Goal: Task Accomplishment & Management: Use online tool/utility

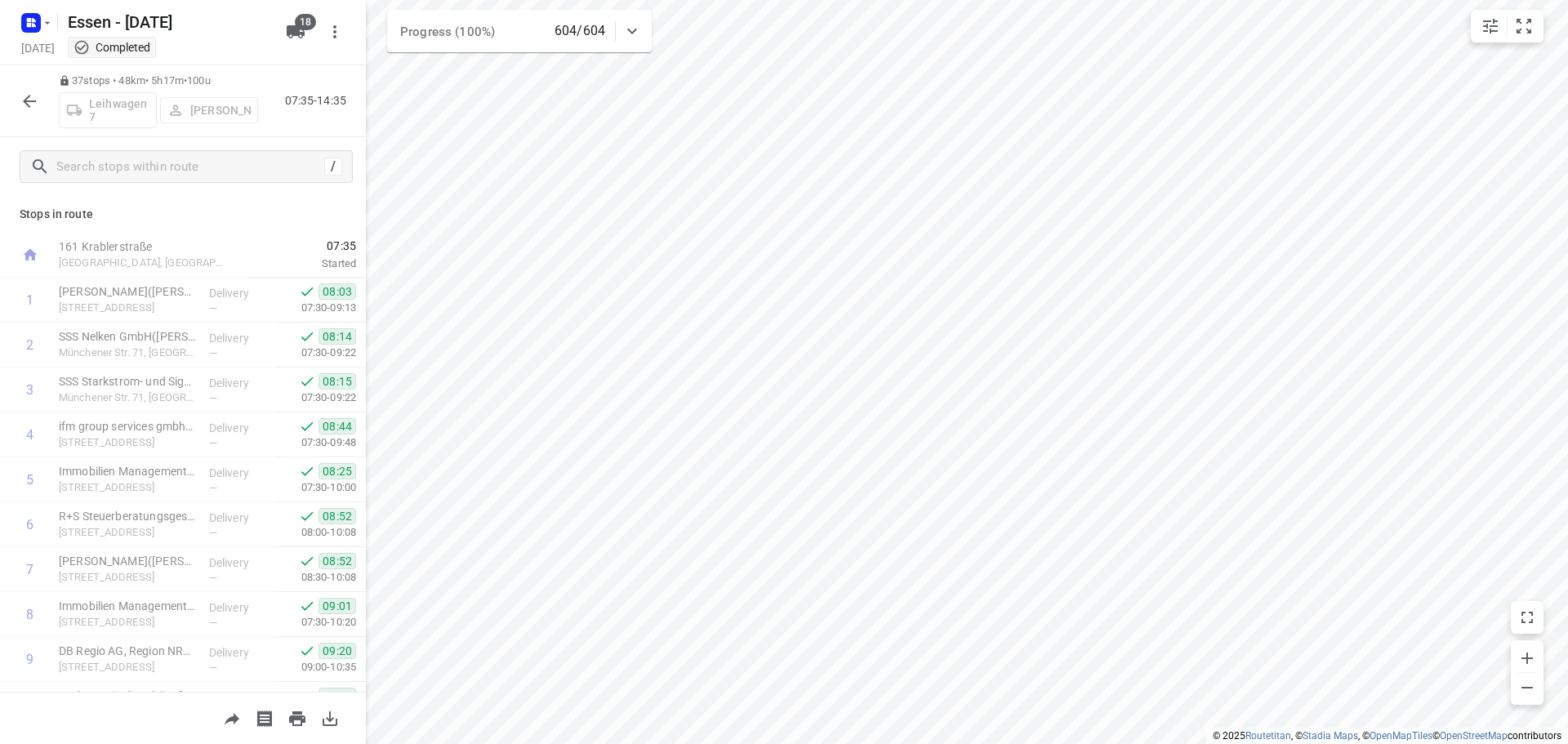
scroll to position [980, 0]
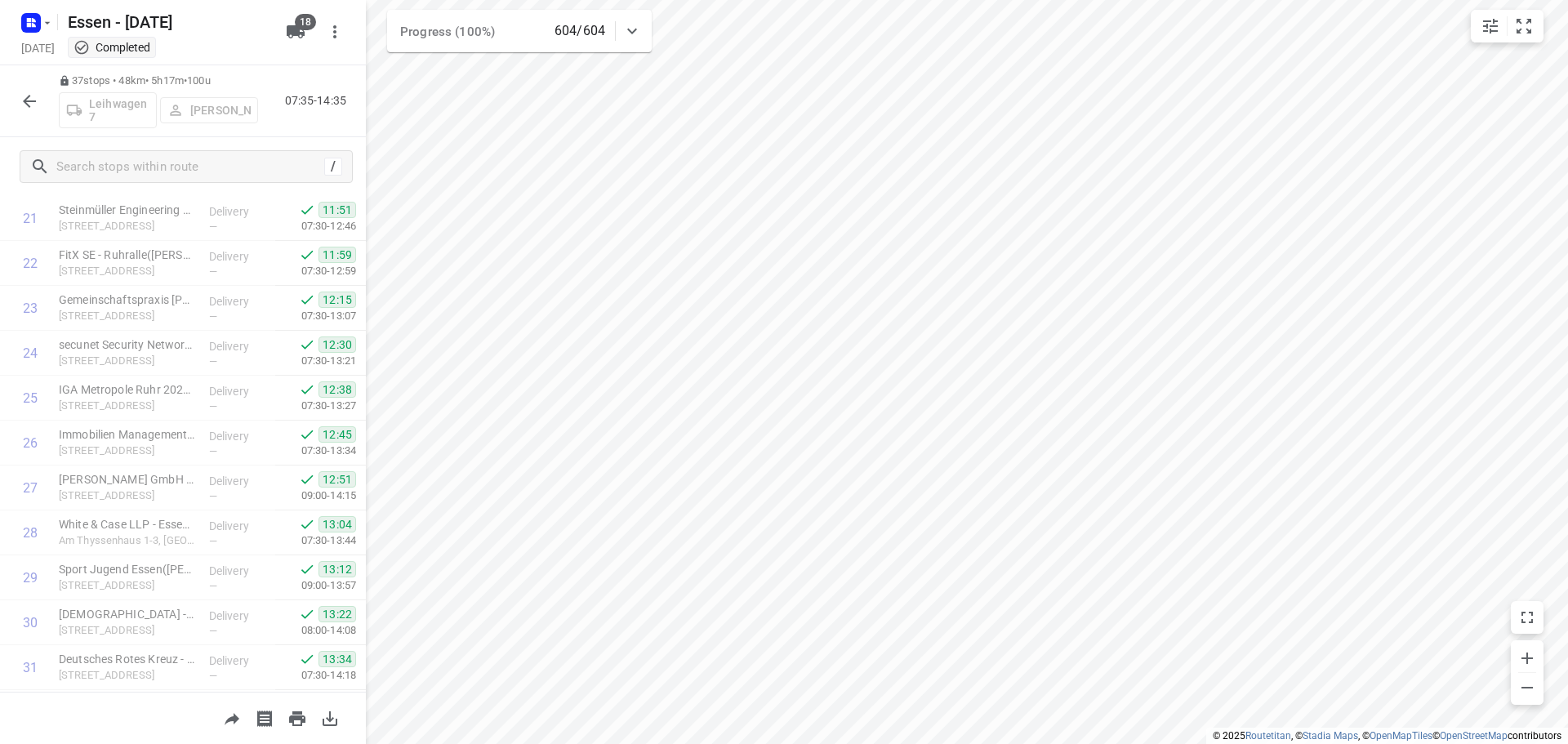
click at [30, 103] on icon "button" at bounding box center [29, 101] width 19 height 19
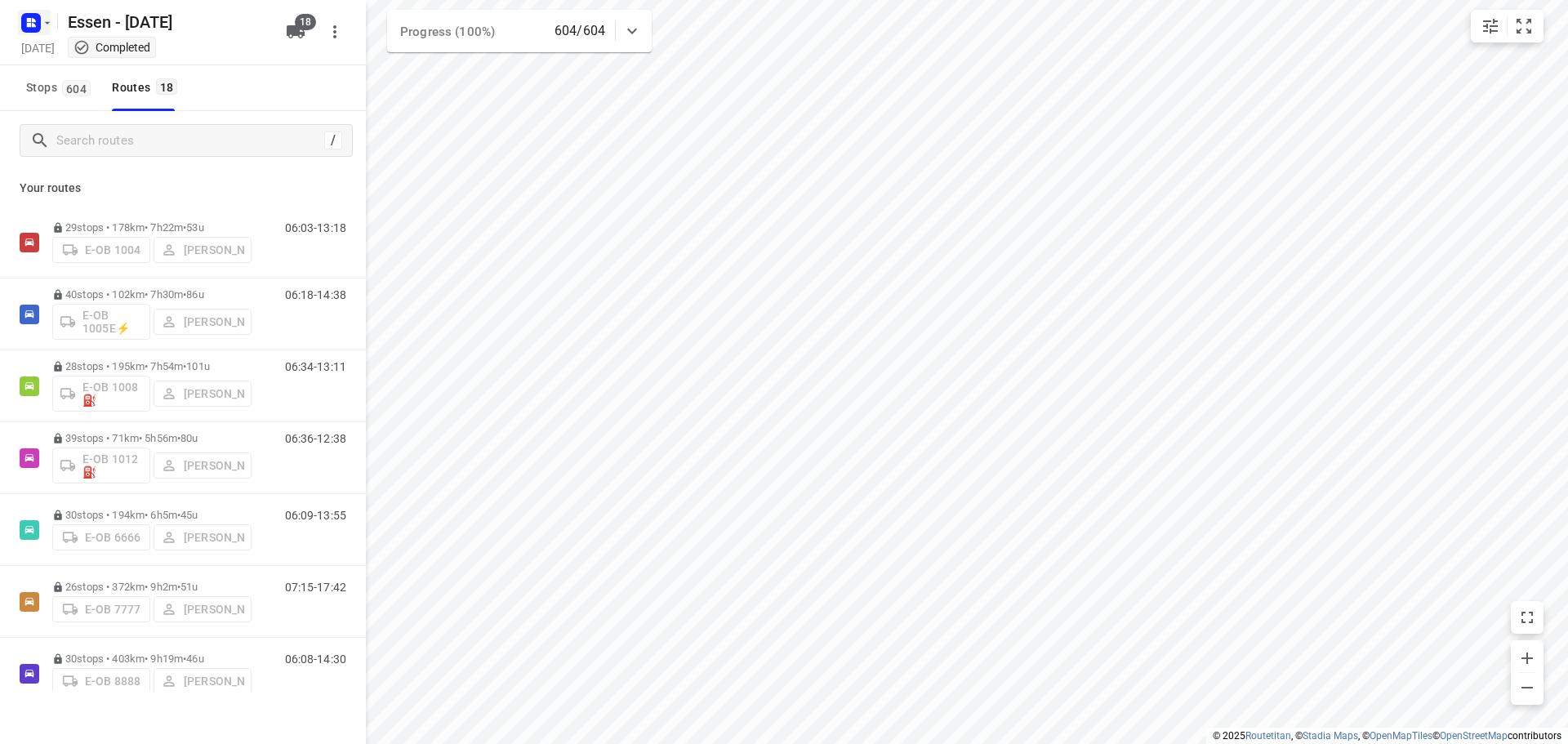
click at [47, 27] on icon "button" at bounding box center [48, 23] width 13 height 13
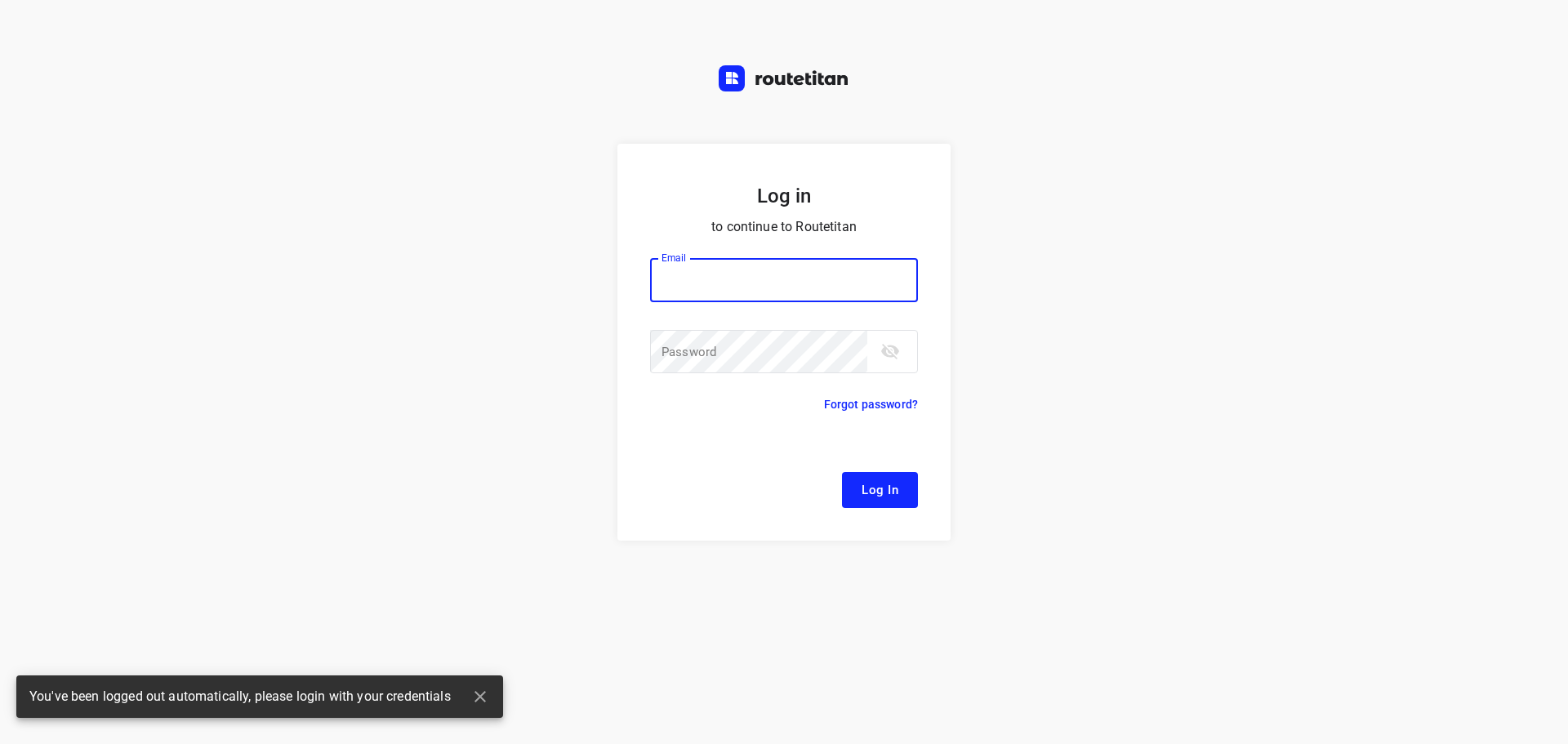
click at [73, 62] on div "Log in to continue to Routetitan Email Email ​ Password Password ​ Forgot passw…" at bounding box center [784, 372] width 1568 height 744
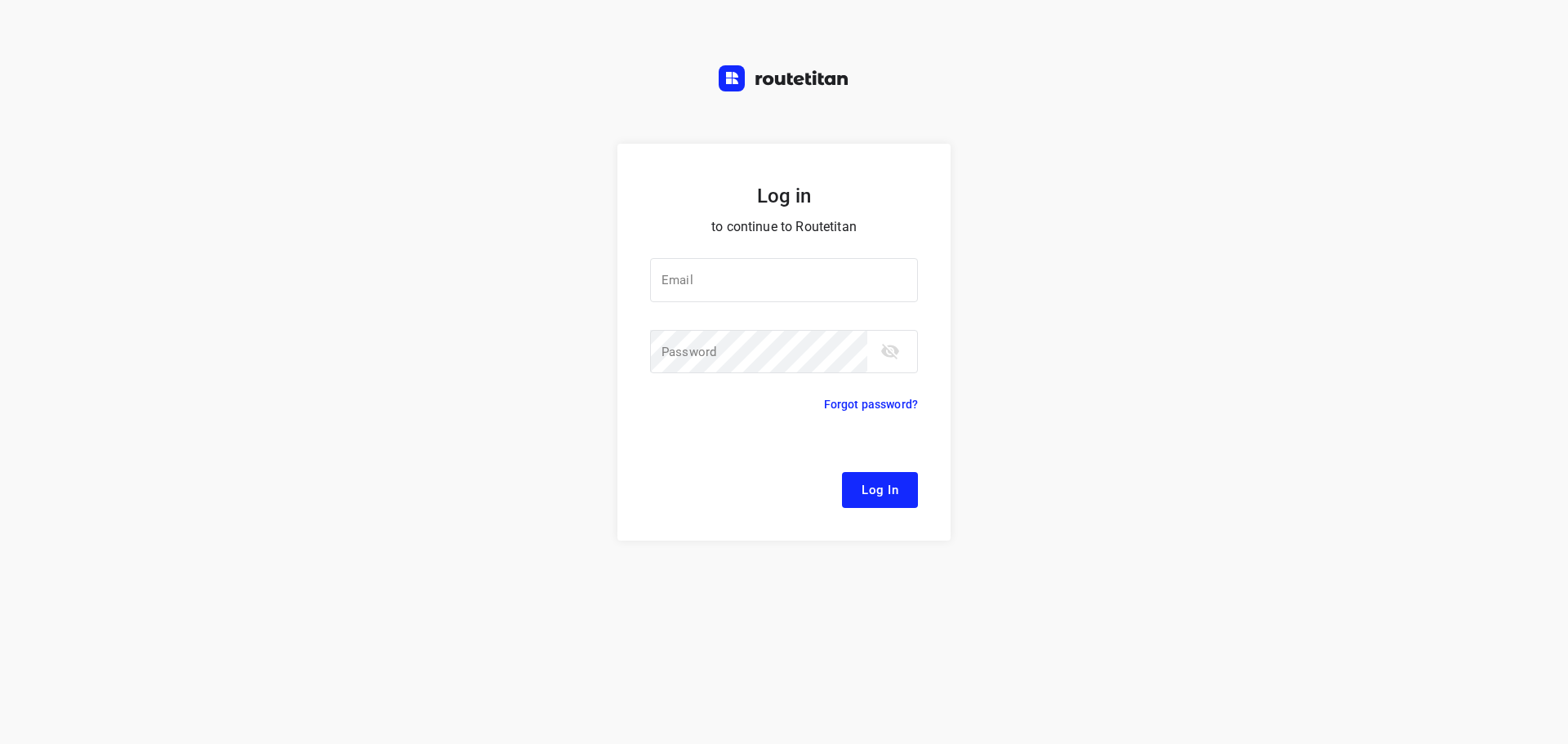
drag, startPoint x: 290, startPoint y: 336, endPoint x: 316, endPoint y: 335, distance: 26.0
click at [290, 336] on div "Log in to continue to Routetitan Email Email ​ Password Password ​ Forgot passw…" at bounding box center [784, 443] width 1568 height 600
click at [807, 266] on input "email" at bounding box center [784, 280] width 268 height 45
click at [0, 0] on div at bounding box center [0, 0] width 0 height 0
type input "[EMAIL_ADDRESS][DOMAIN_NAME]"
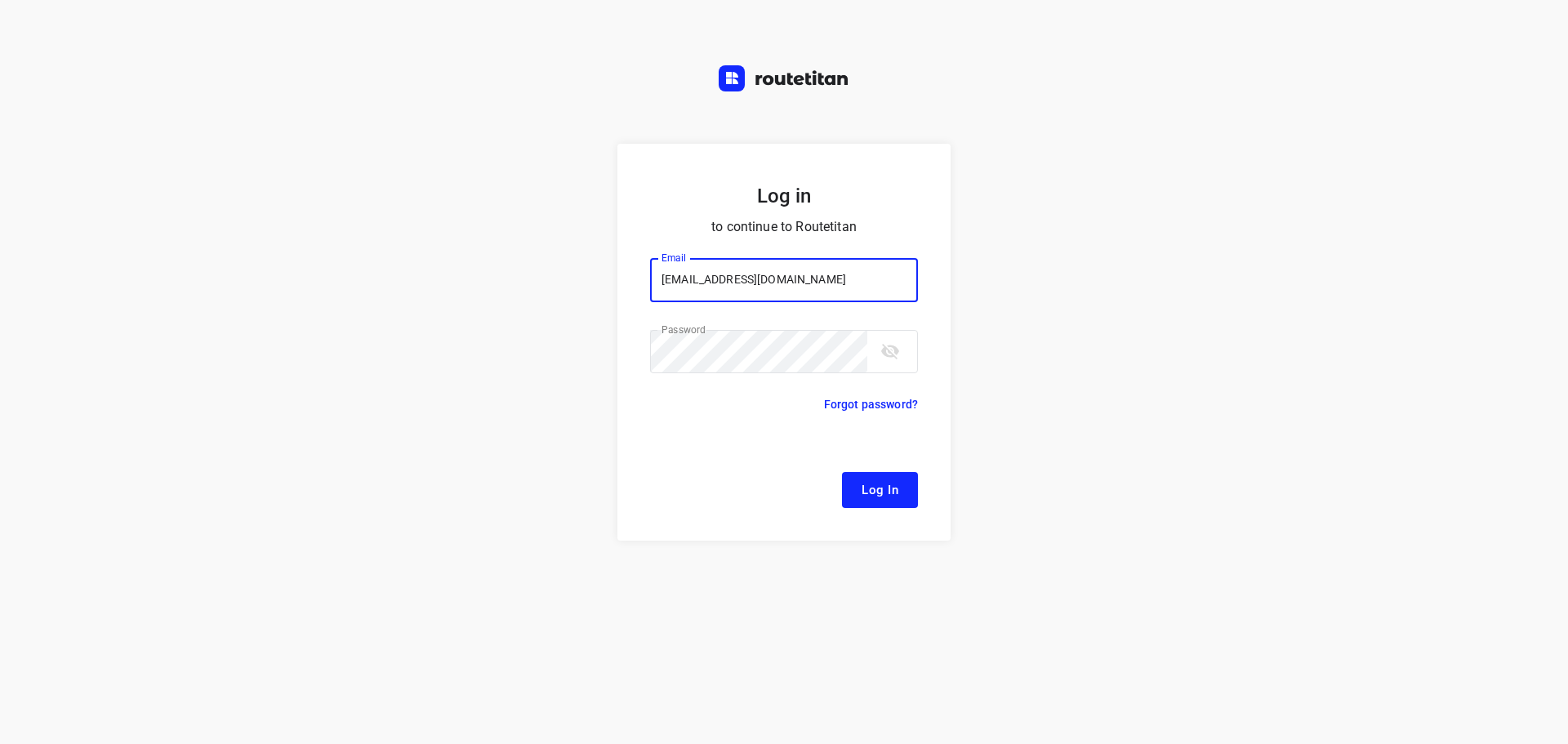
click at [884, 494] on span "Log In" at bounding box center [880, 490] width 37 height 21
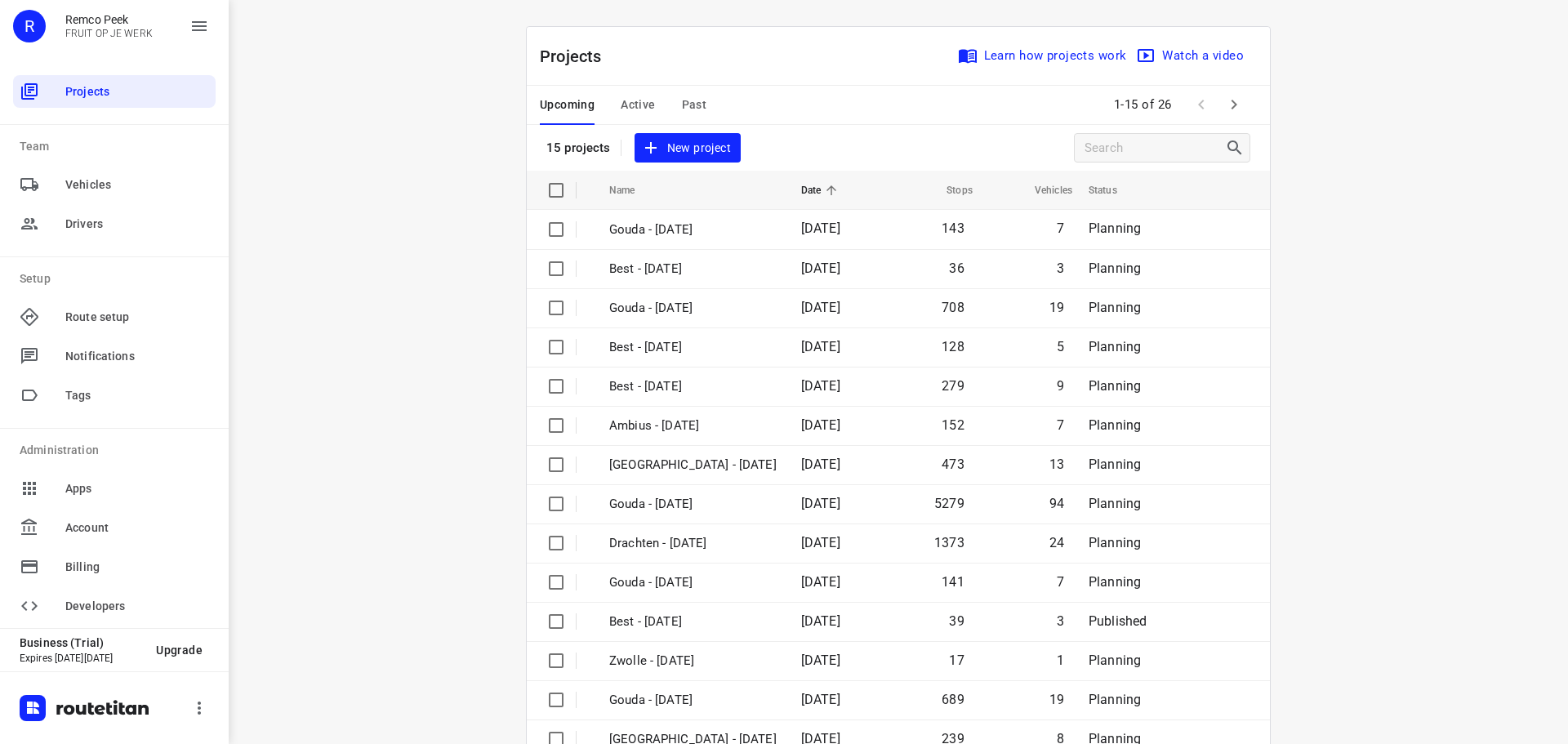
click at [0, 743] on div at bounding box center [0, 744] width 0 height 0
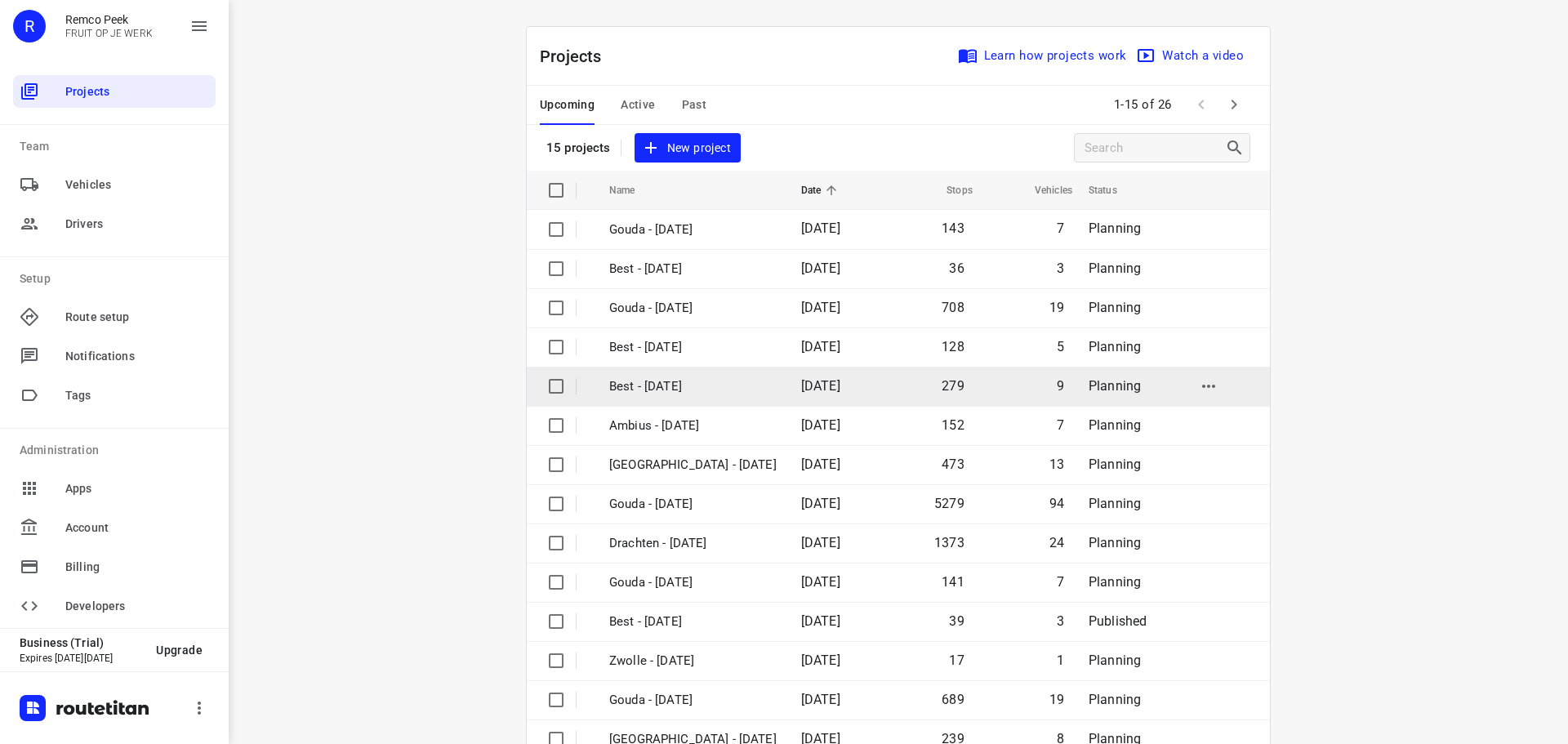
scroll to position [81, 0]
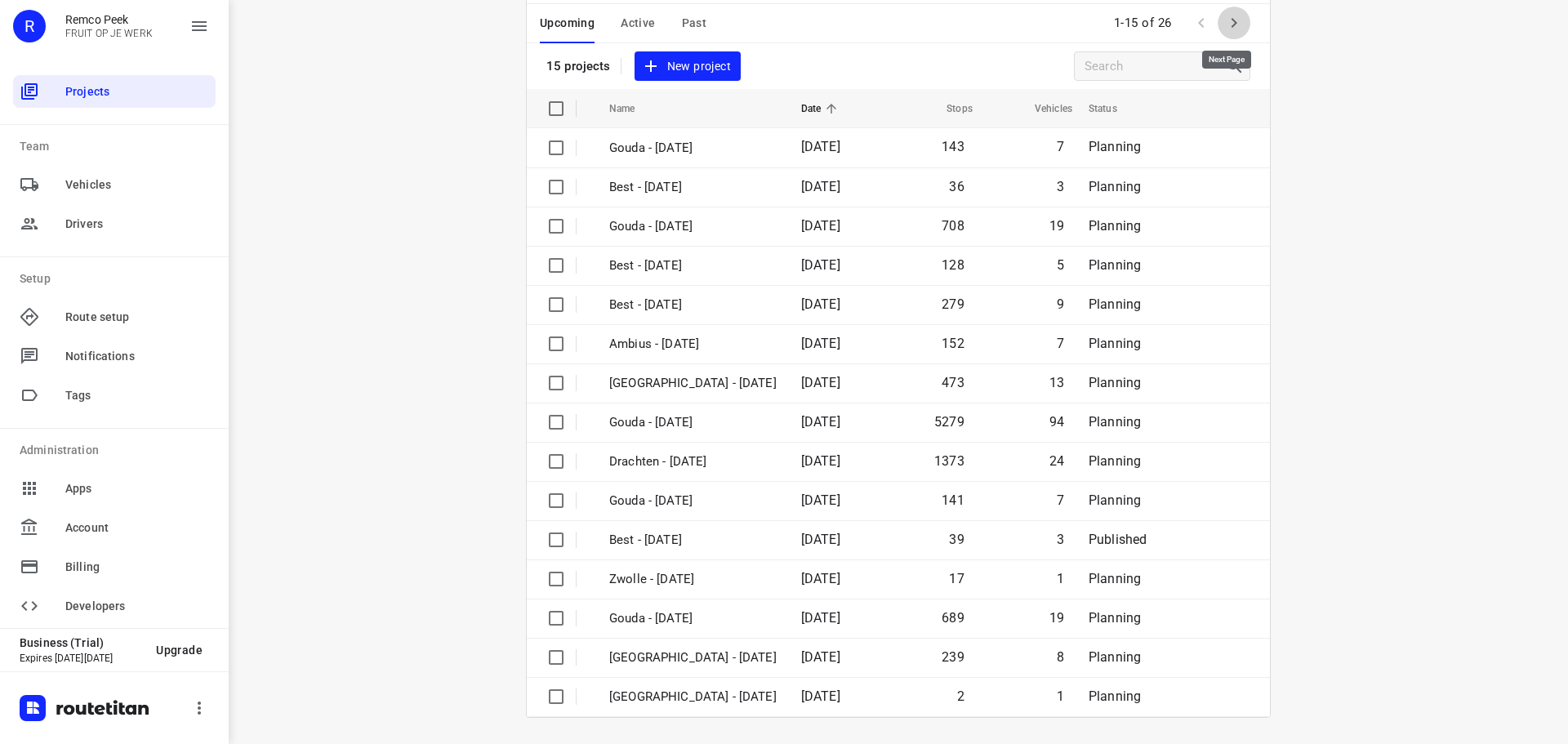
click at [1228, 29] on icon "button" at bounding box center [1234, 23] width 19 height 19
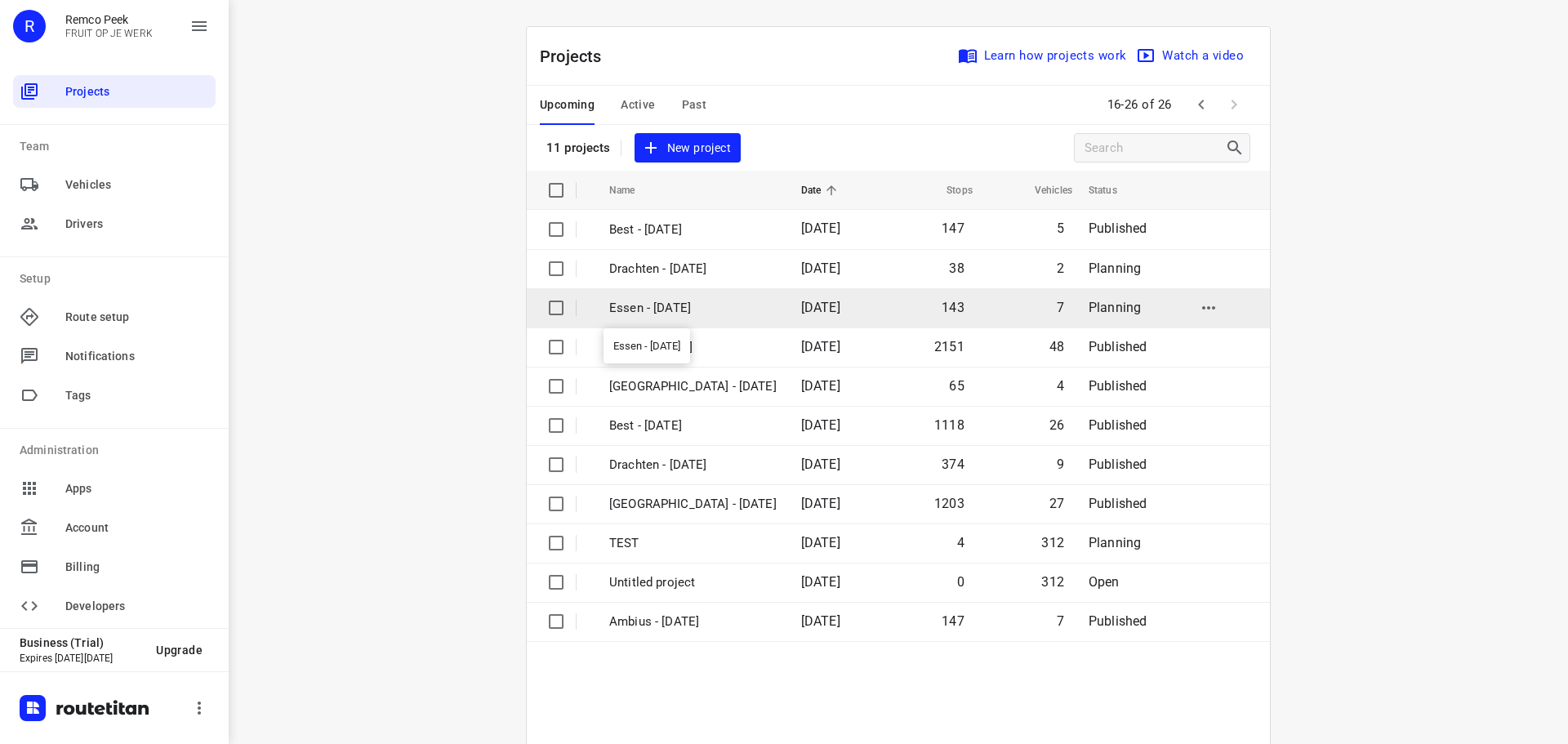
click at [675, 304] on p "Essen - [DATE]" at bounding box center [693, 308] width 167 height 18
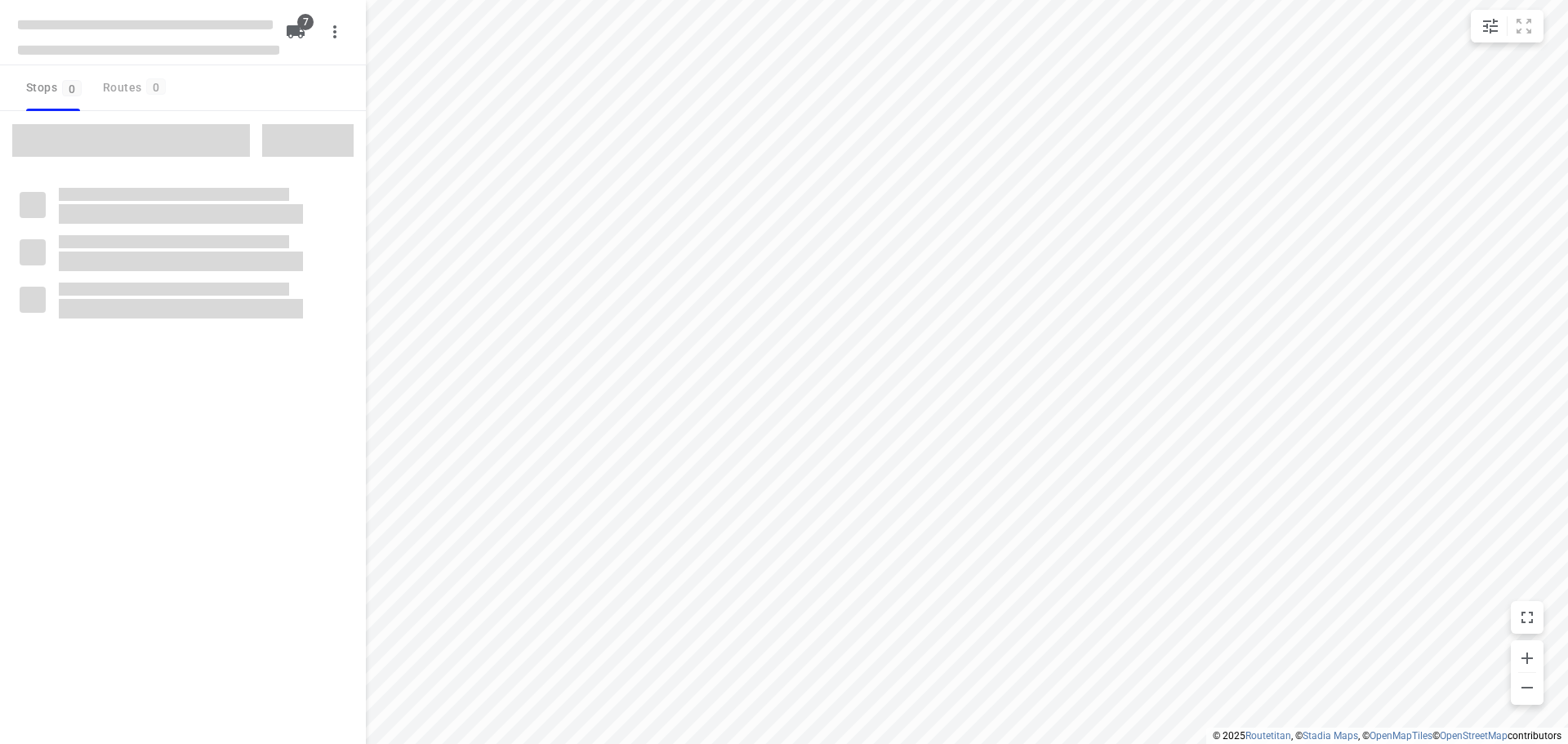
checkbox input "true"
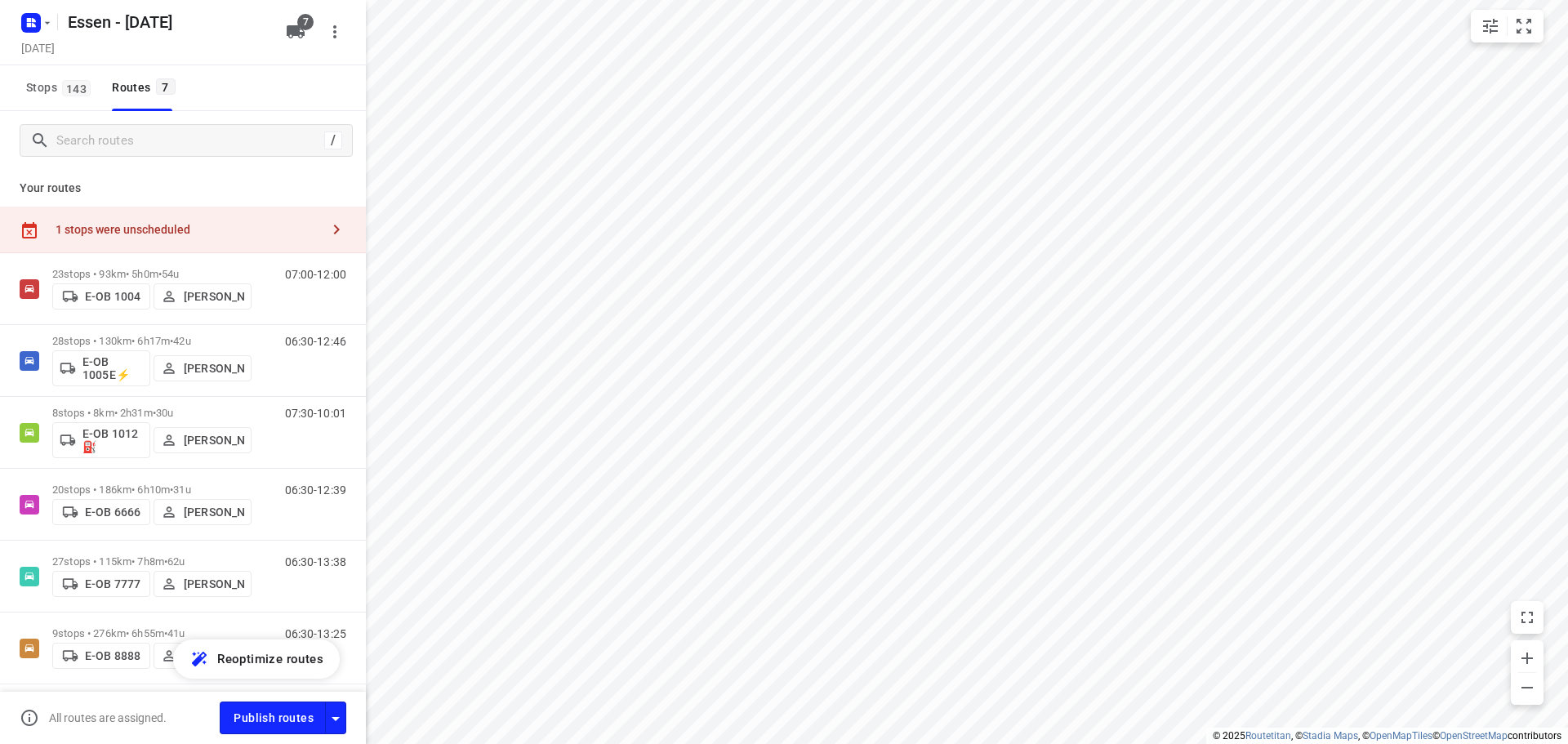
click at [157, 225] on div "1 stops were unscheduled" at bounding box center [187, 230] width 265 height 13
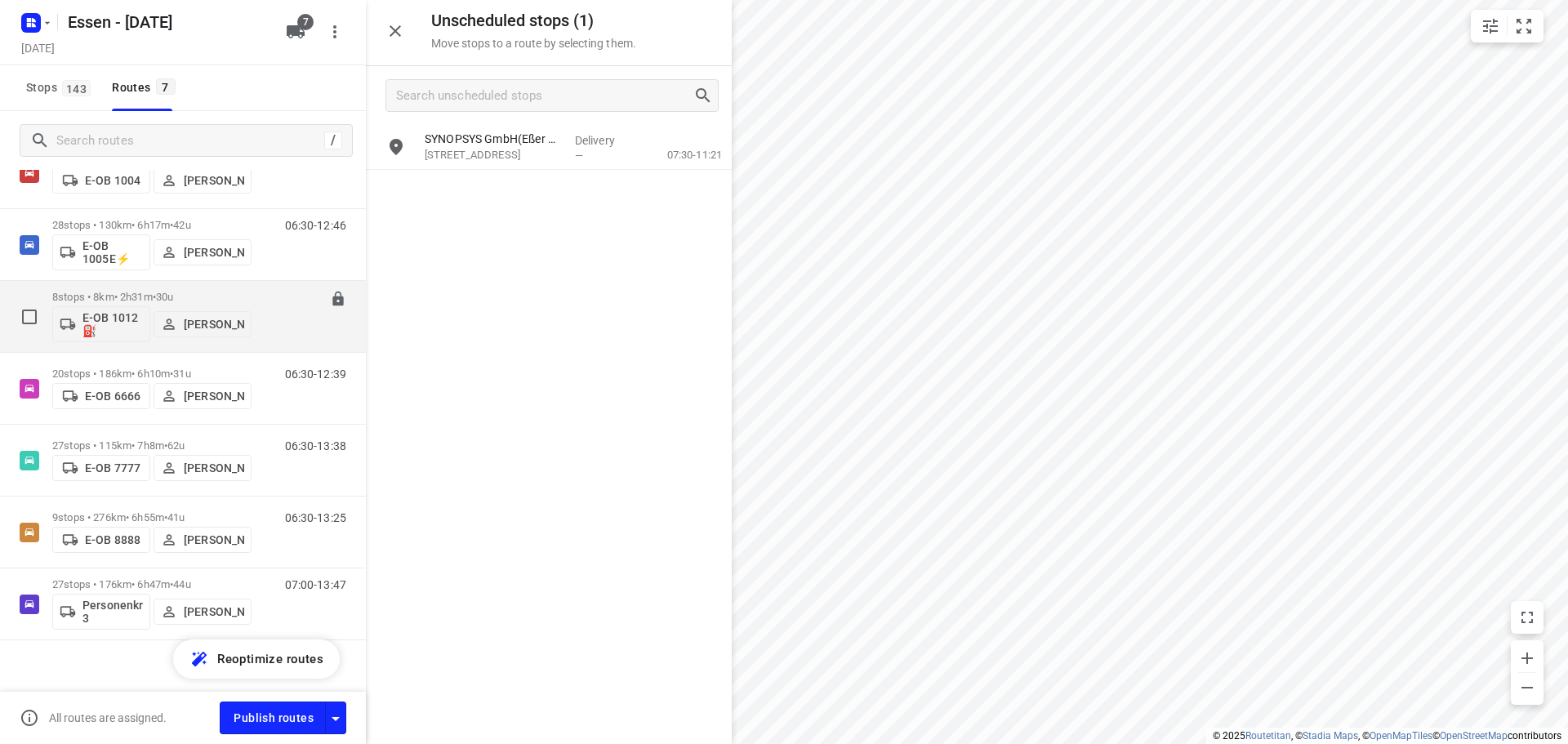
scroll to position [130, 0]
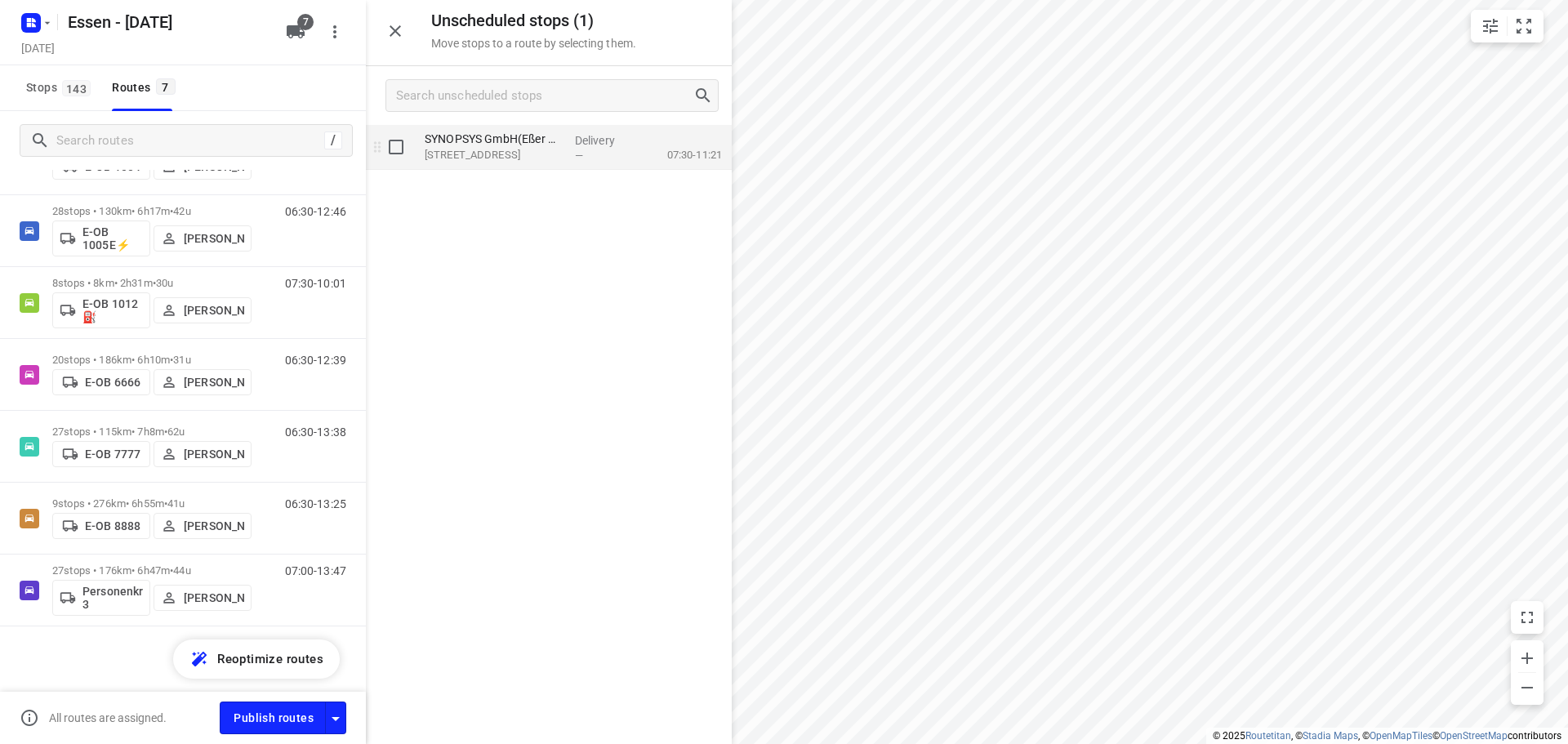
click at [492, 164] on div "SYNOPSYS GmbH(Eßer Office GmbH) [STREET_ADDRESS]" at bounding box center [493, 147] width 150 height 45
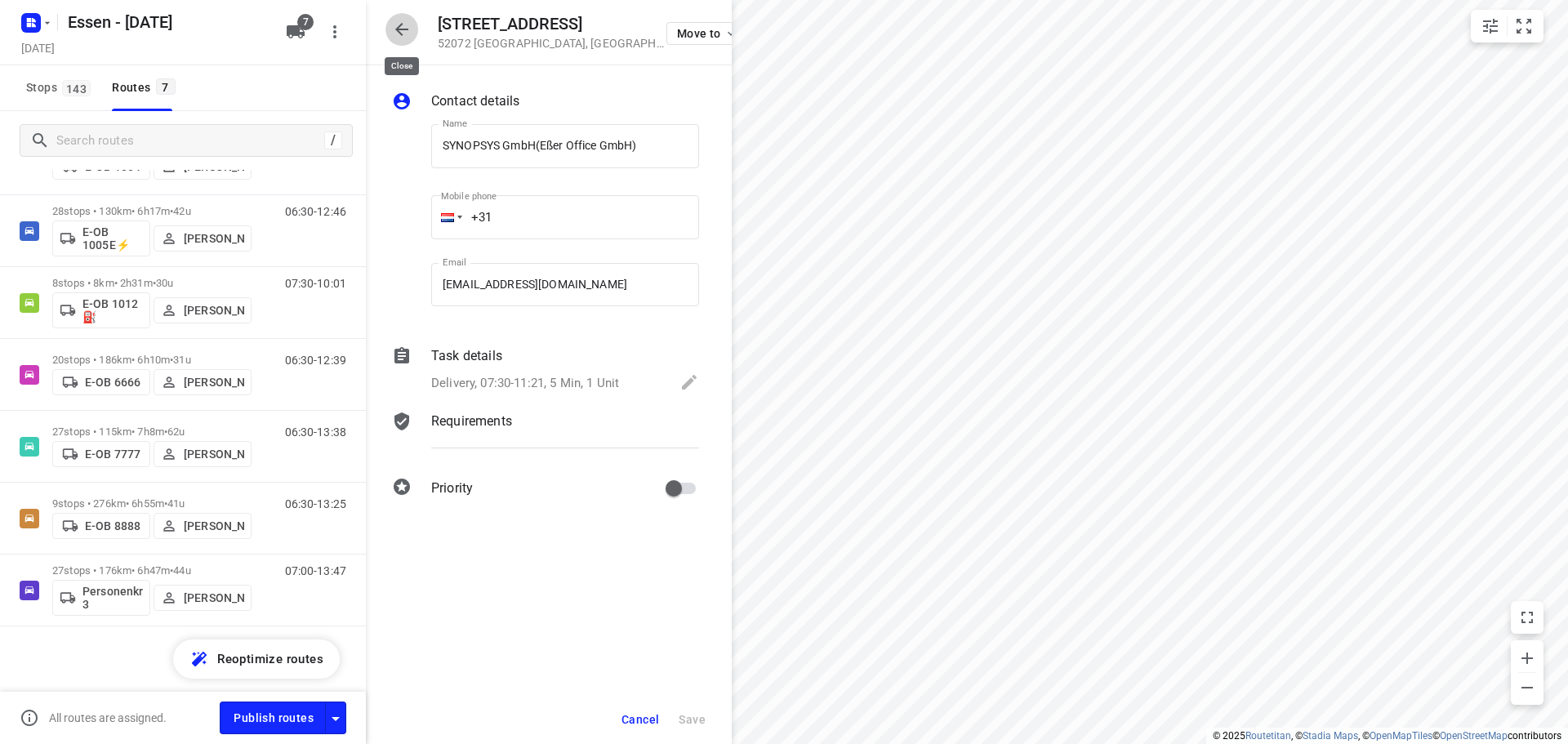
click at [405, 34] on icon "button" at bounding box center [401, 29] width 19 height 19
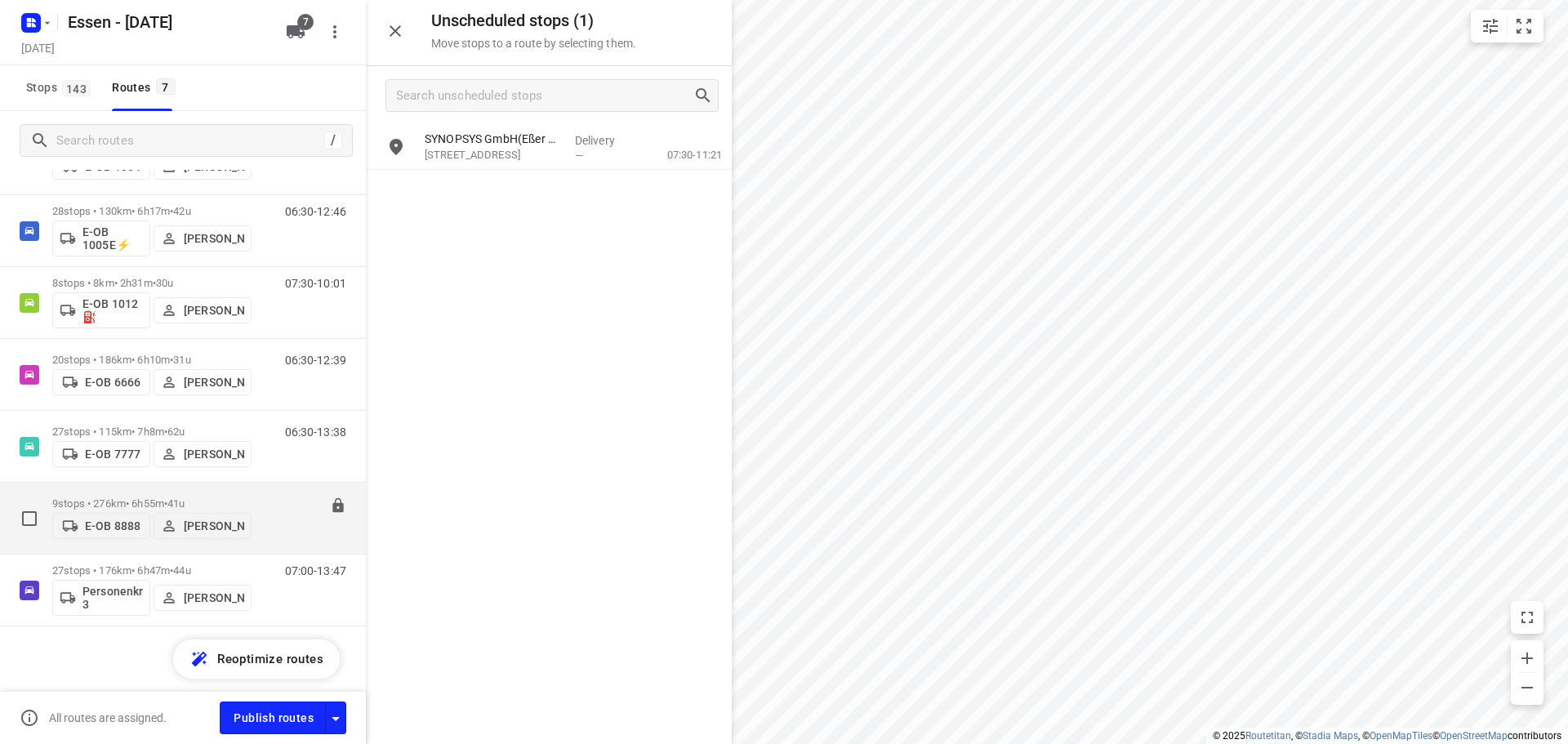
click at [121, 500] on p "9 stops • 276km • 6h55m • 41u" at bounding box center [151, 503] width 199 height 13
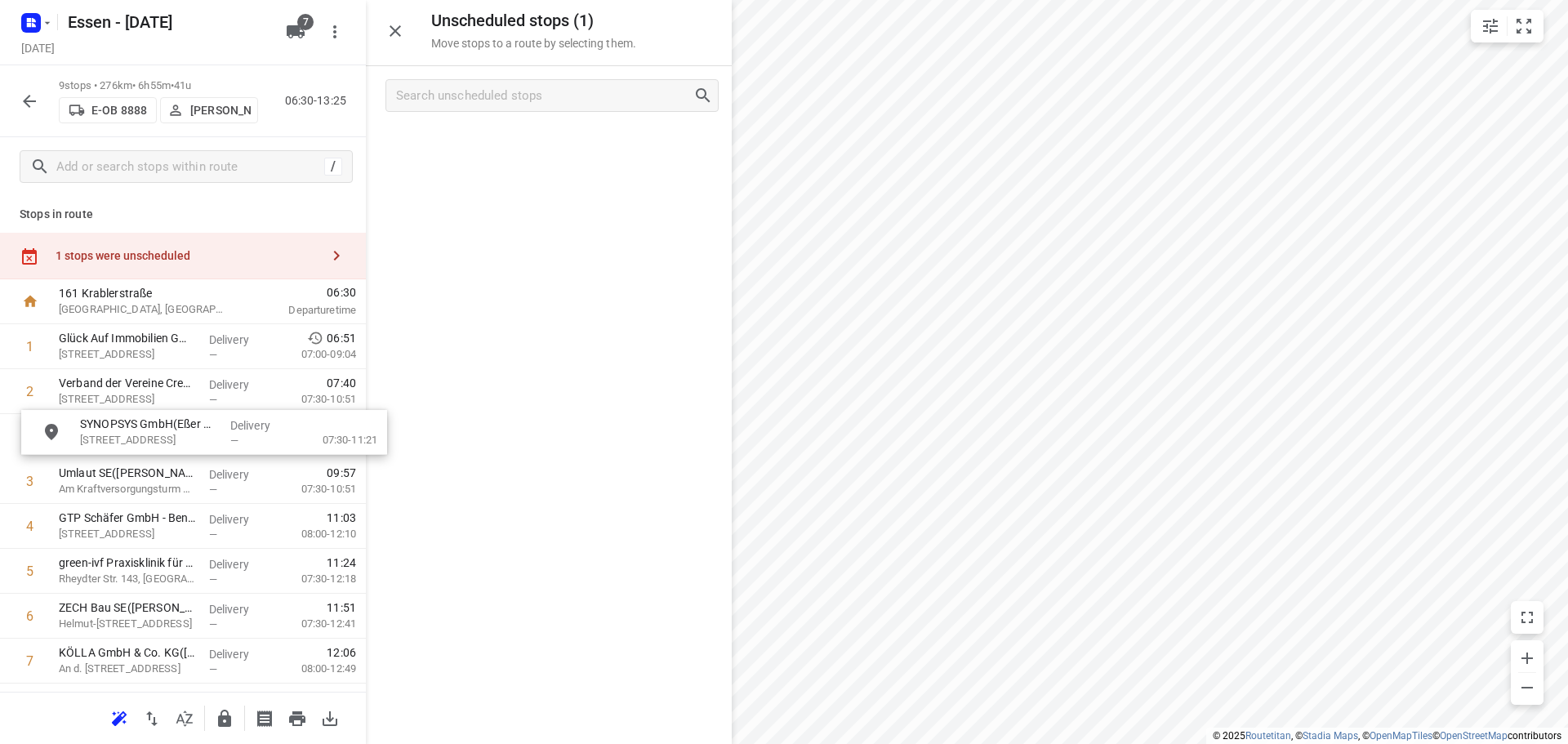
drag, startPoint x: 439, startPoint y: 170, endPoint x: 110, endPoint y: 437, distance: 423.7
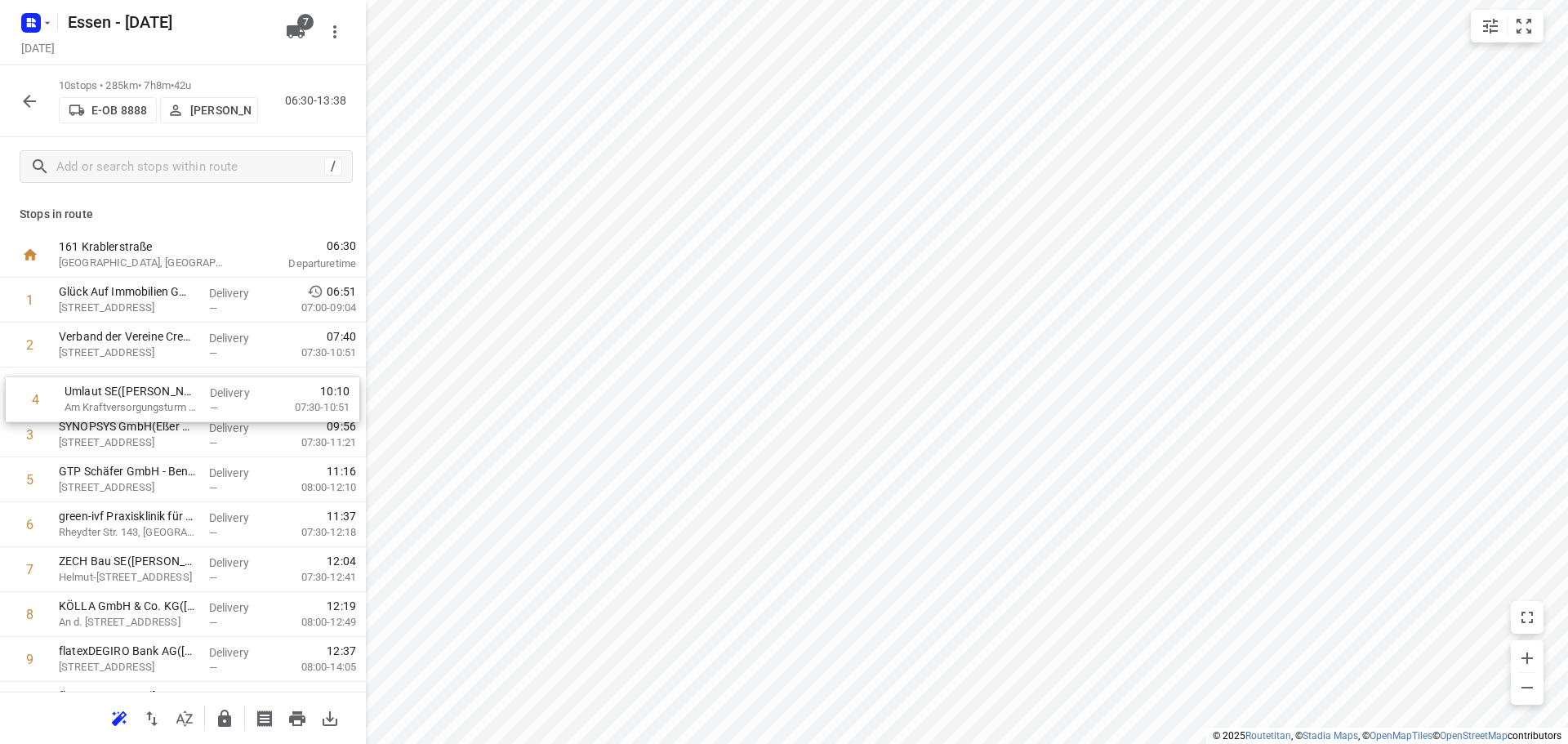
drag, startPoint x: 122, startPoint y: 437, endPoint x: 128, endPoint y: 398, distance: 39.5
click at [128, 398] on div "1 Glück Auf Immobilien GmbH ([PERSON_NAME]) [STREET_ADDRESS] Delivery — 06:51 0…" at bounding box center [183, 502] width 366 height 449
click at [24, 104] on icon "button" at bounding box center [29, 101] width 19 height 19
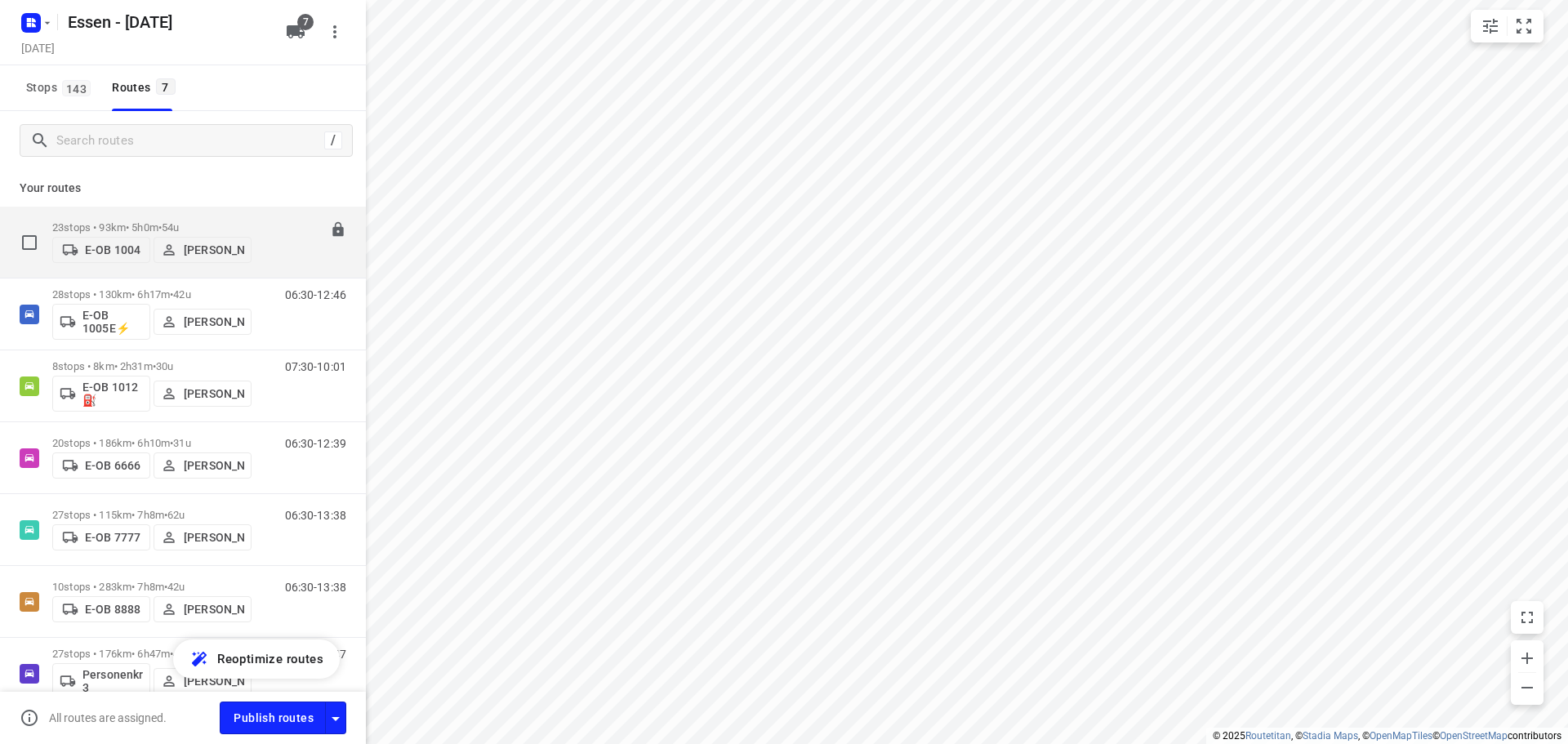
click at [181, 233] on div "E-OB 1004 [PERSON_NAME]" at bounding box center [151, 248] width 199 height 29
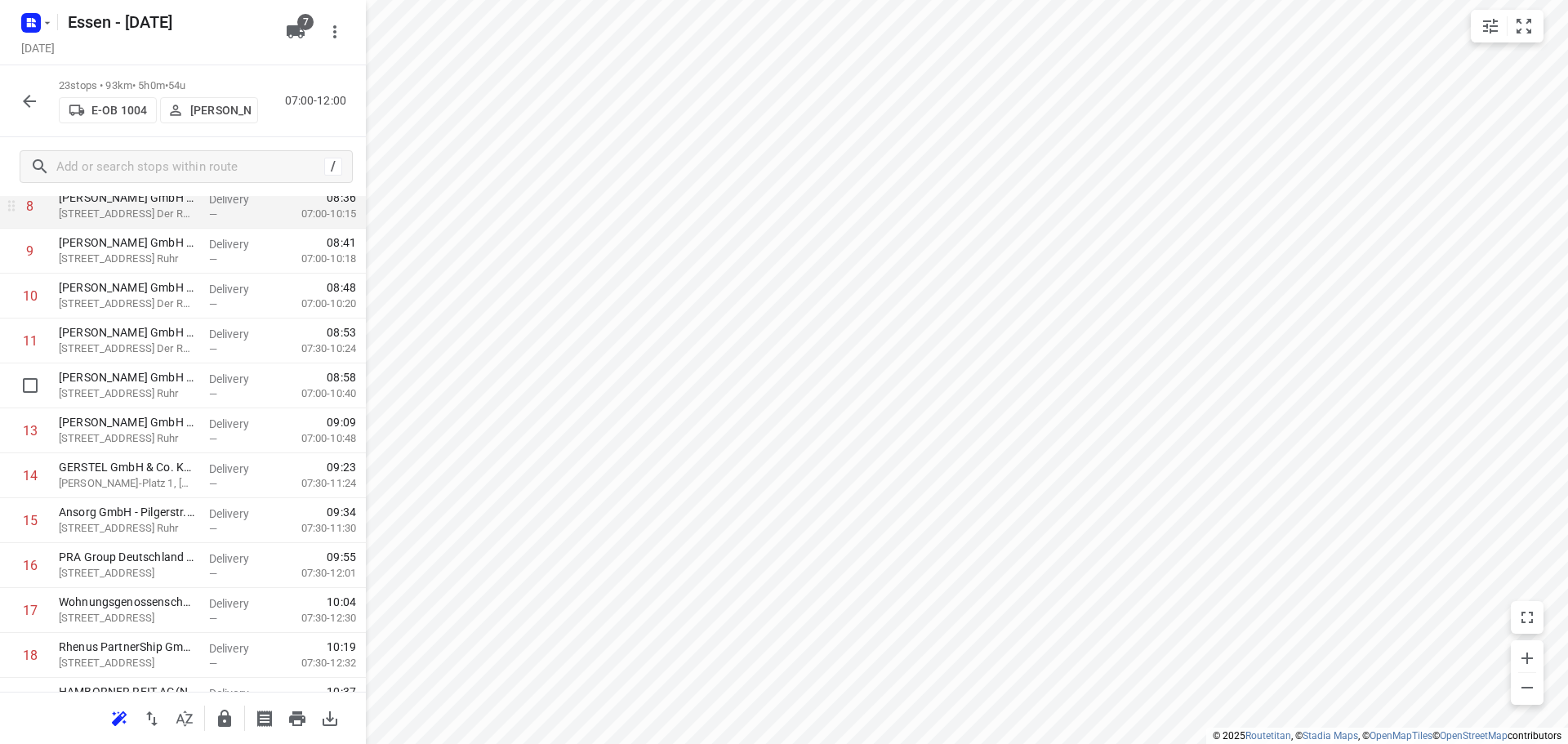
scroll to position [490, 0]
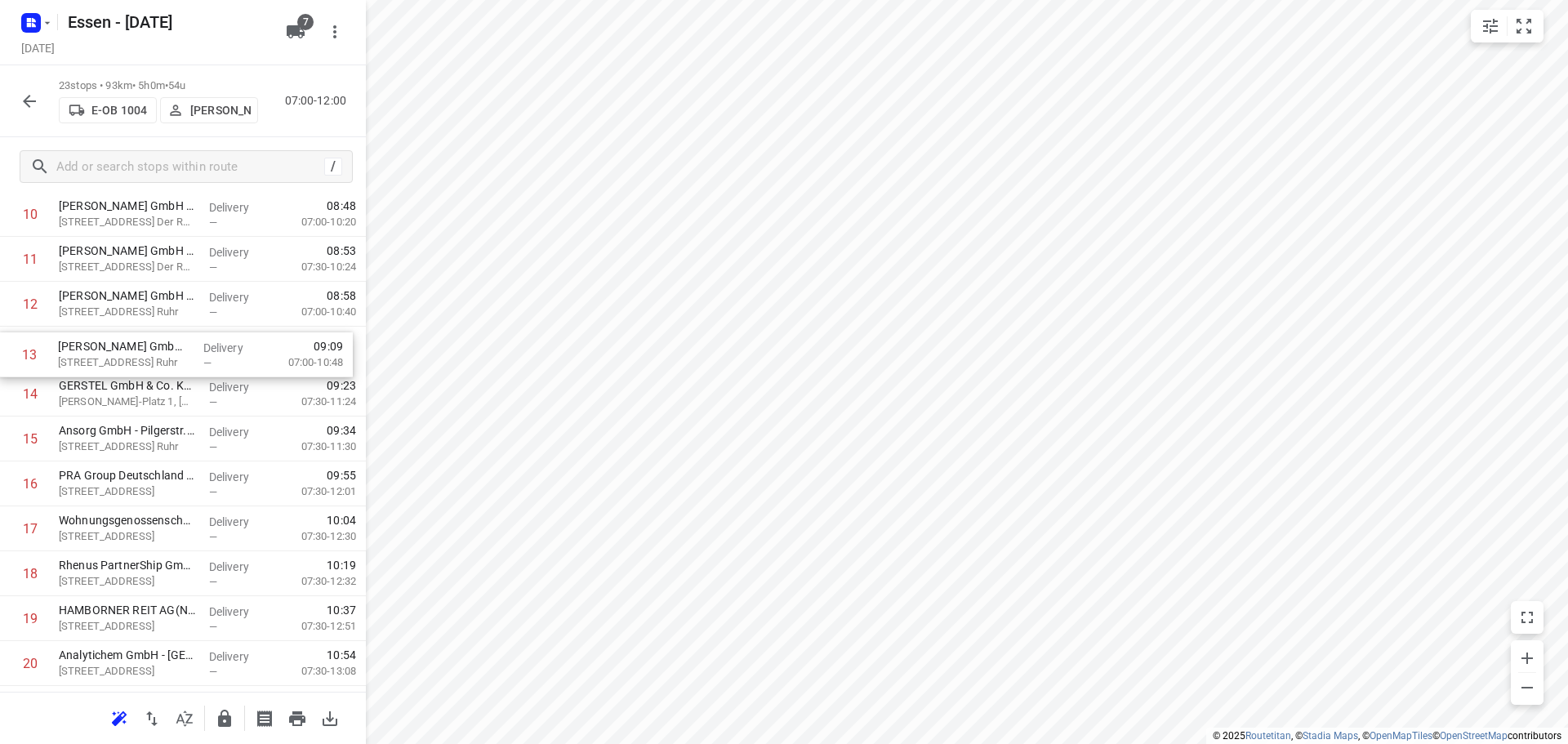
drag, startPoint x: 189, startPoint y: 343, endPoint x: 187, endPoint y: 352, distance: 9.2
click at [187, 352] on div "1 KZA.plant GmbH([GEOGRAPHIC_DATA]) Gladbecker Str. 413, Essen Delivery — 07:01…" at bounding box center [183, 304] width 366 height 1033
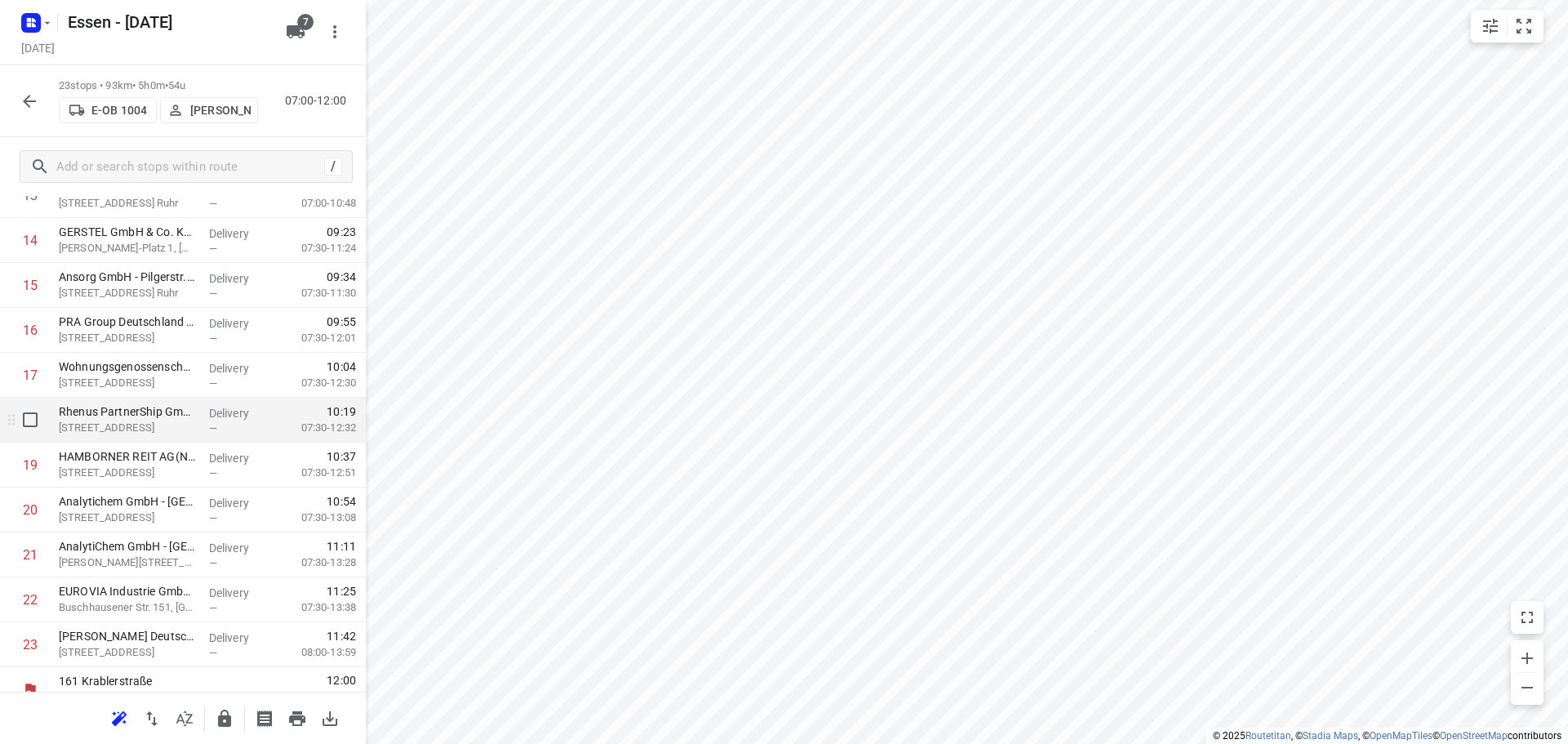
scroll to position [664, 0]
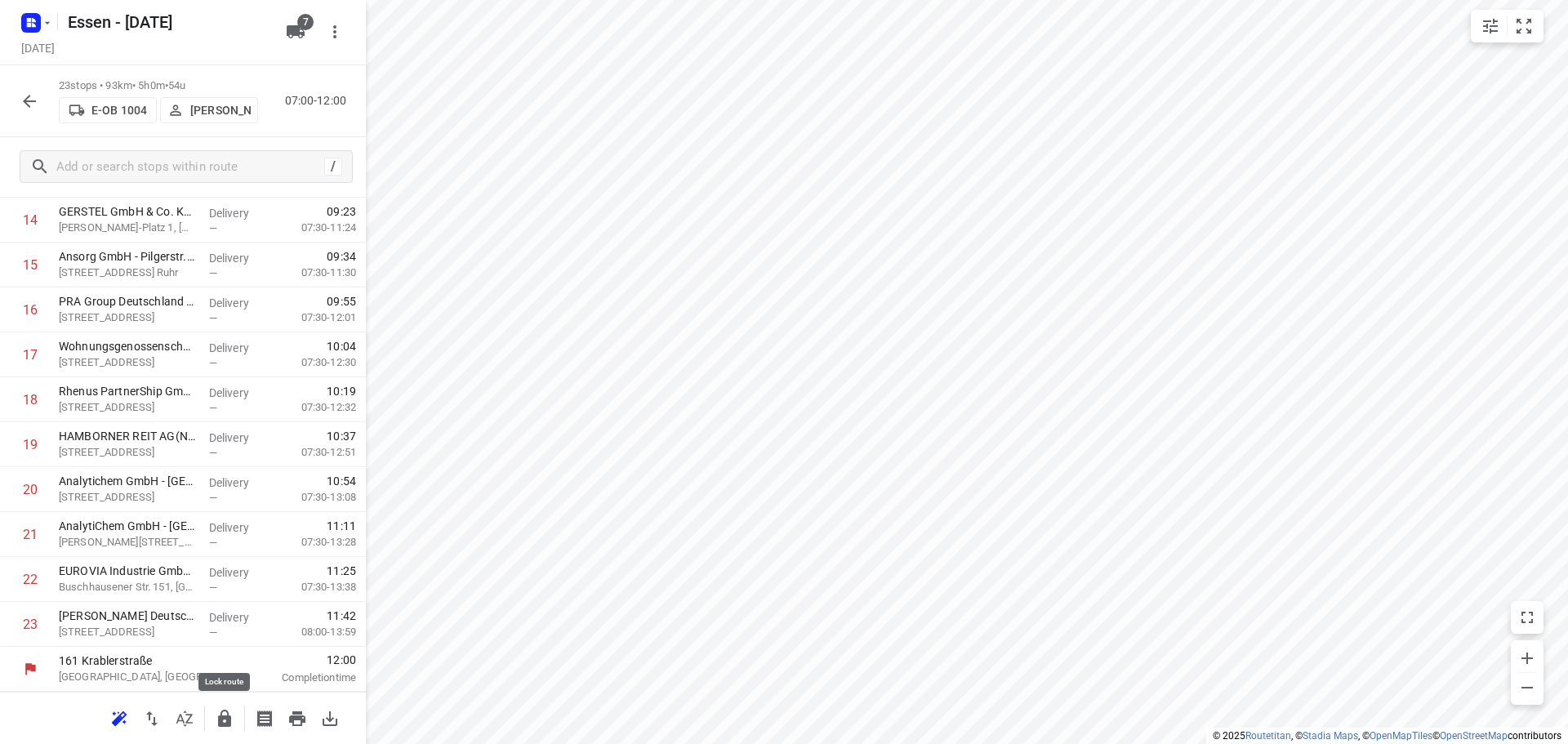
click at [229, 715] on icon "button" at bounding box center [224, 718] width 19 height 19
click at [37, 113] on button "button" at bounding box center [29, 101] width 33 height 33
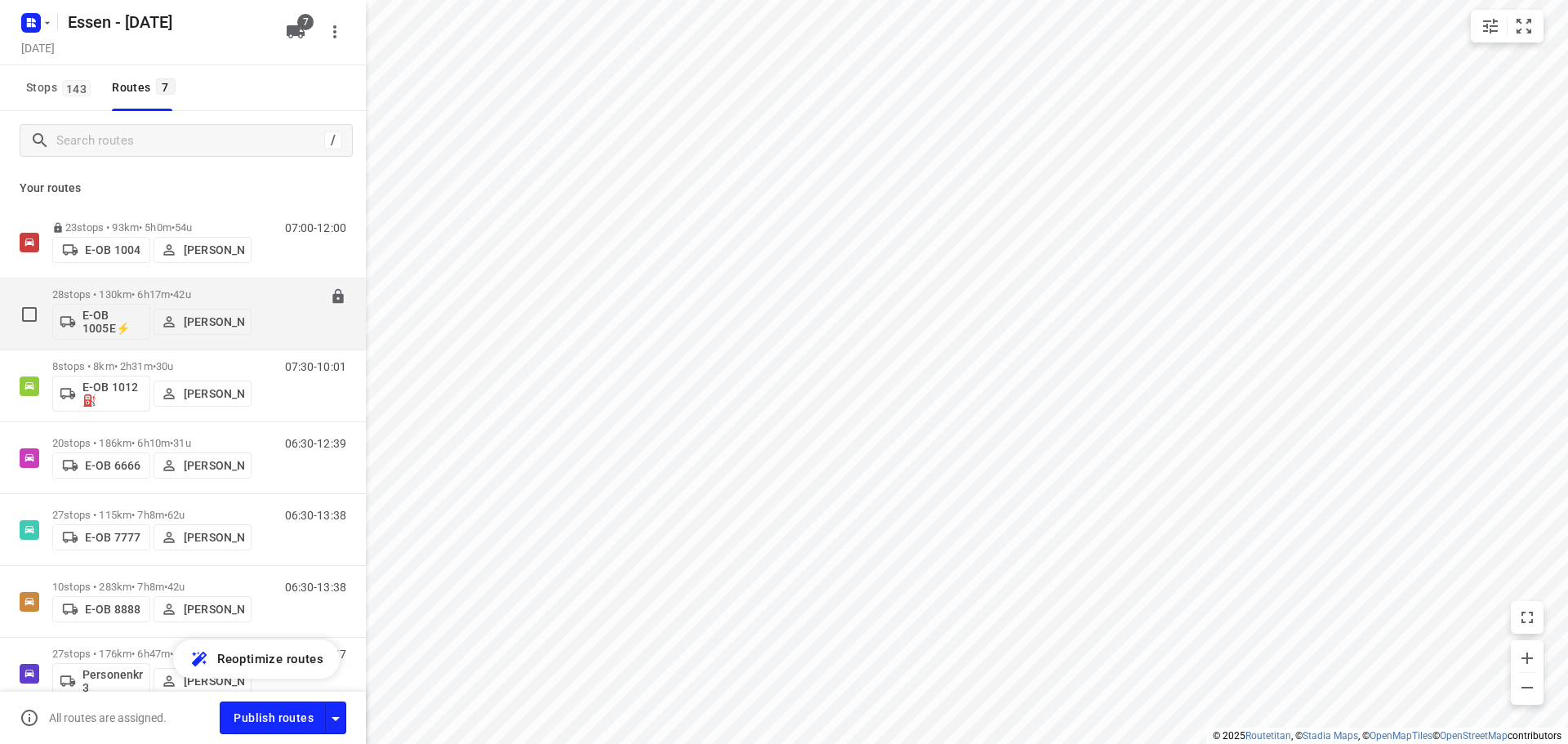
click at [158, 309] on button "[PERSON_NAME]" at bounding box center [202, 322] width 98 height 26
click at [123, 296] on div "​ Unassigned I( [PERSON_NAME] (BZZ) R( [PERSON_NAME] (BZZ) N( [PERSON_NAME] (BZ…" at bounding box center [784, 372] width 1568 height 744
click at [125, 295] on p "28 stops • 130km • 6h17m • 42u" at bounding box center [151, 294] width 199 height 13
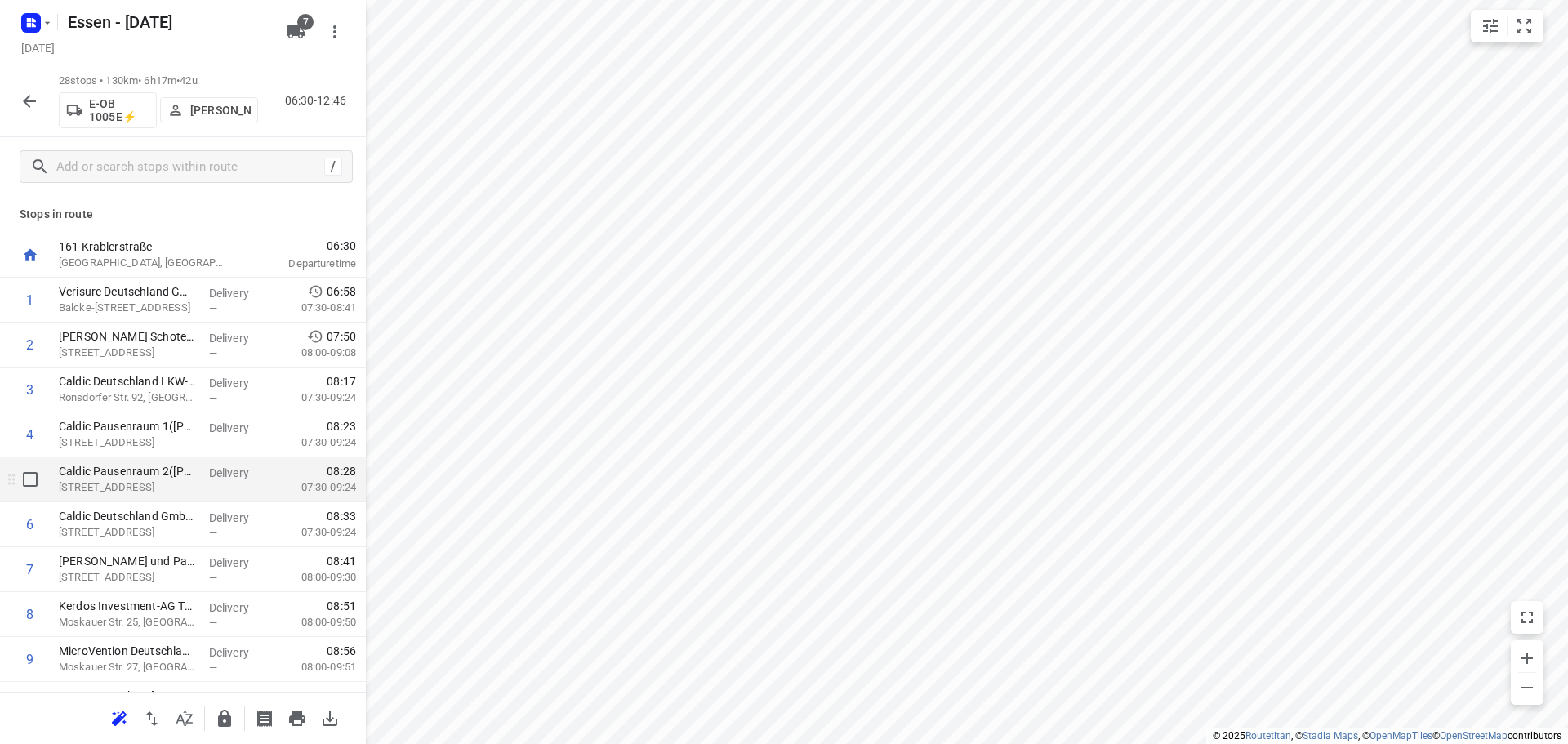
click at [278, 497] on div "i © 2025 Routetitan , © Stadia Maps , © OpenMapTiles © OpenStreetMap contributo…" at bounding box center [784, 372] width 1568 height 744
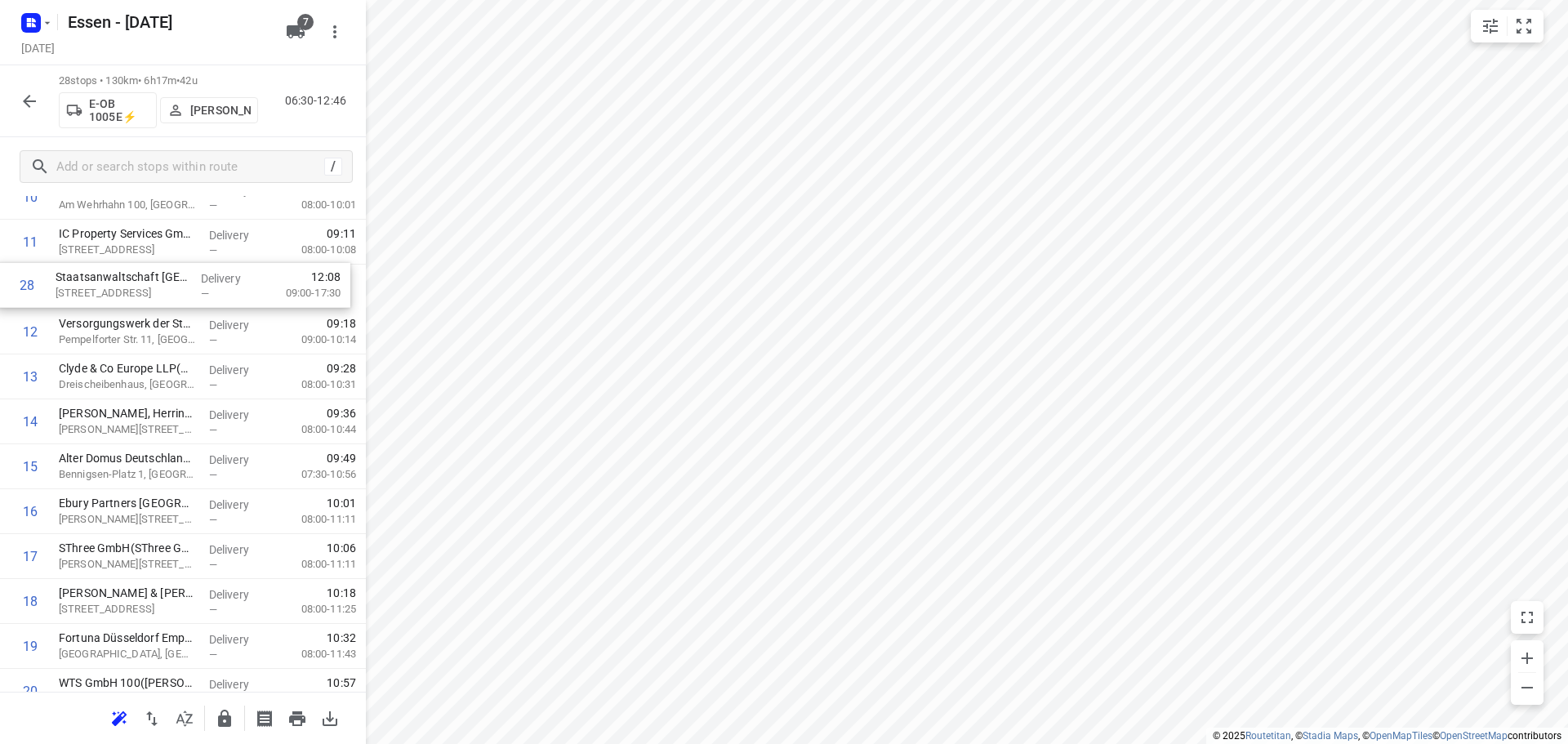
scroll to position [504, 0]
drag, startPoint x: 128, startPoint y: 633, endPoint x: 139, endPoint y: 427, distance: 206.3
click at [139, 427] on div "1 Verisure Deutschland GmbH - [GEOGRAPHIC_DATA]([PERSON_NAME]) [STREET_ADDRESS]…" at bounding box center [183, 403] width 366 height 1258
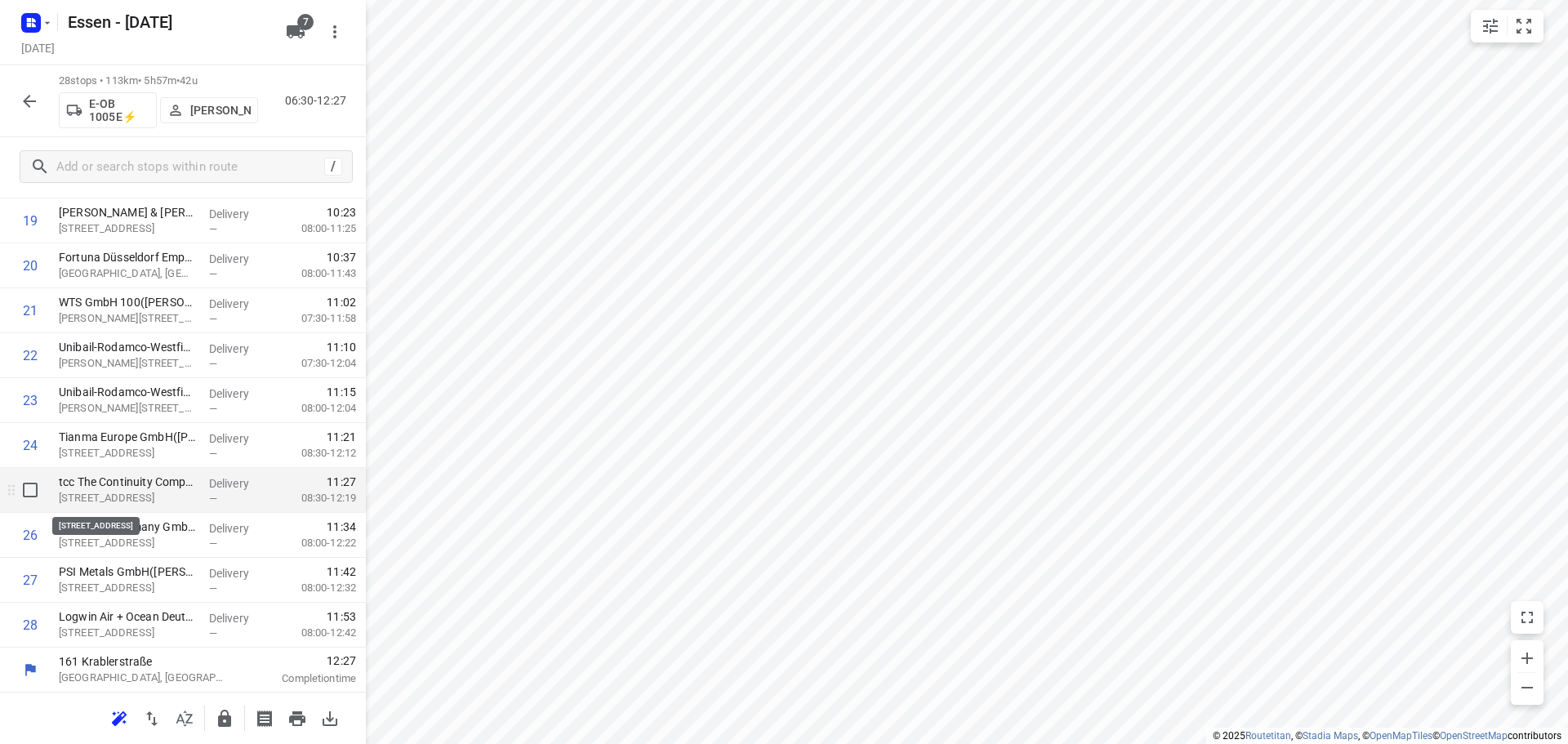
scroll to position [888, 0]
click at [224, 723] on icon "button" at bounding box center [225, 718] width 13 height 17
click at [32, 103] on icon "button" at bounding box center [29, 101] width 19 height 19
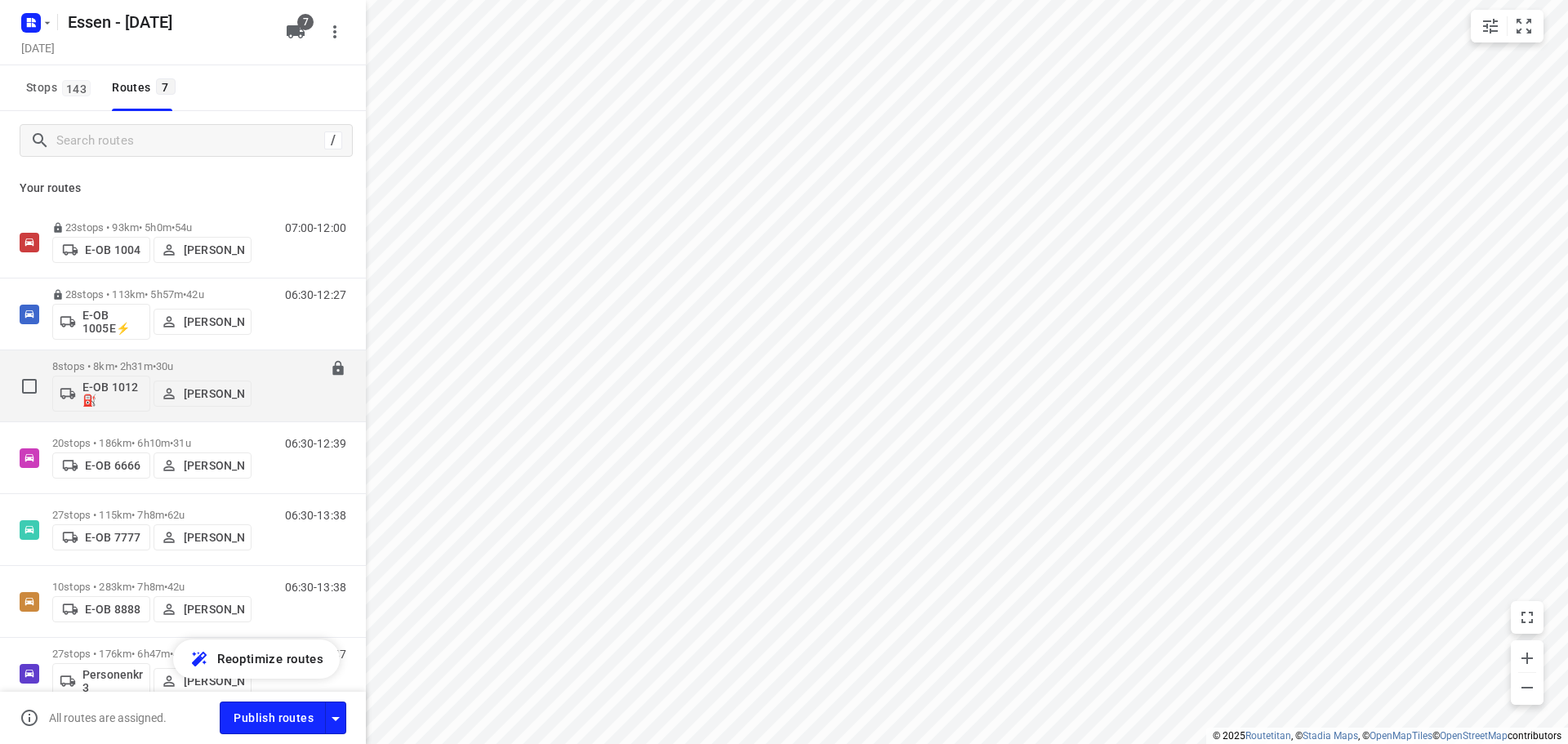
click at [152, 368] on p "8 stops • 8km • 2h31m • 30u" at bounding box center [151, 366] width 199 height 13
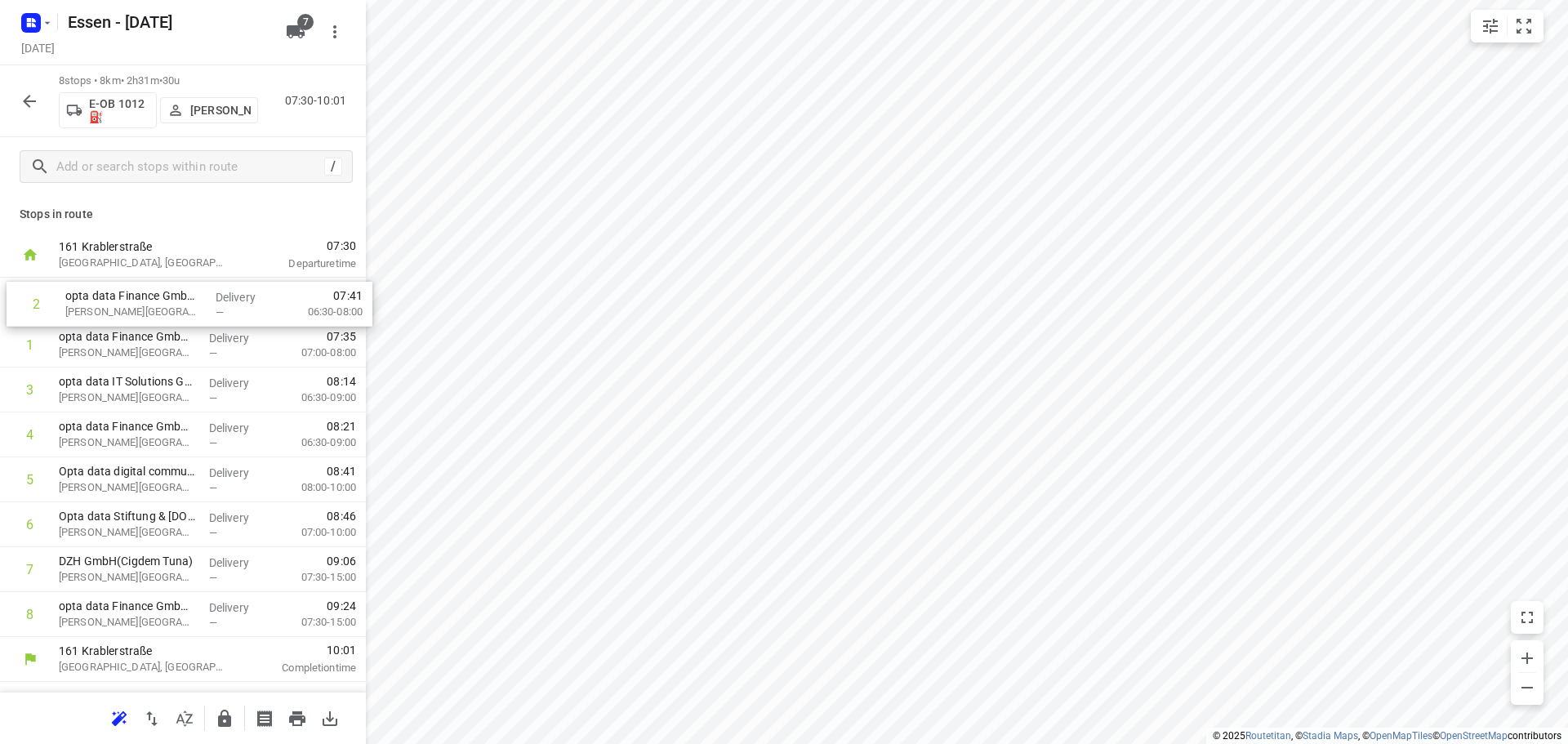
drag, startPoint x: 167, startPoint y: 354, endPoint x: 175, endPoint y: 310, distance: 44.7
click at [175, 310] on div "1 opta data Finance GmbH Severins (Cigdem Tuna) [PERSON_NAME][GEOGRAPHIC_DATA] …" at bounding box center [183, 458] width 366 height 359
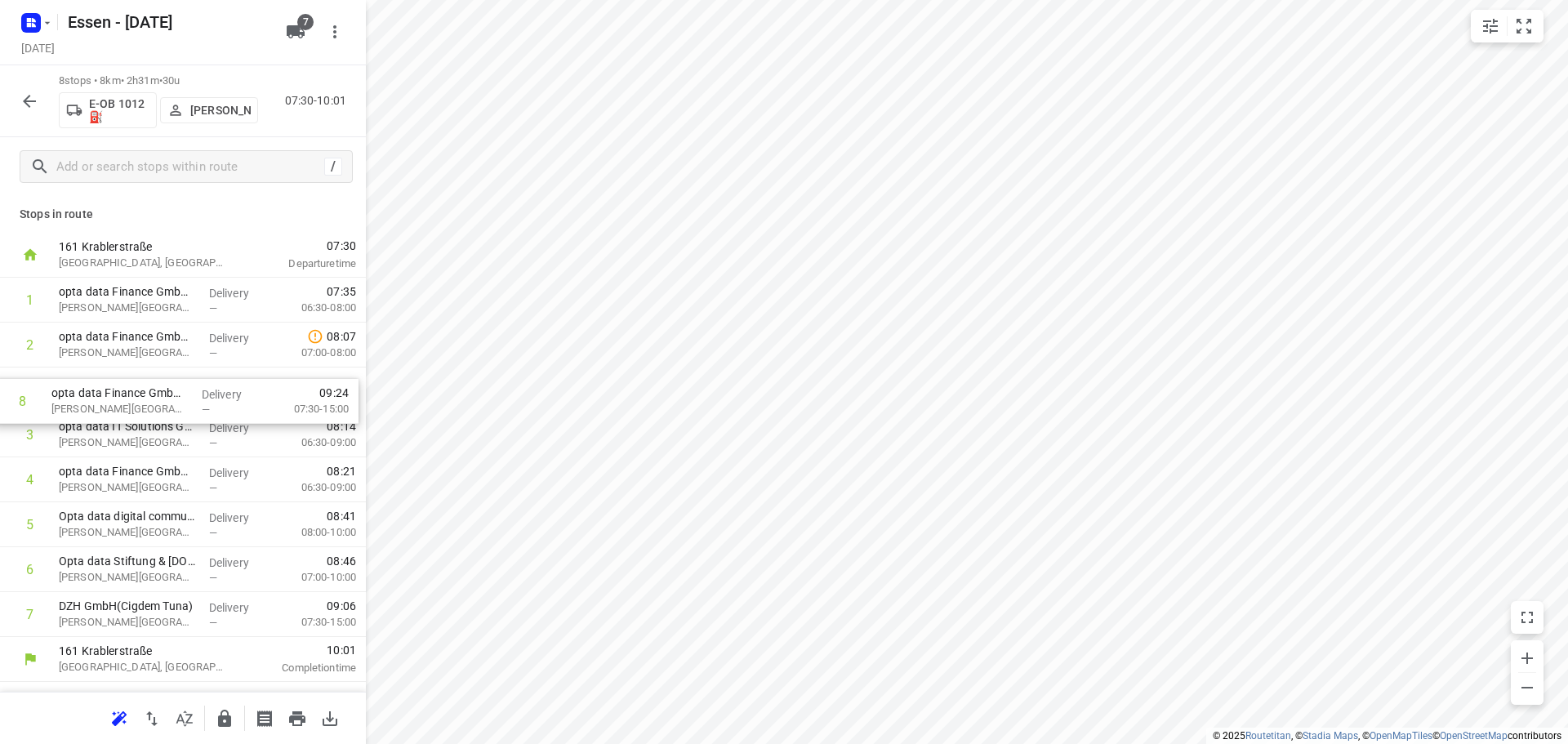
drag, startPoint x: 160, startPoint y: 616, endPoint x: 152, endPoint y: 394, distance: 222.1
click at [152, 394] on div "1 opta data Finance GmbH - [PERSON_NAME][GEOGRAPHIC_DATA] 461([GEOGRAPHIC_DATA]…" at bounding box center [183, 458] width 366 height 359
click at [227, 715] on icon "button" at bounding box center [225, 718] width 13 height 17
click at [29, 100] on icon "button" at bounding box center [29, 101] width 19 height 19
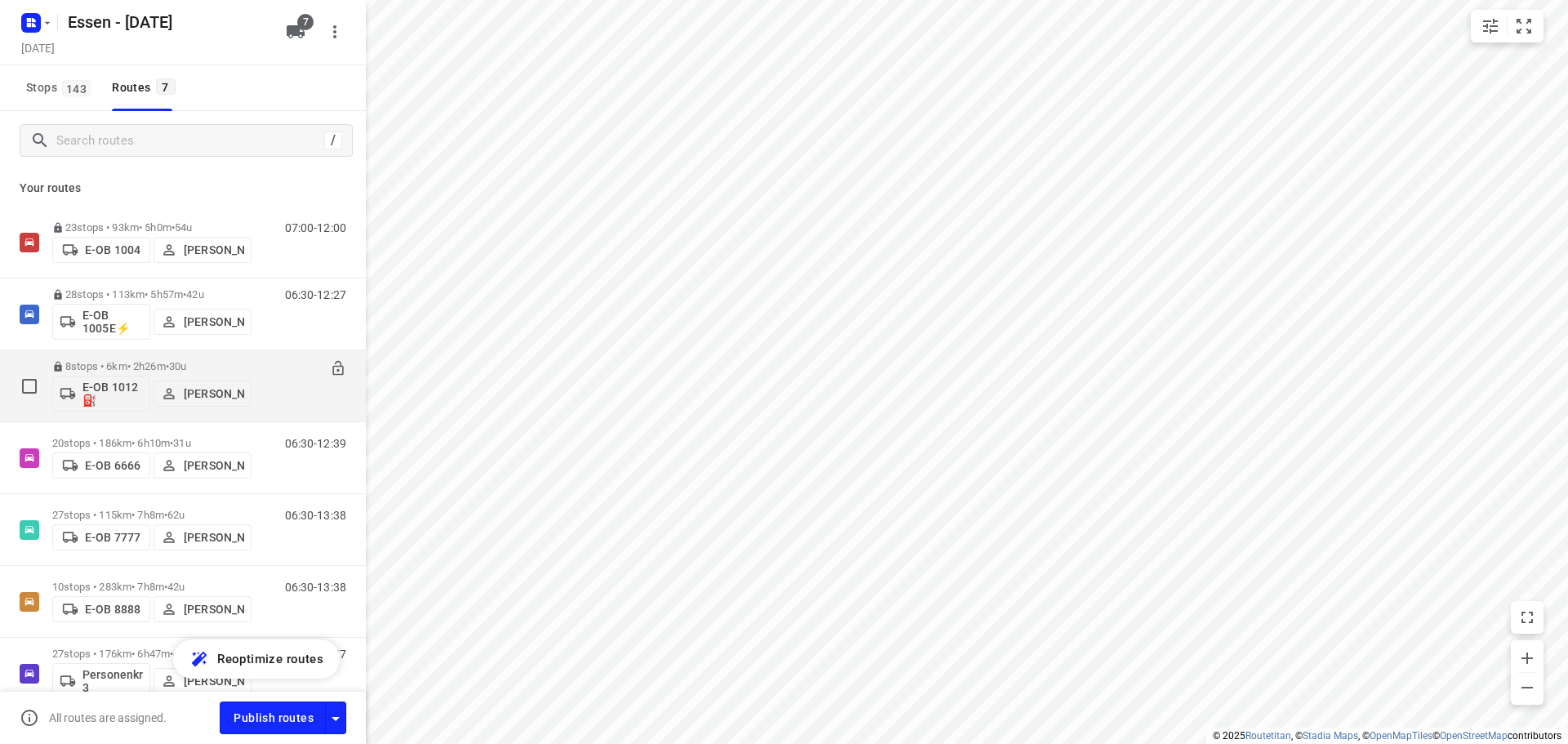
scroll to position [81, 0]
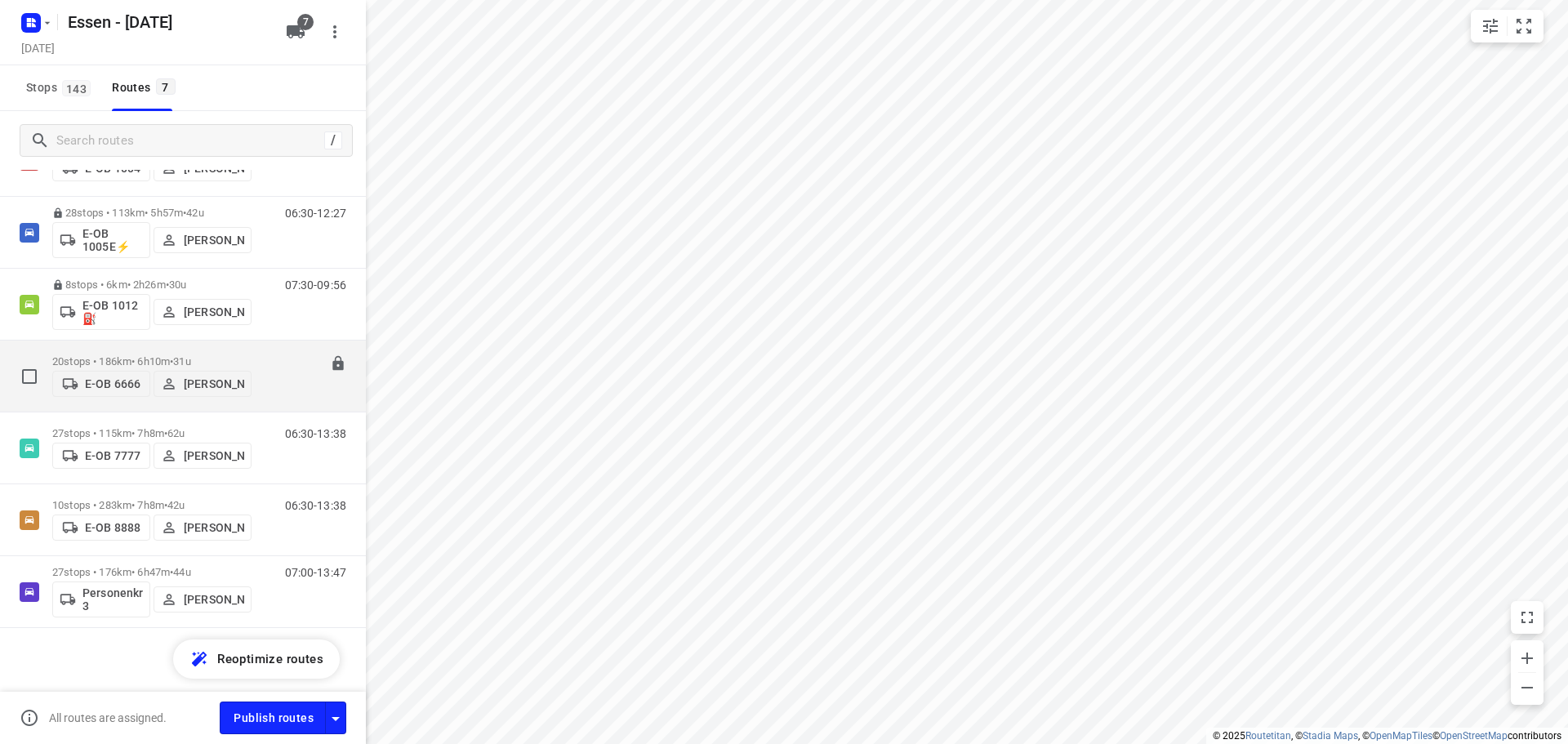
click at [144, 358] on p "20 stops • 186km • 6h10m • 31u" at bounding box center [151, 361] width 199 height 13
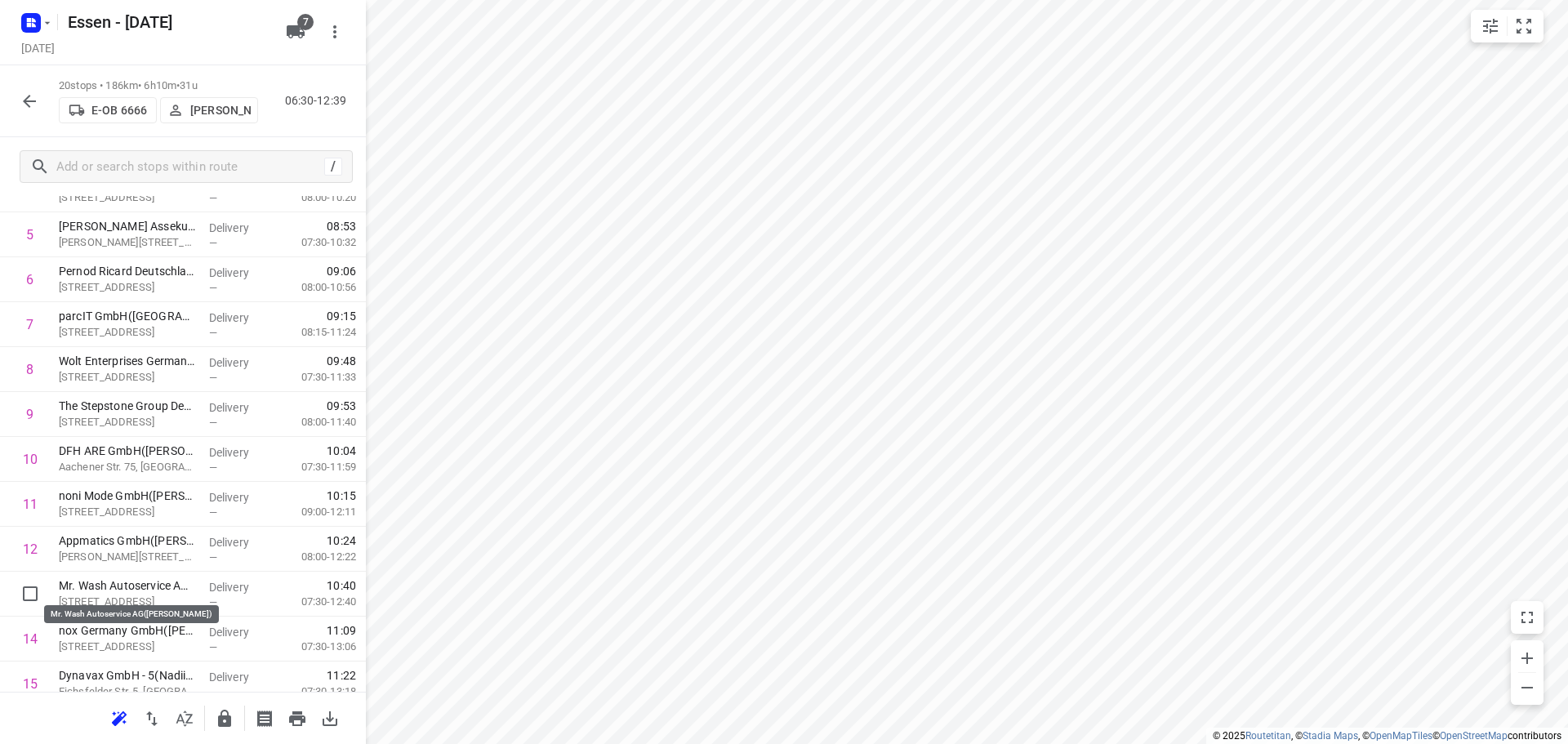
scroll to position [251, 0]
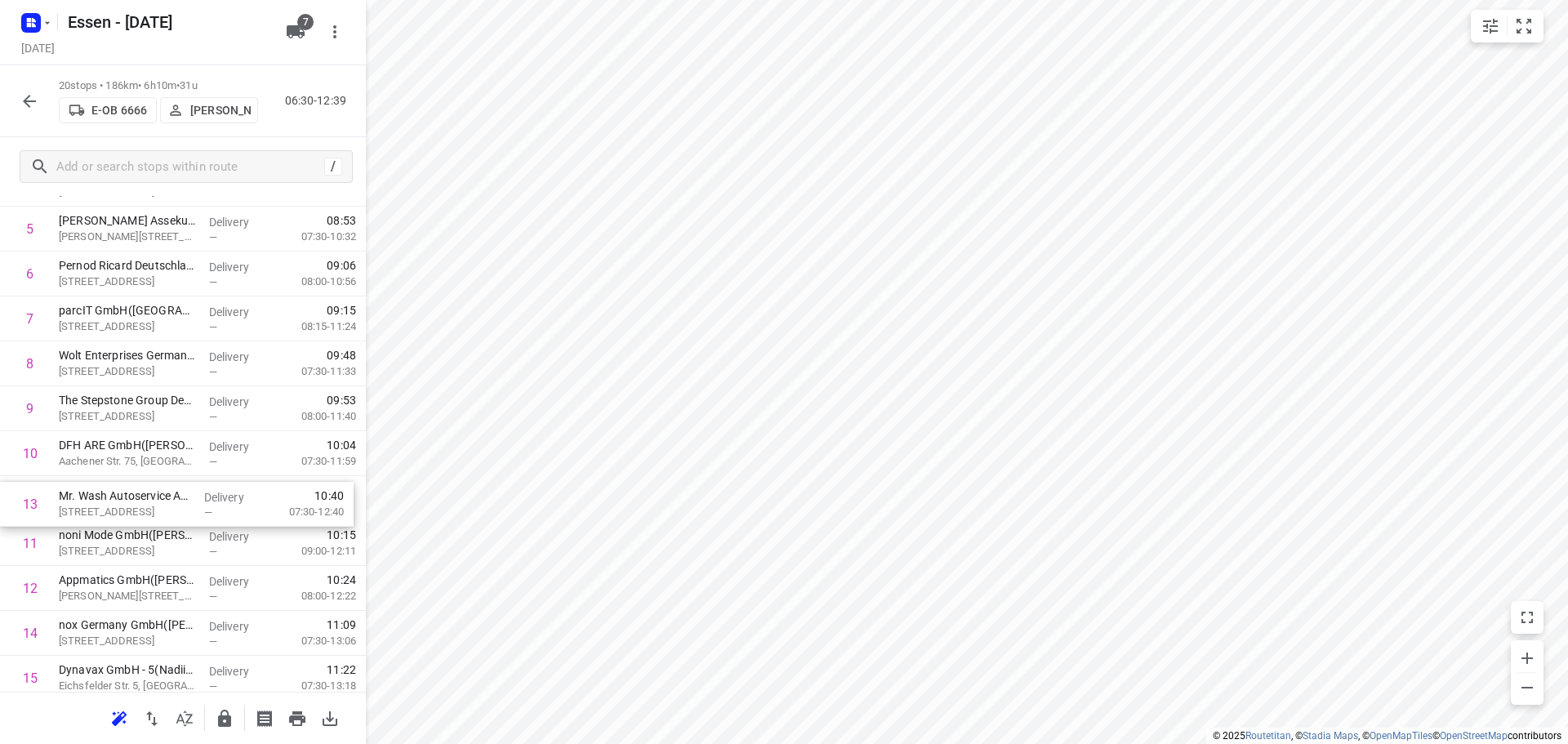
drag, startPoint x: 123, startPoint y: 593, endPoint x: 123, endPoint y: 499, distance: 94.0
click at [123, 499] on div "1 Positec Germany GmbH([PERSON_NAME][STREET_ADDRESS] Delivery — 07:19 07:30-09:…" at bounding box center [183, 476] width 366 height 899
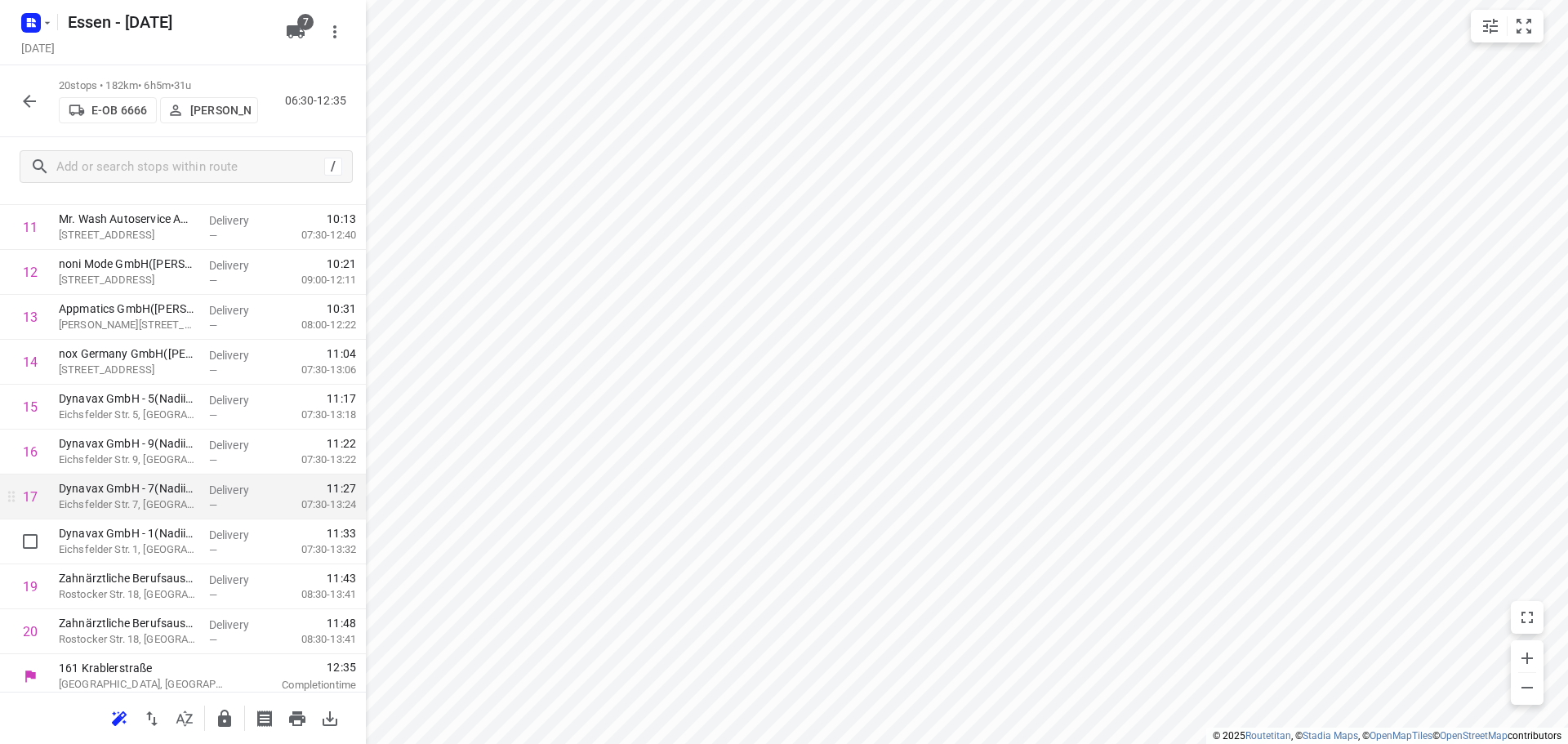
scroll to position [529, 0]
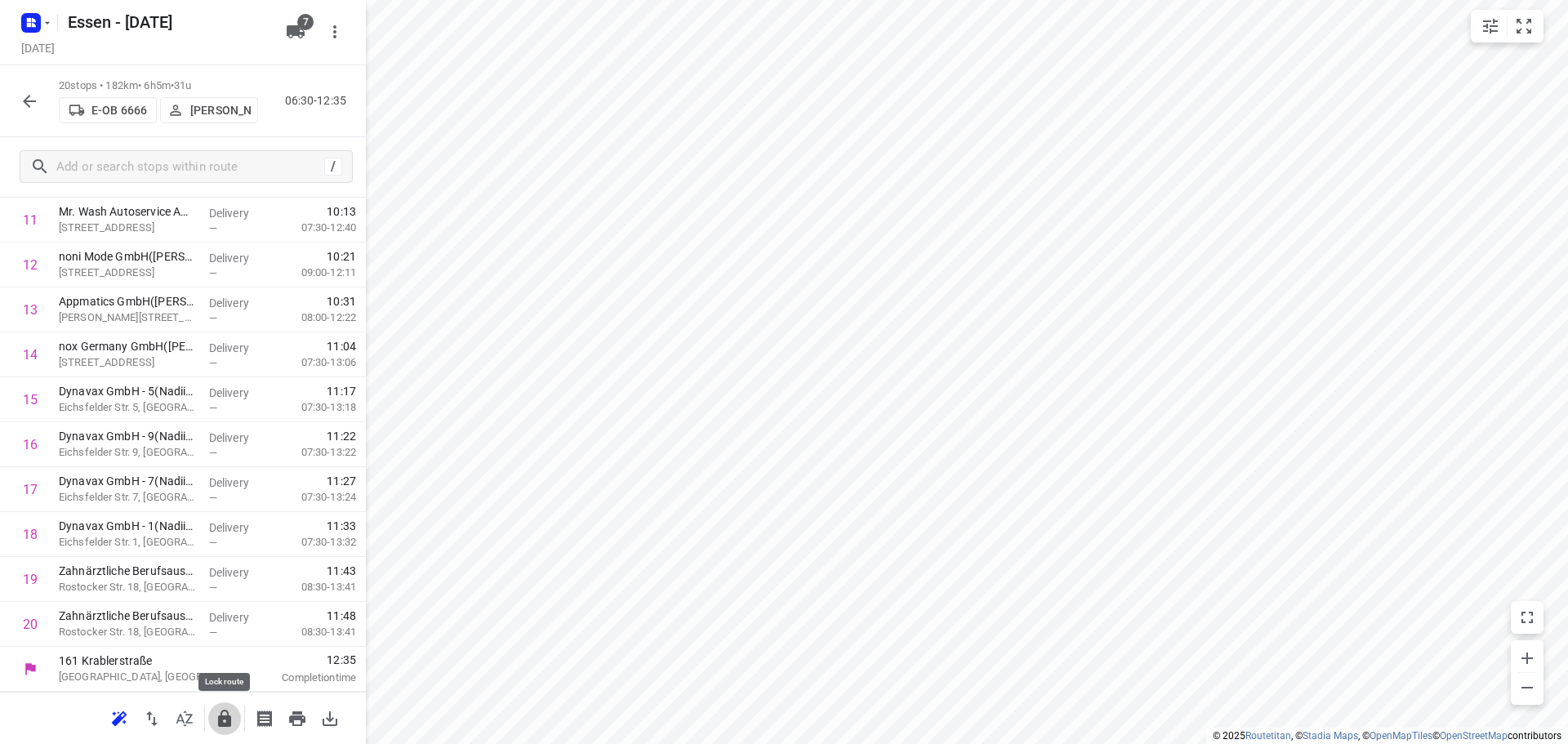
click at [225, 719] on icon "button" at bounding box center [225, 718] width 13 height 17
click at [26, 111] on button "button" at bounding box center [29, 101] width 33 height 33
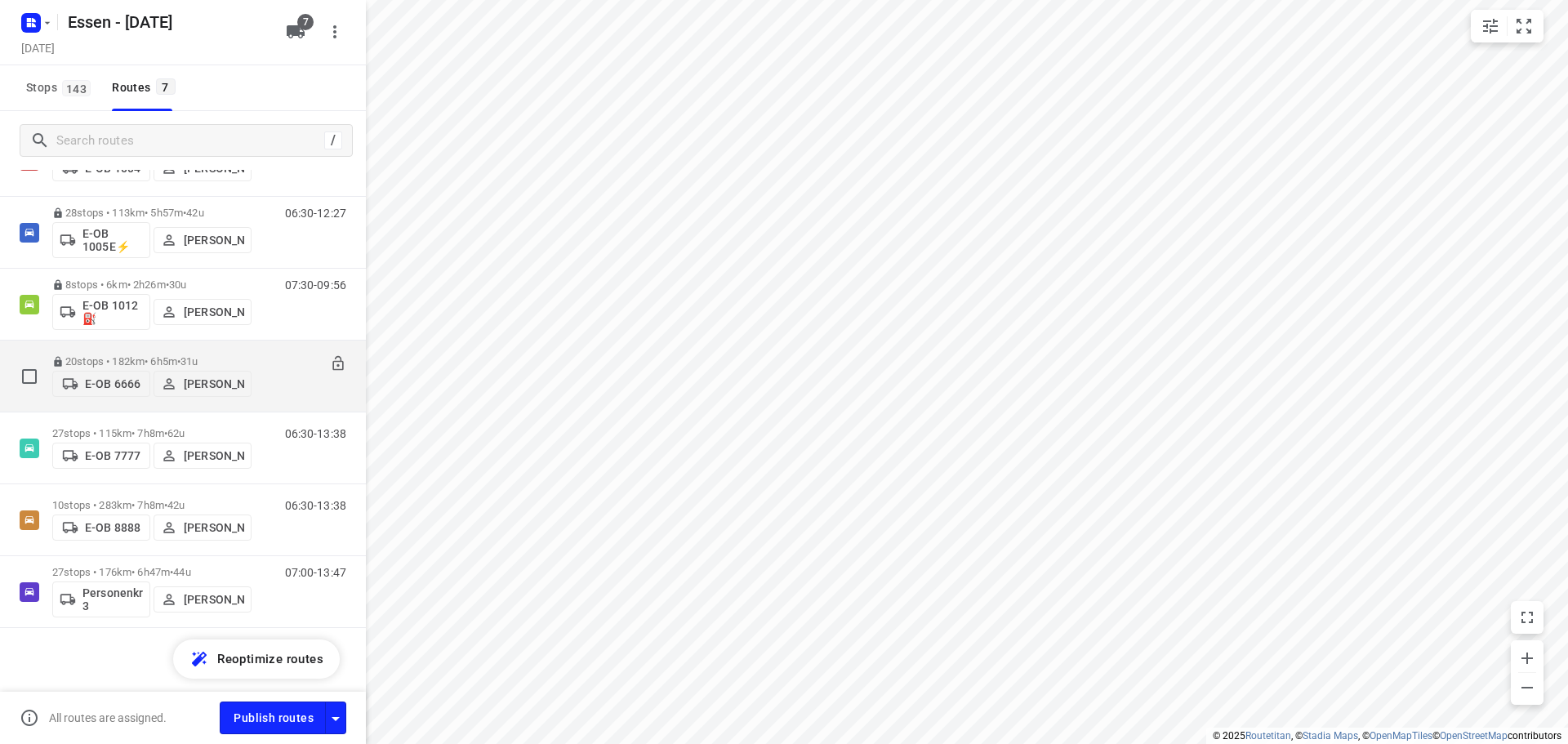
scroll to position [83, 0]
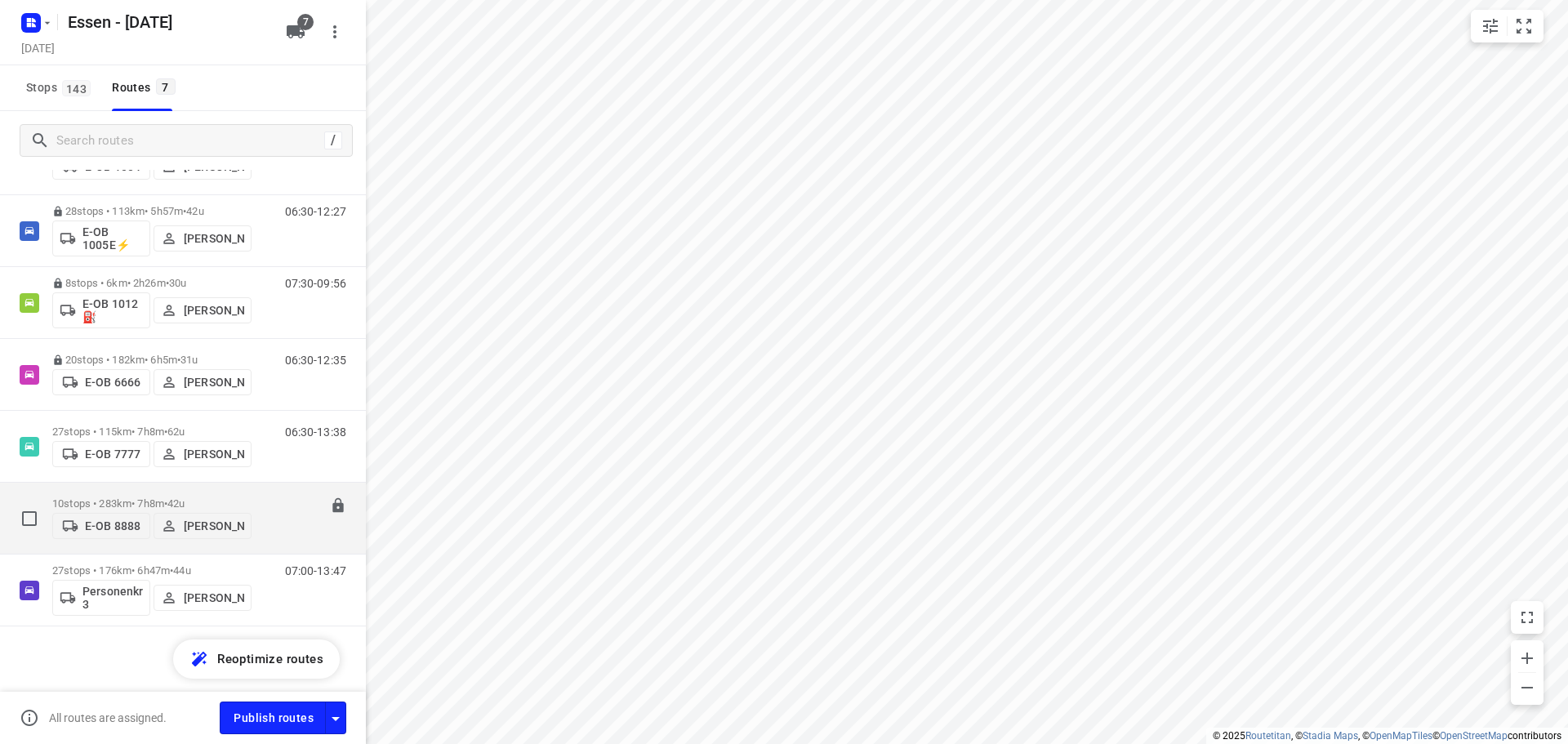
click at [136, 497] on p "10 stops • 283km • 7h8m • 42u" at bounding box center [151, 503] width 199 height 13
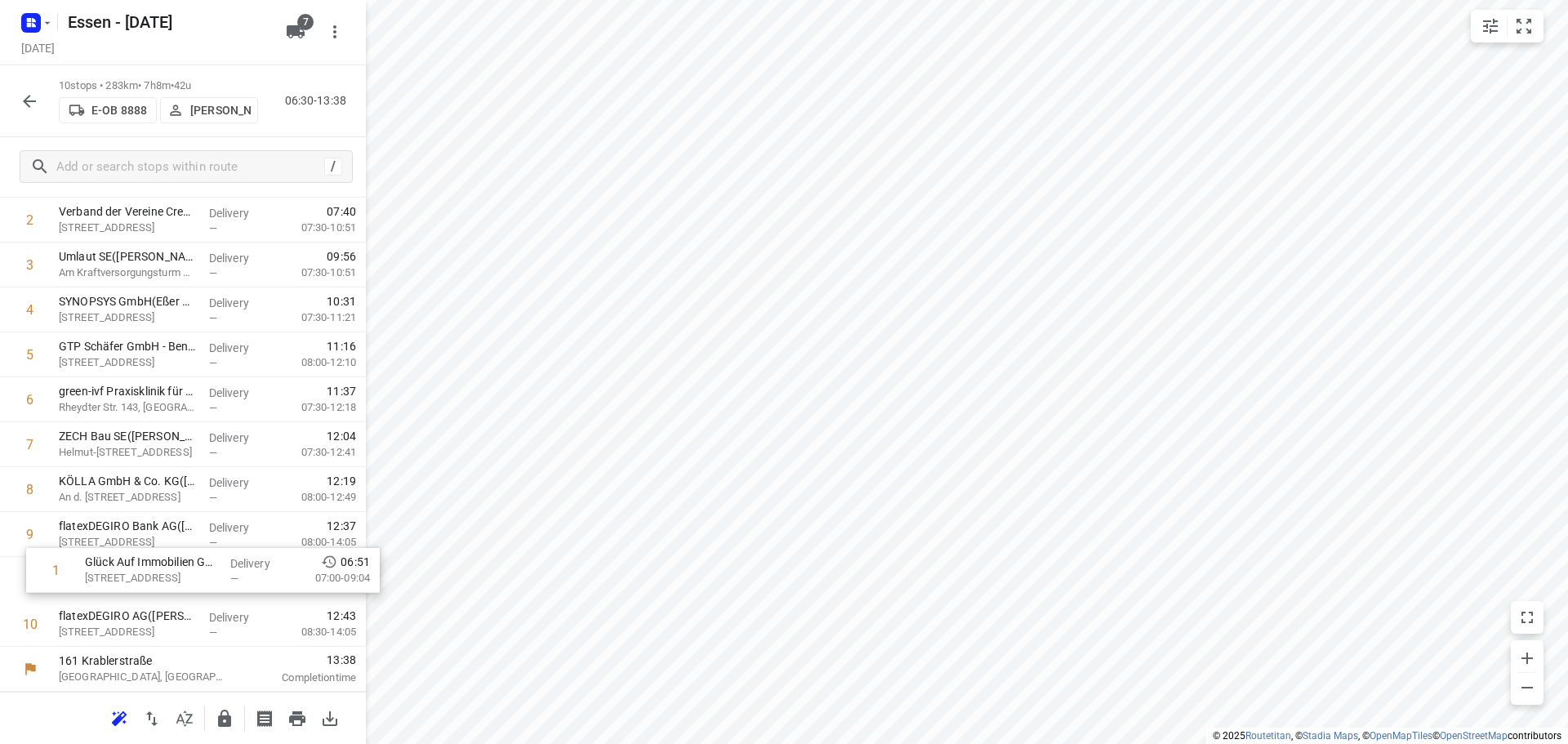
scroll to position [80, 0]
drag, startPoint x: 183, startPoint y: 223, endPoint x: 199, endPoint y: 626, distance: 403.3
click at [199, 626] on div "1 Glück Auf Immobilien GmbH ([PERSON_NAME]) [STREET_ADDRESS] Delivery — 06:51 0…" at bounding box center [183, 422] width 366 height 449
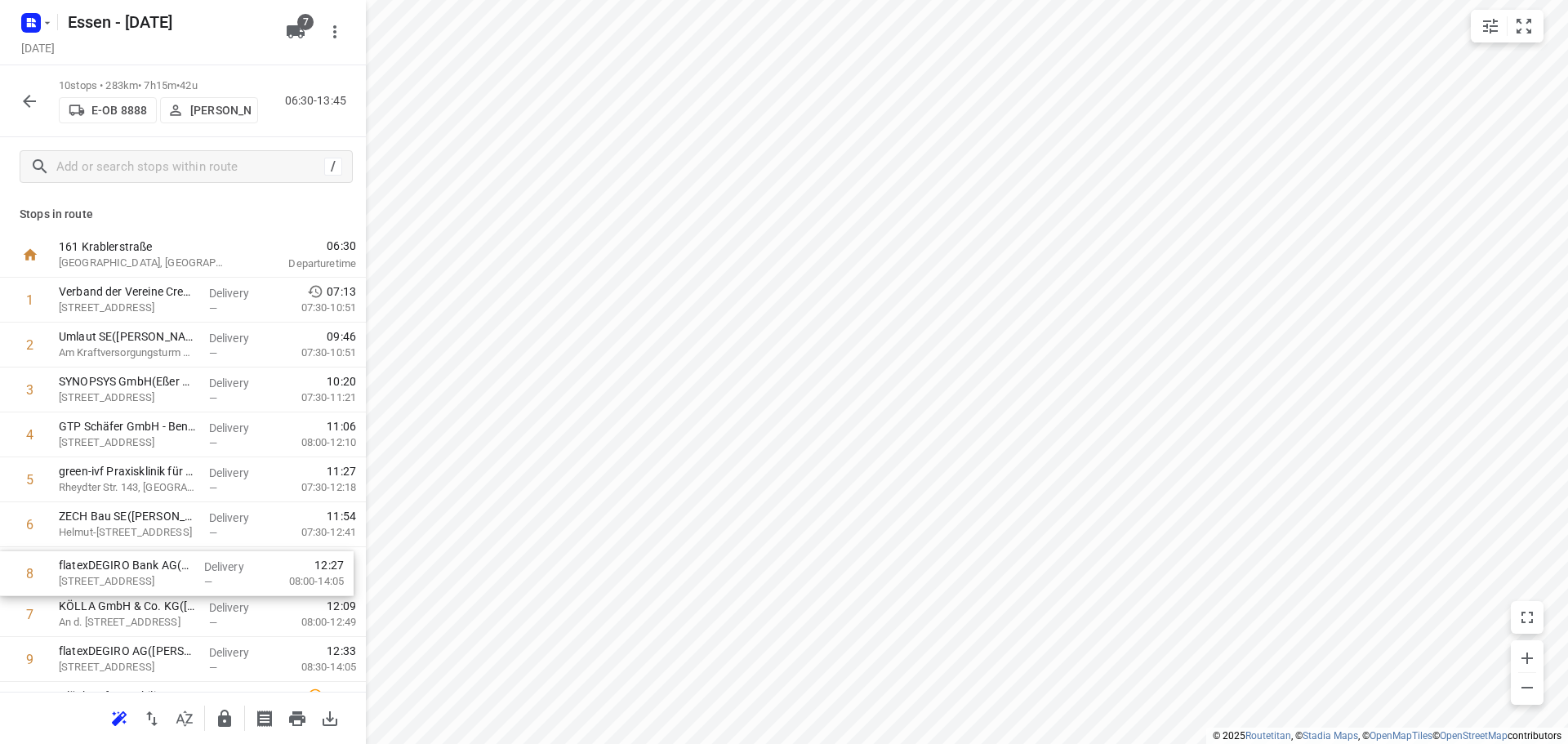
scroll to position [4, 0]
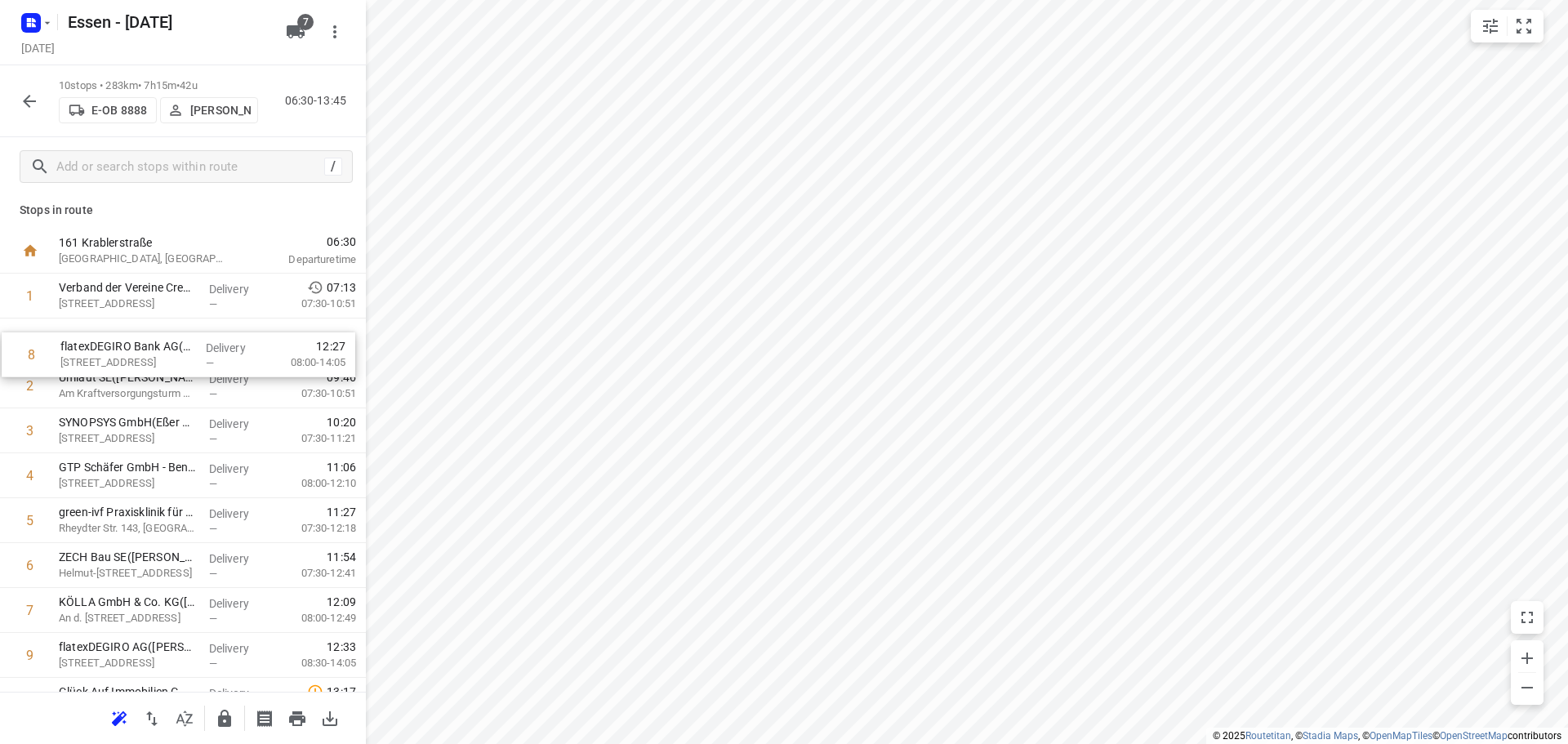
drag, startPoint x: 146, startPoint y: 618, endPoint x: 148, endPoint y: 354, distance: 264.0
click at [148, 354] on div "1 Verband der Vereine Creditreform e.V.(Roman Grund) [STREET_ADDRESS], Neuss De…" at bounding box center [183, 498] width 366 height 449
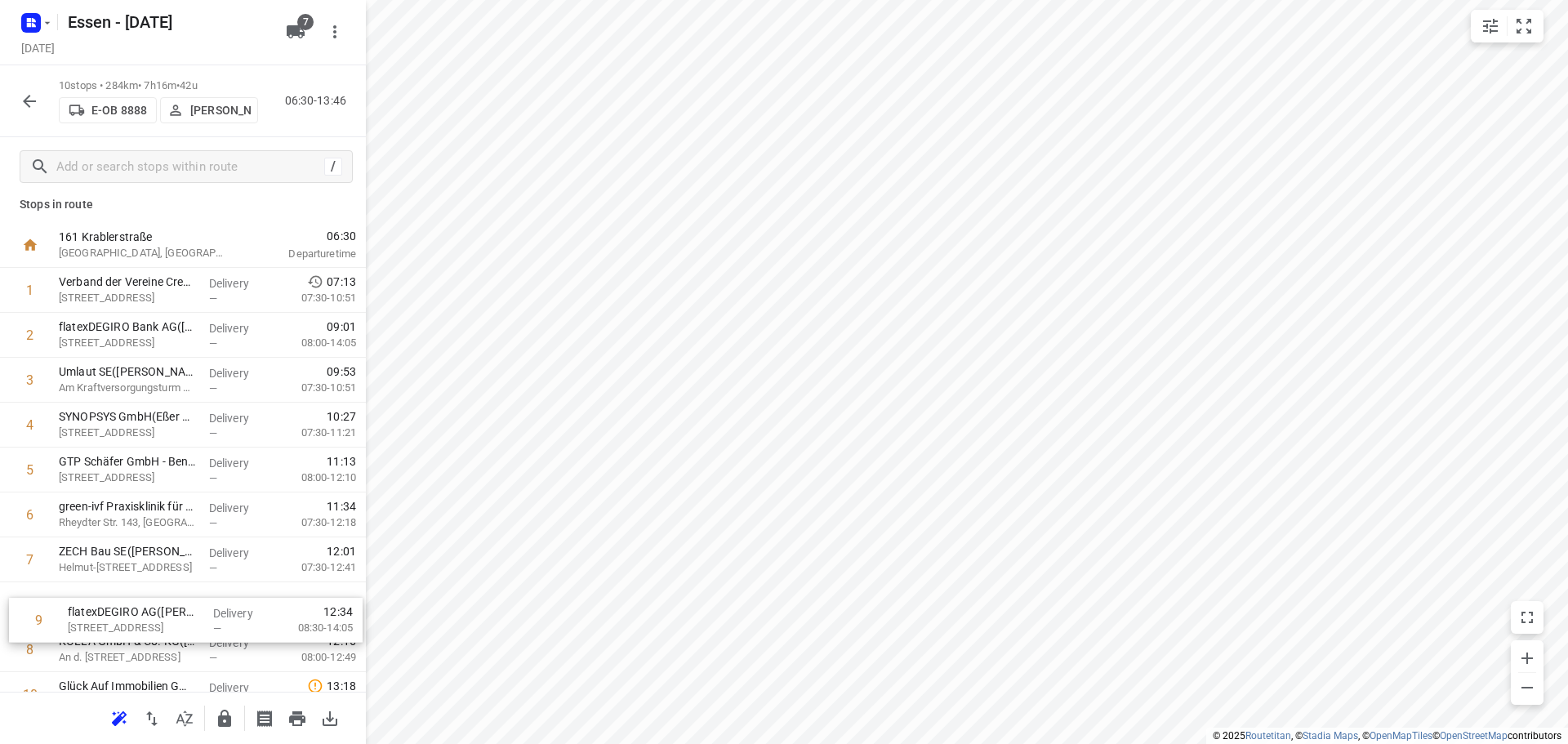
scroll to position [13, 0]
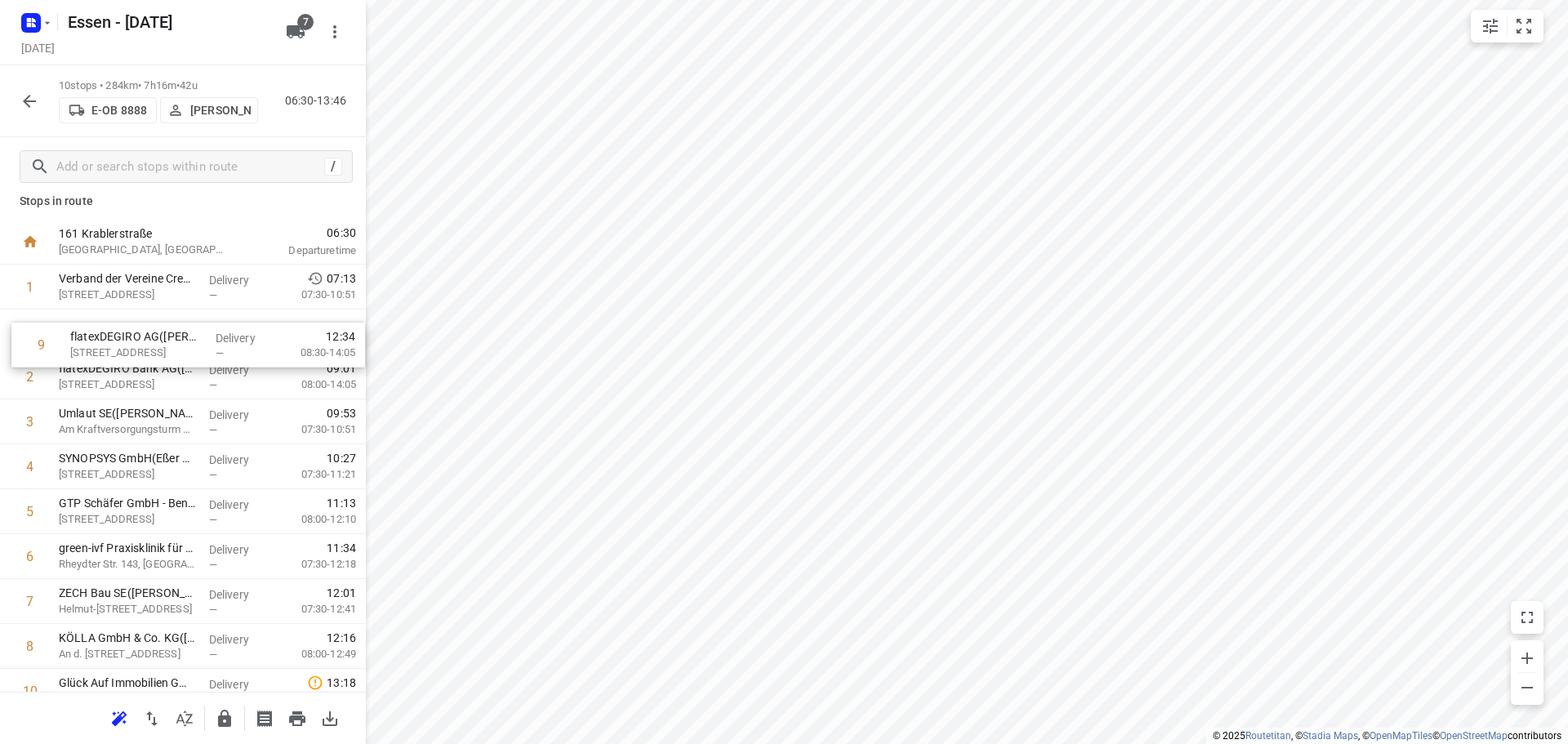
drag, startPoint x: 118, startPoint y: 658, endPoint x: 130, endPoint y: 340, distance: 318.2
click at [130, 340] on div "1 Verband der Vereine Creditreform e.V.(Roman Grund) [GEOGRAPHIC_DATA] 13, Neus…" at bounding box center [183, 489] width 366 height 449
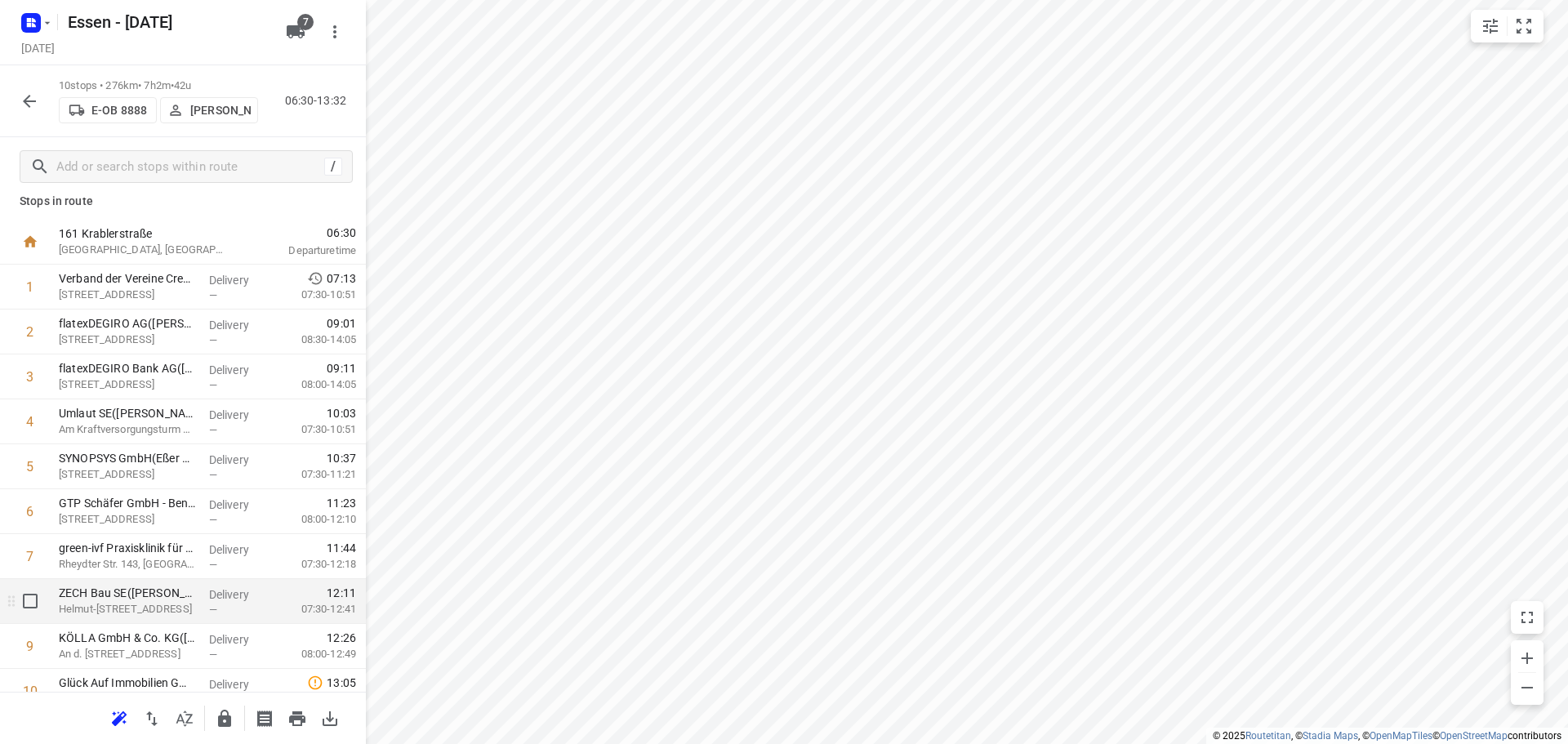
scroll to position [80, 0]
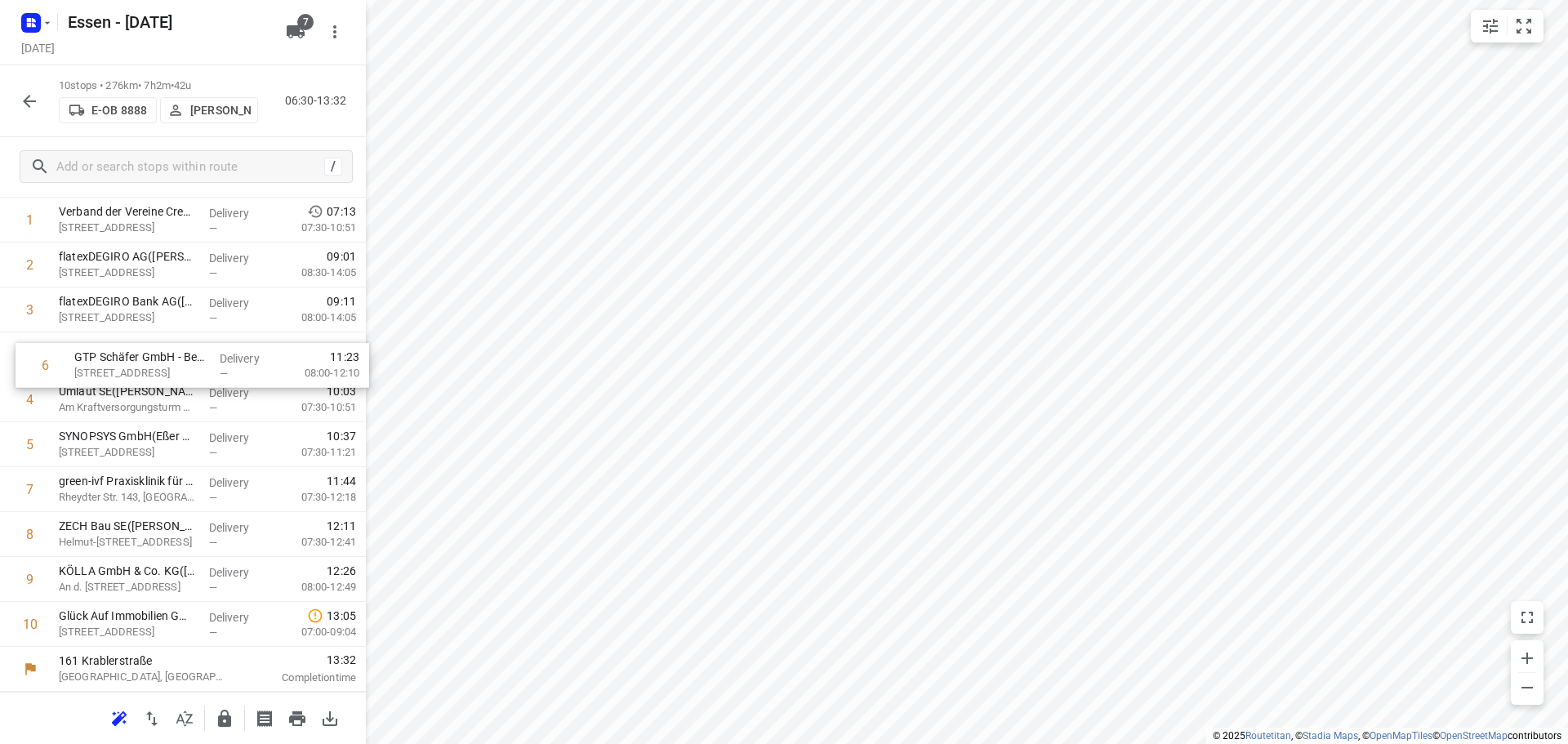
drag, startPoint x: 119, startPoint y: 455, endPoint x: 134, endPoint y: 371, distance: 85.3
click at [134, 371] on div "1 Verband der Vereine Creditreform e.V.([PERSON_NAME]) [STREET_ADDRESS], Neuss …" at bounding box center [183, 422] width 366 height 449
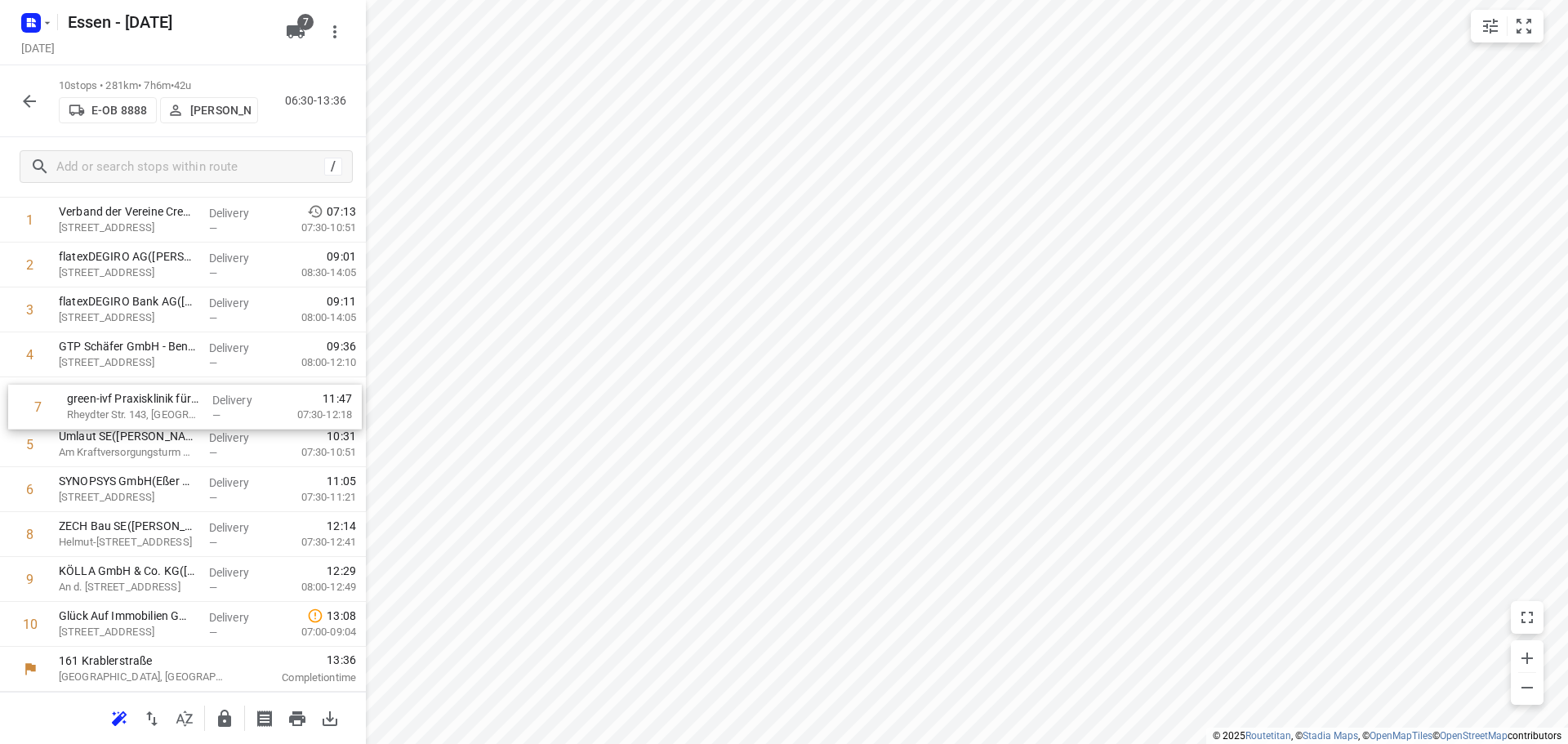
drag, startPoint x: 96, startPoint y: 499, endPoint x: 104, endPoint y: 409, distance: 90.4
click at [104, 409] on div "1 Verband der Vereine Creditreform e.V.([PERSON_NAME]) [STREET_ADDRESS], Neuss …" at bounding box center [183, 422] width 366 height 449
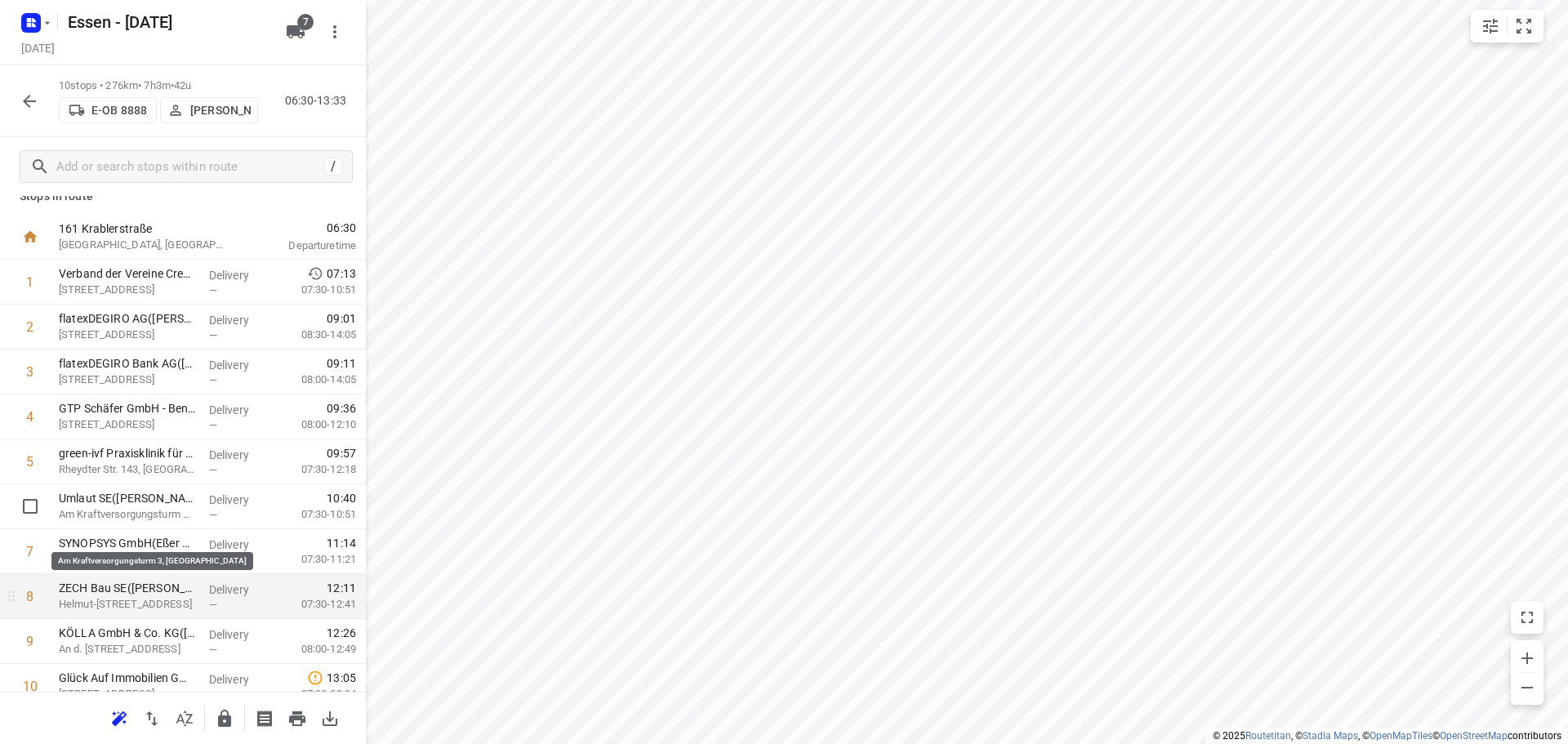
scroll to position [0, 0]
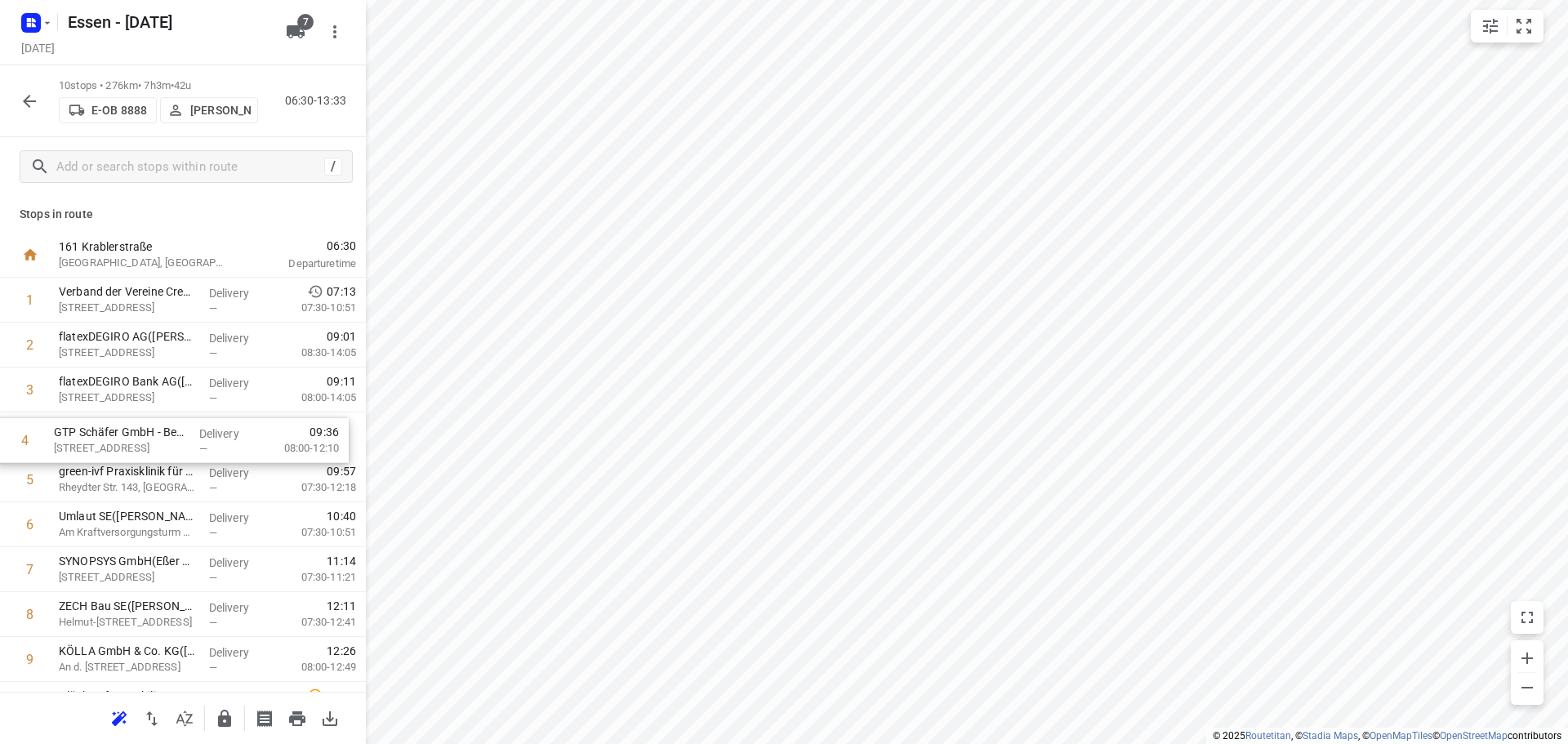
drag, startPoint x: 150, startPoint y: 439, endPoint x: 149, endPoint y: 453, distance: 14.0
click at [149, 453] on div "1 Verband der Vereine Creditreform e.V.([PERSON_NAME]) [STREET_ADDRESS], Neuss …" at bounding box center [183, 502] width 366 height 449
drag, startPoint x: 125, startPoint y: 528, endPoint x: 131, endPoint y: 440, distance: 88.2
click at [131, 440] on div "1 Verband der Vereine Creditreform e.V.([PERSON_NAME]) [STREET_ADDRESS], Neuss …" at bounding box center [183, 502] width 366 height 449
drag, startPoint x: 97, startPoint y: 573, endPoint x: 107, endPoint y: 482, distance: 91.5
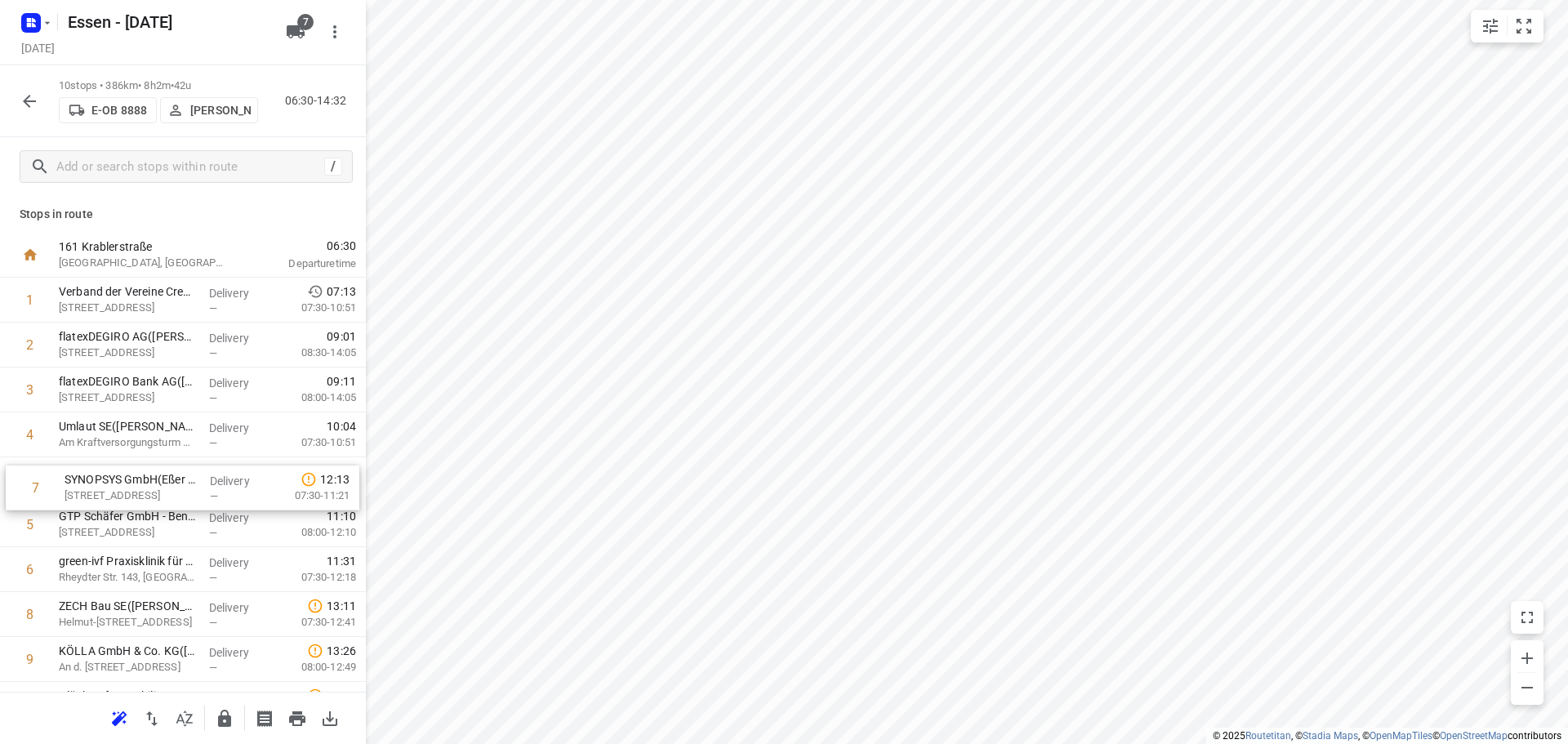
click at [107, 482] on div "1 Verband der Vereine Creditreform e.V.([PERSON_NAME]) [GEOGRAPHIC_DATA] 13, Ne…" at bounding box center [183, 502] width 366 height 449
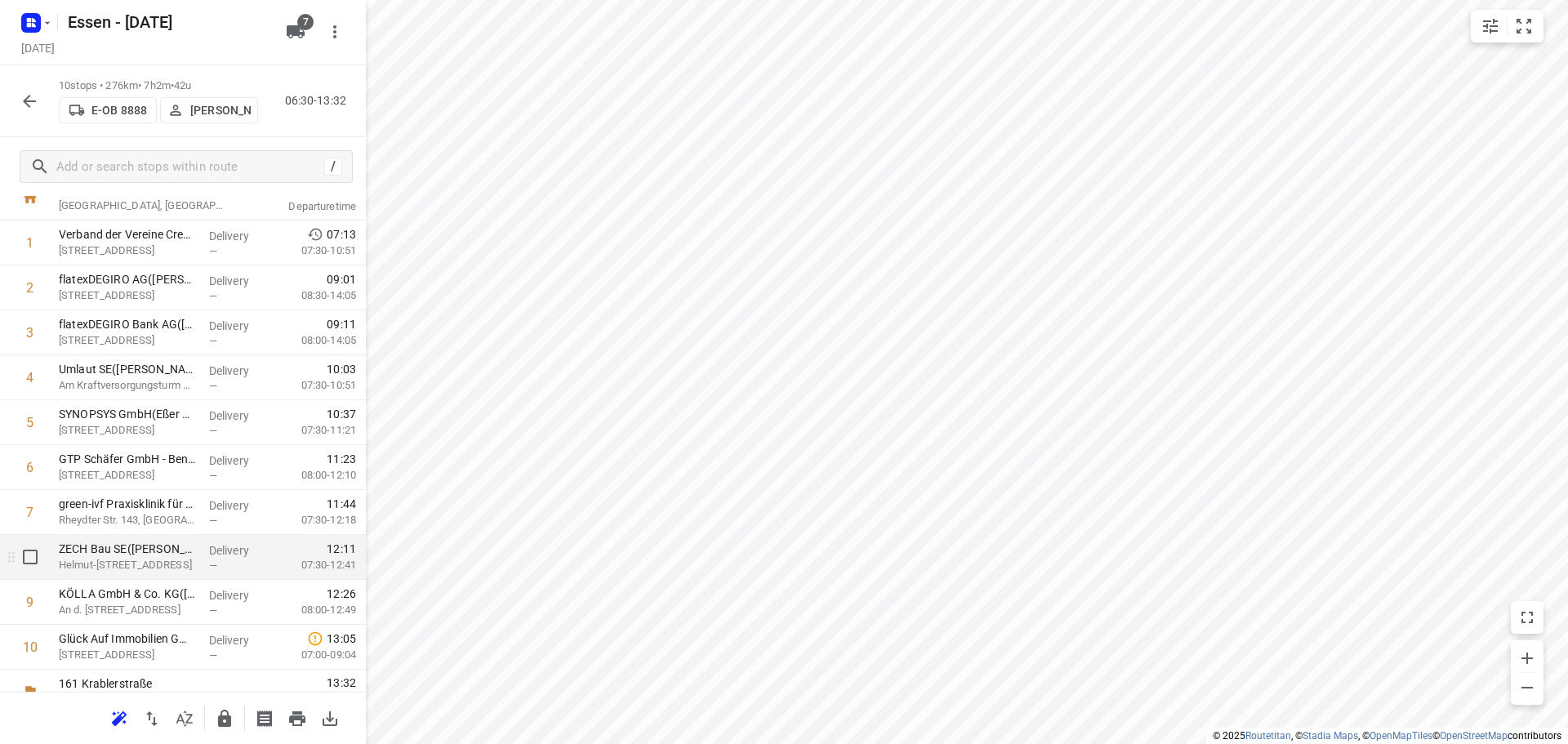
scroll to position [80, 0]
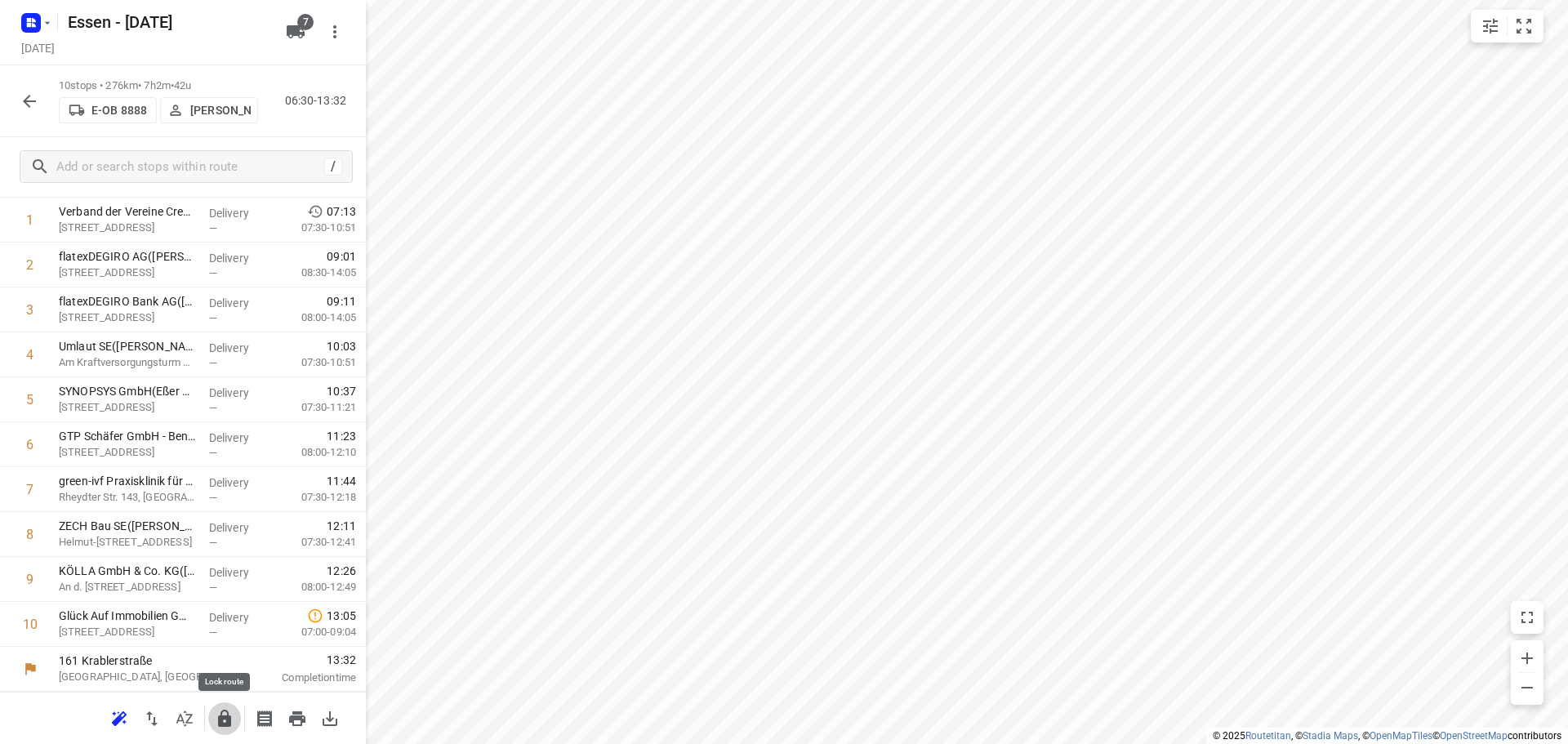
click at [220, 723] on icon "button" at bounding box center [225, 718] width 13 height 17
click at [28, 107] on icon "button" at bounding box center [29, 101] width 19 height 19
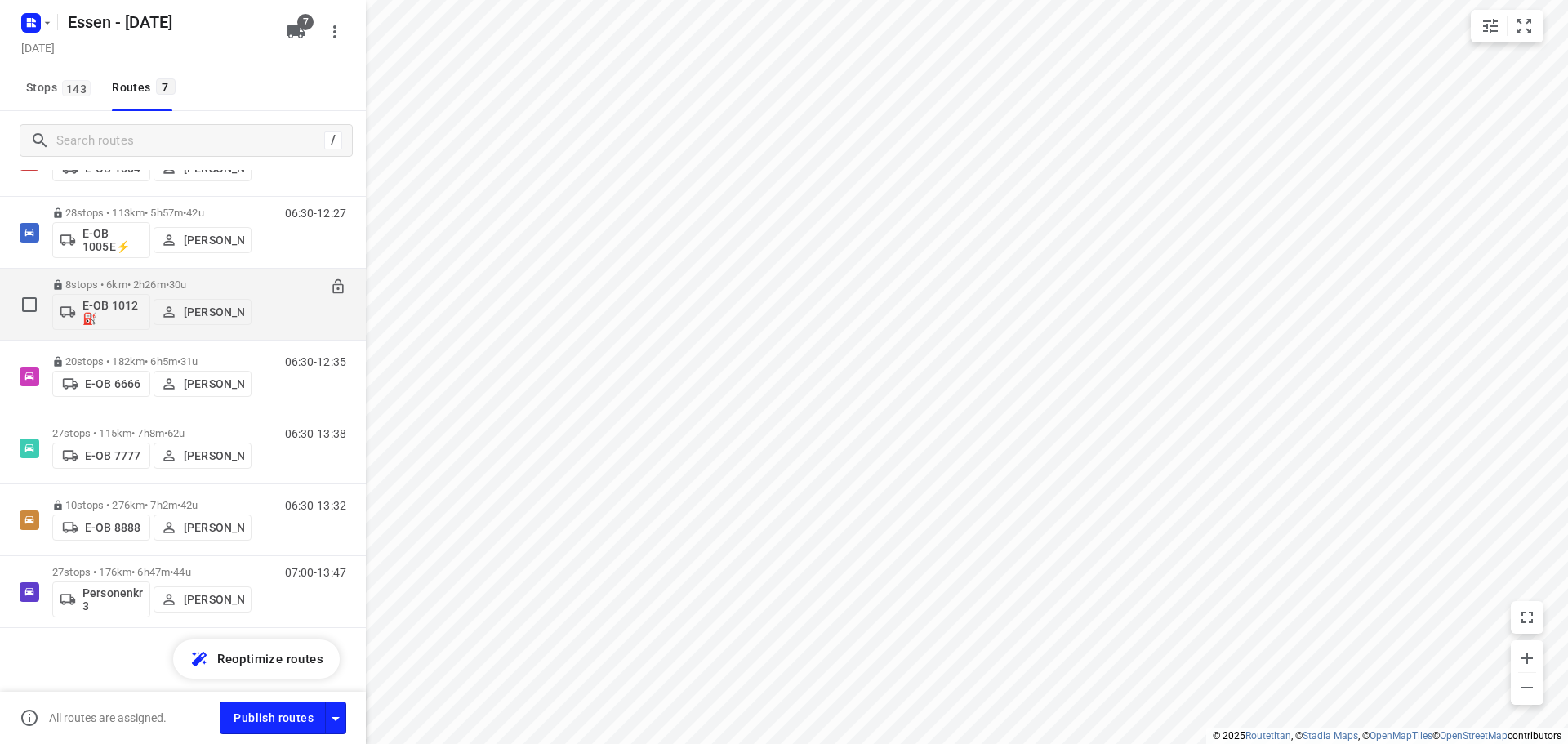
scroll to position [83, 0]
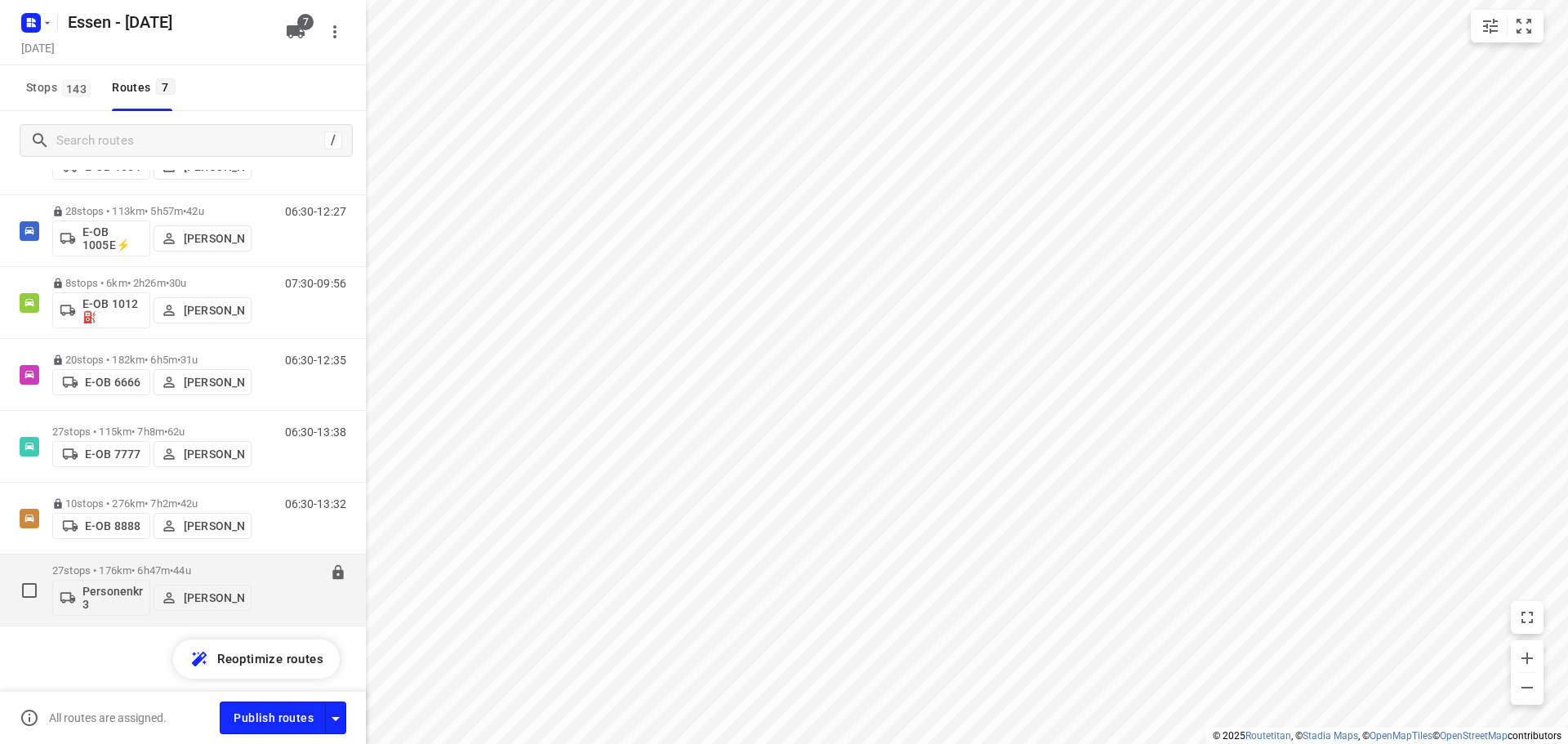
click at [176, 573] on p "27 stops • 176km • 6h47m • 44u" at bounding box center [151, 570] width 199 height 13
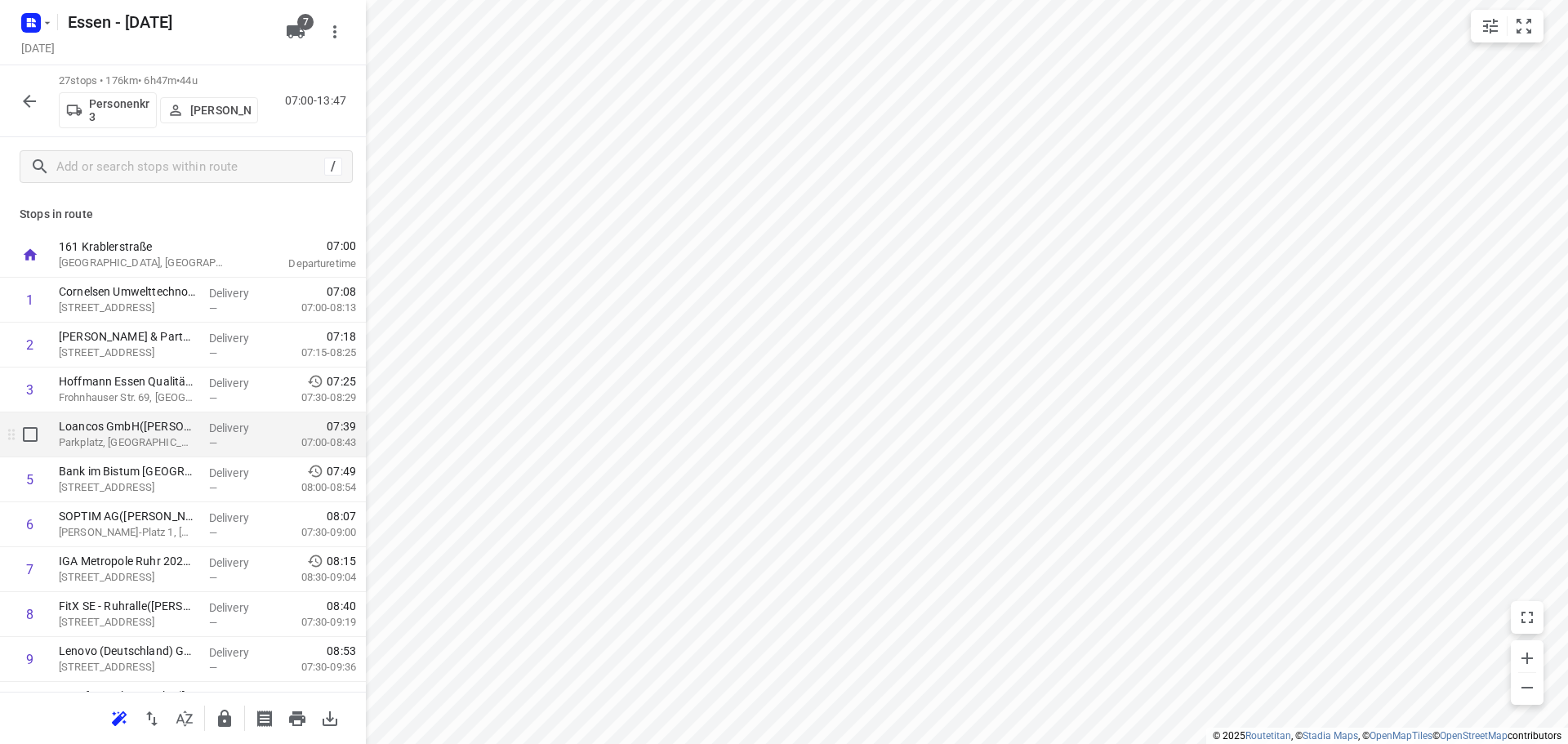
click at [143, 443] on p "Parkplatz, [GEOGRAPHIC_DATA]" at bounding box center [127, 442] width 137 height 16
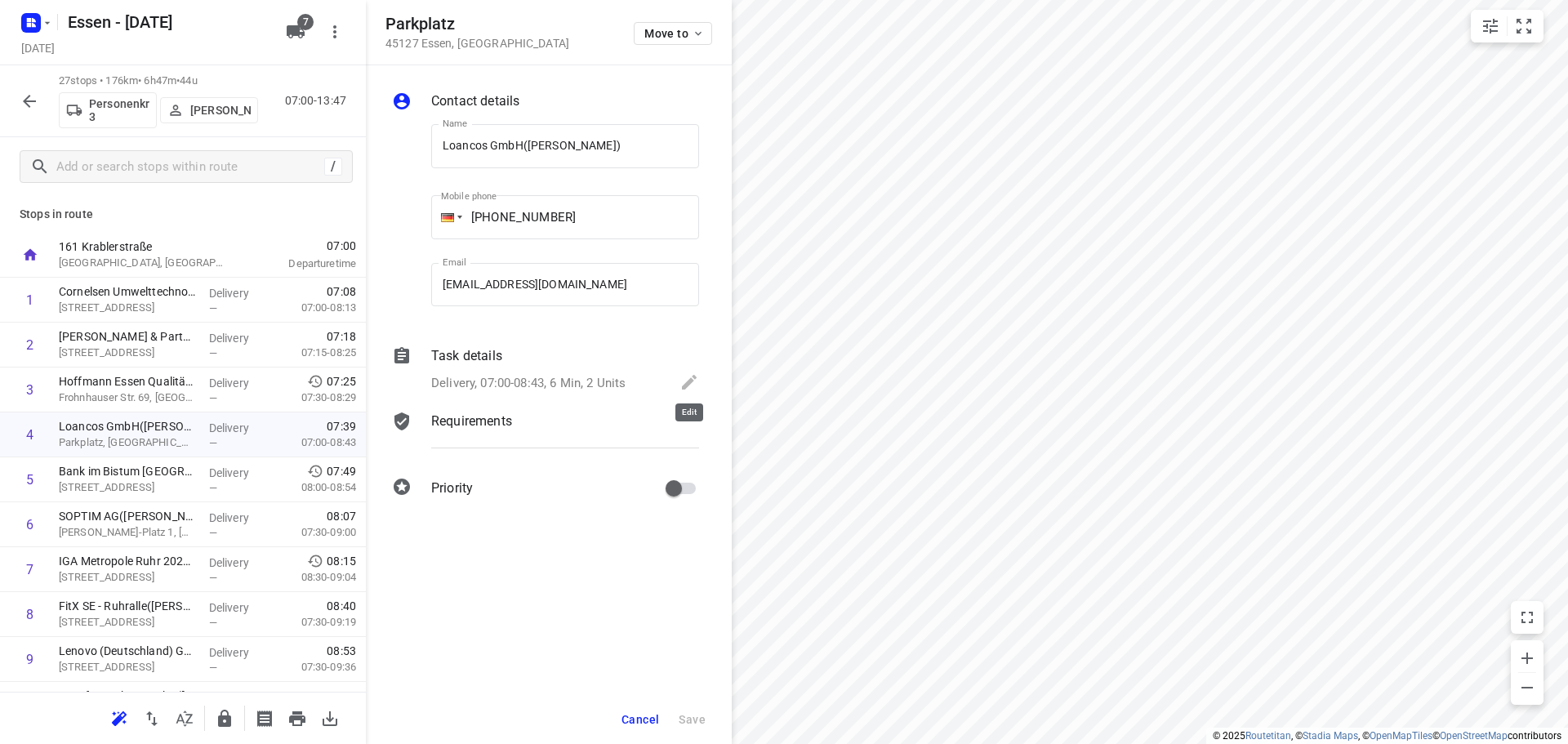
click at [687, 382] on icon at bounding box center [690, 382] width 15 height 15
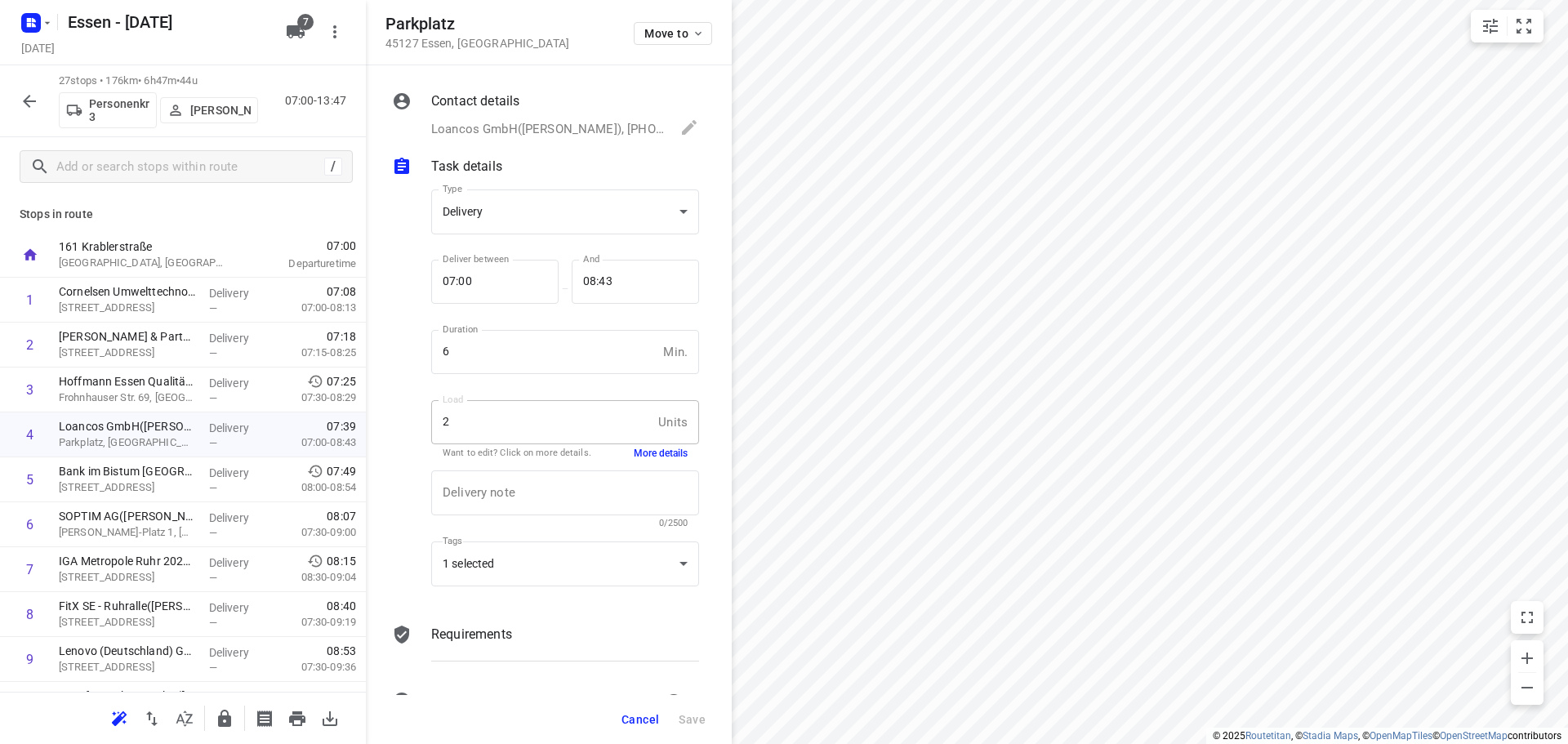
scroll to position [49, 0]
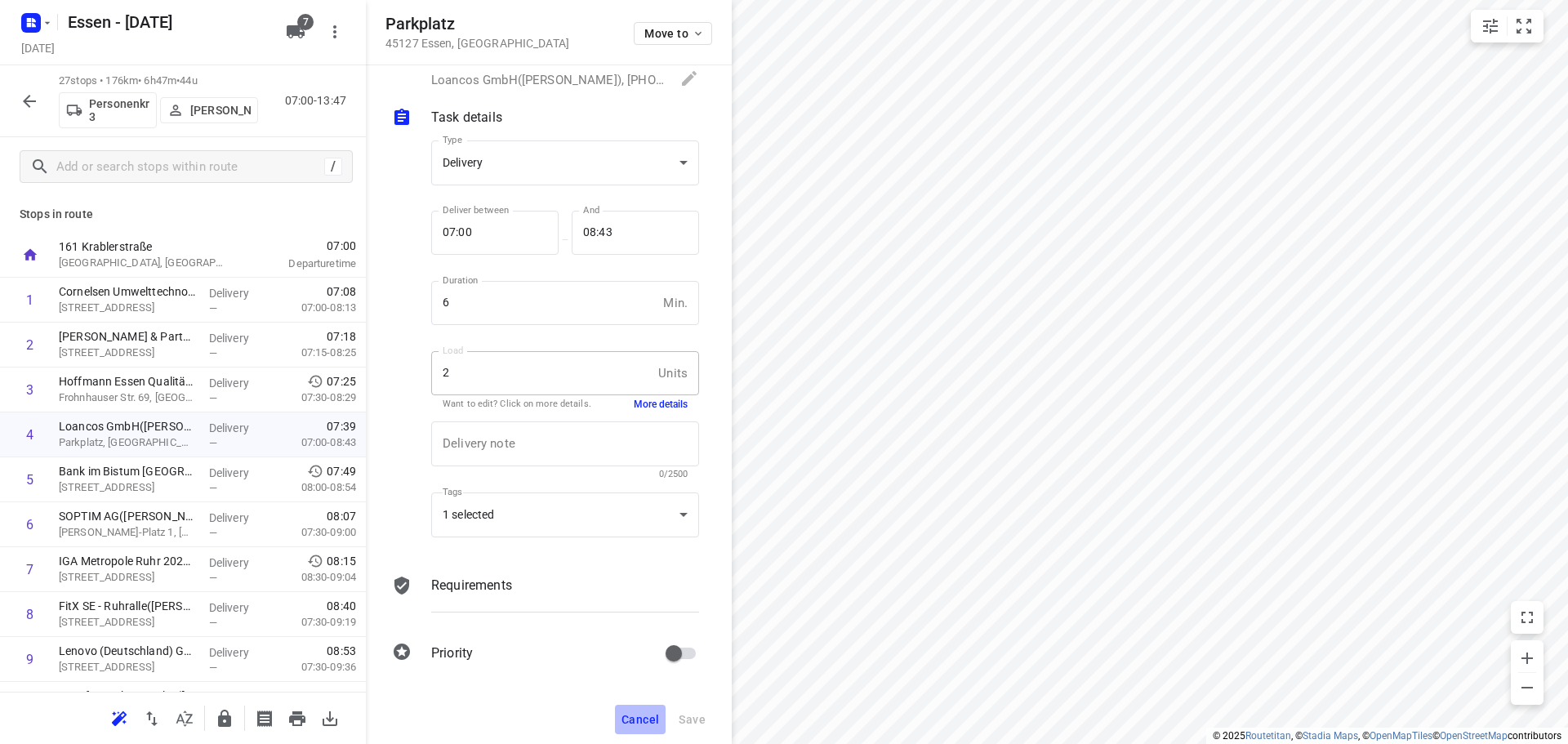
click at [637, 719] on span "Cancel" at bounding box center [640, 720] width 38 height 13
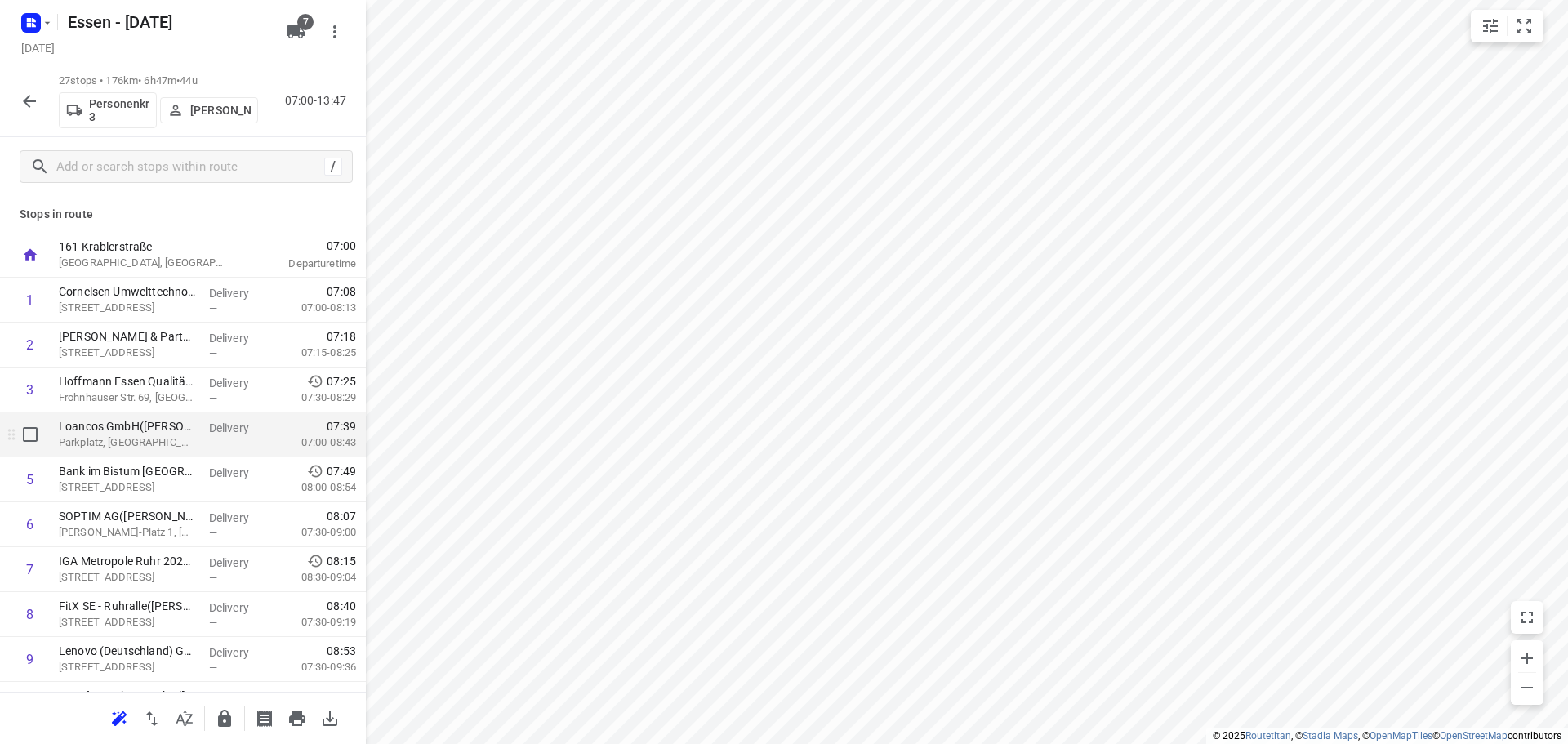
click at [160, 448] on p "Parkplatz, [GEOGRAPHIC_DATA]" at bounding box center [127, 442] width 137 height 16
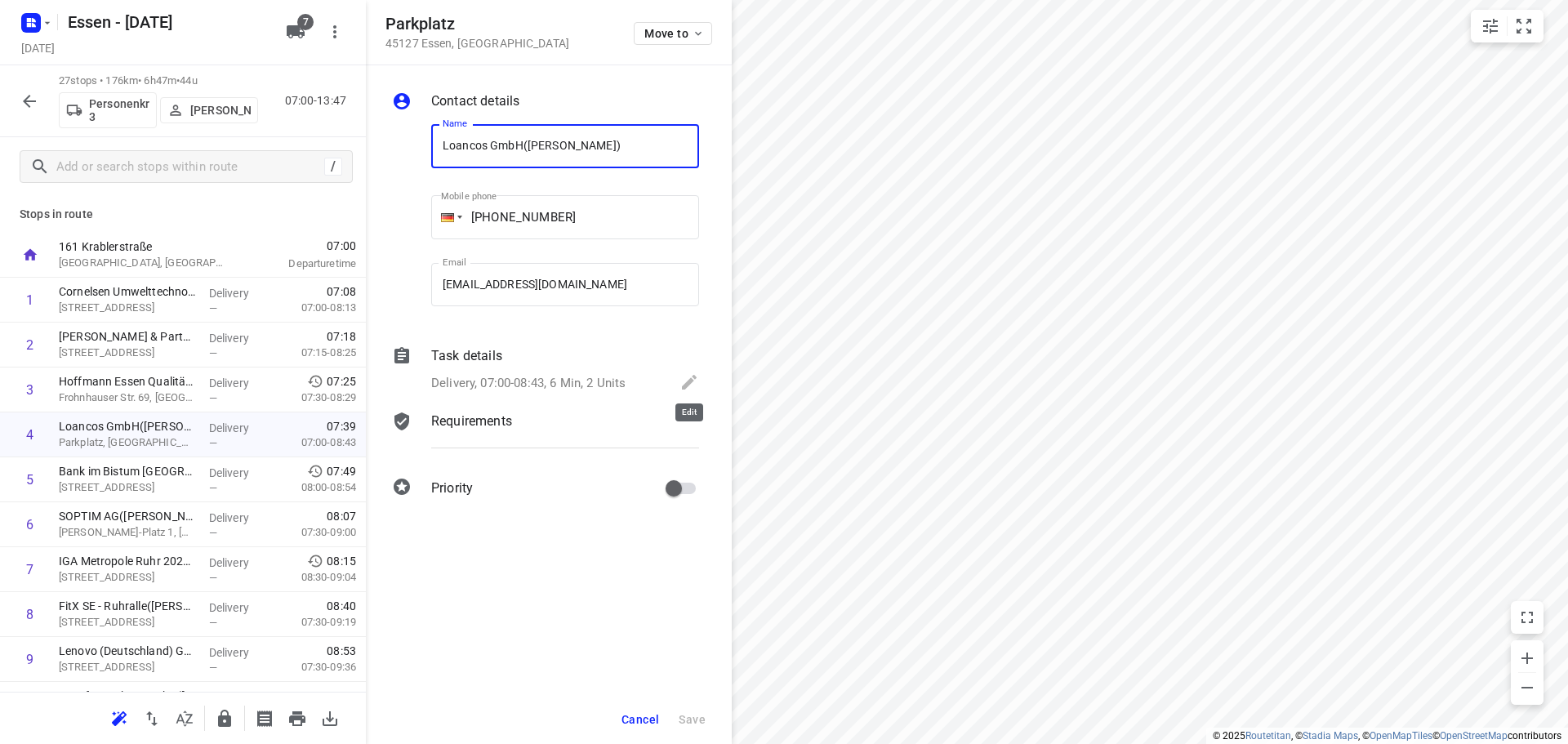
click at [682, 384] on icon at bounding box center [689, 382] width 19 height 19
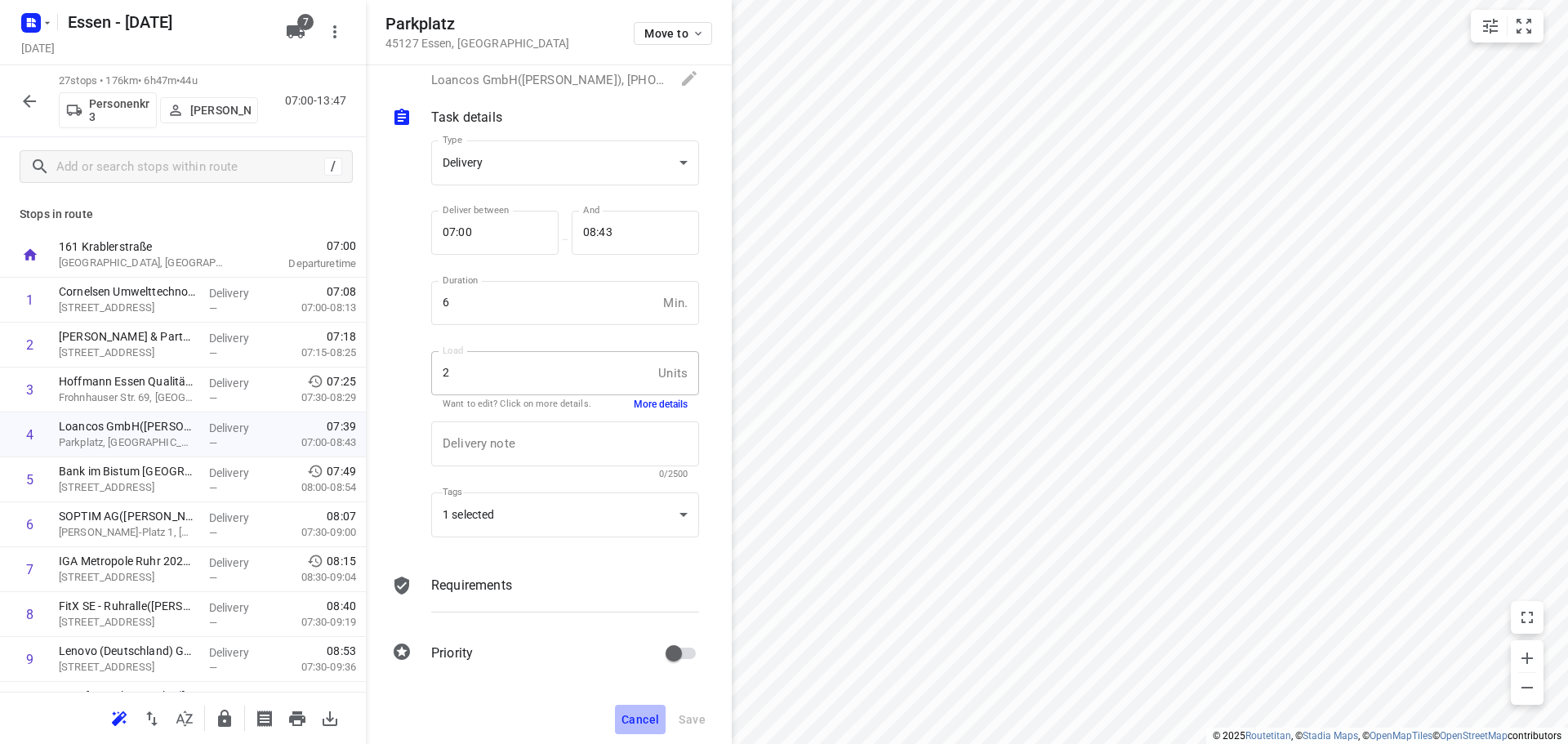
click at [648, 720] on span "Cancel" at bounding box center [640, 720] width 38 height 13
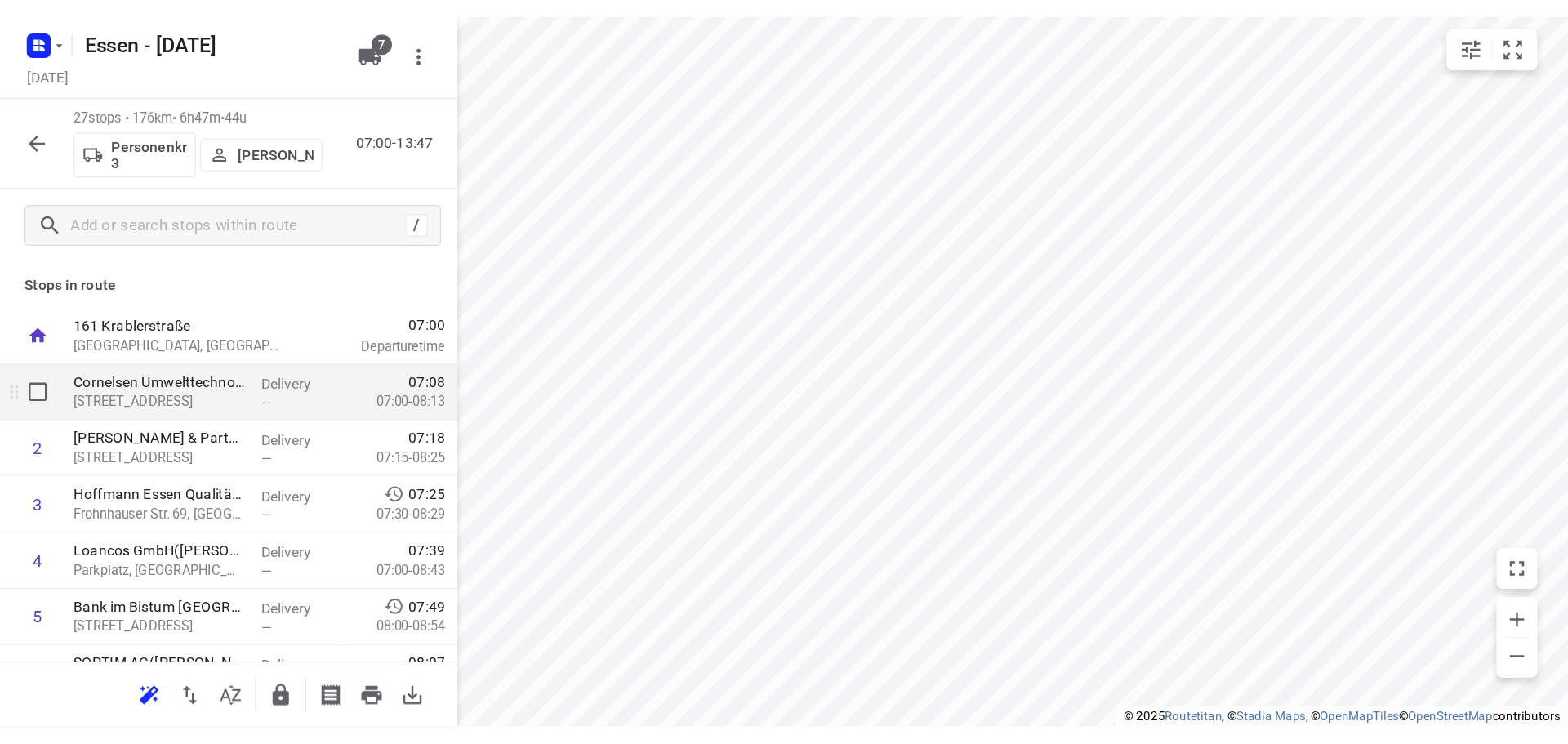
scroll to position [81, 0]
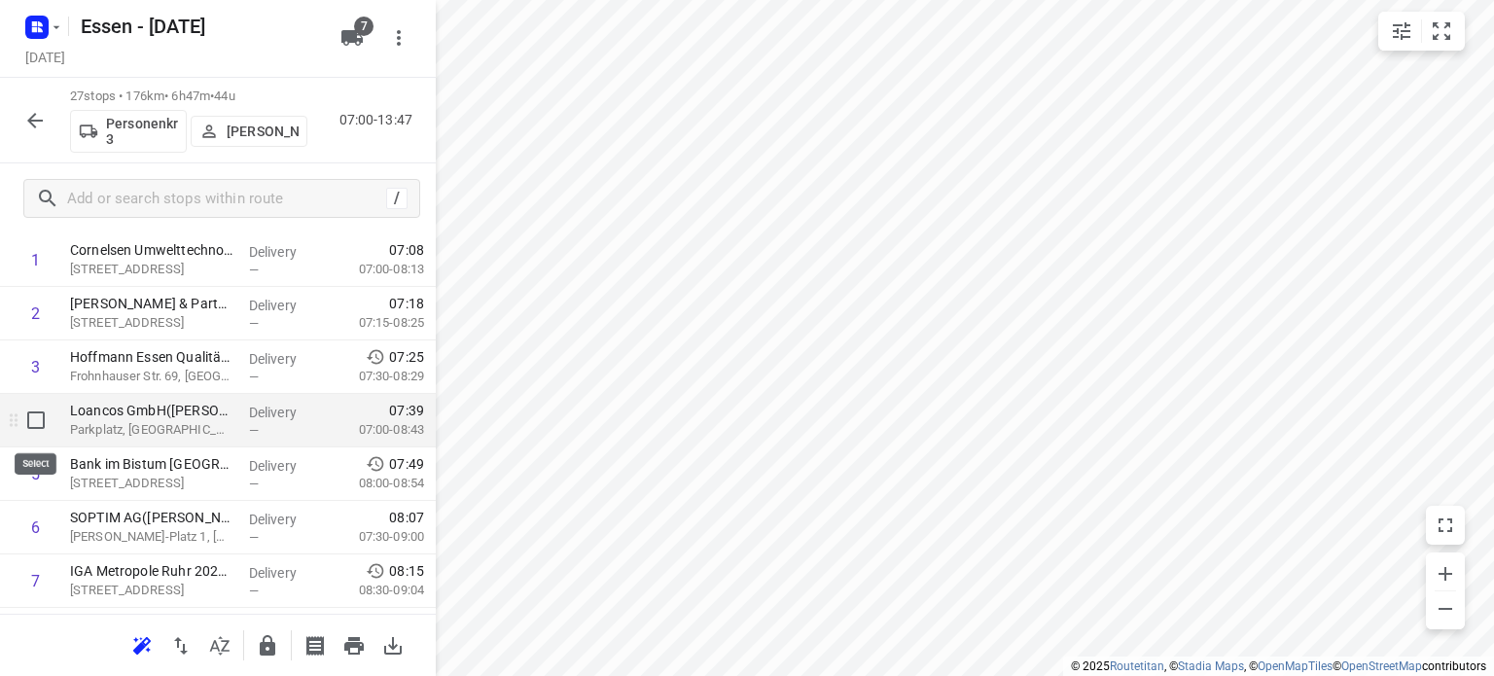
click at [32, 418] on input "checkbox" at bounding box center [36, 420] width 39 height 39
checkbox input "true"
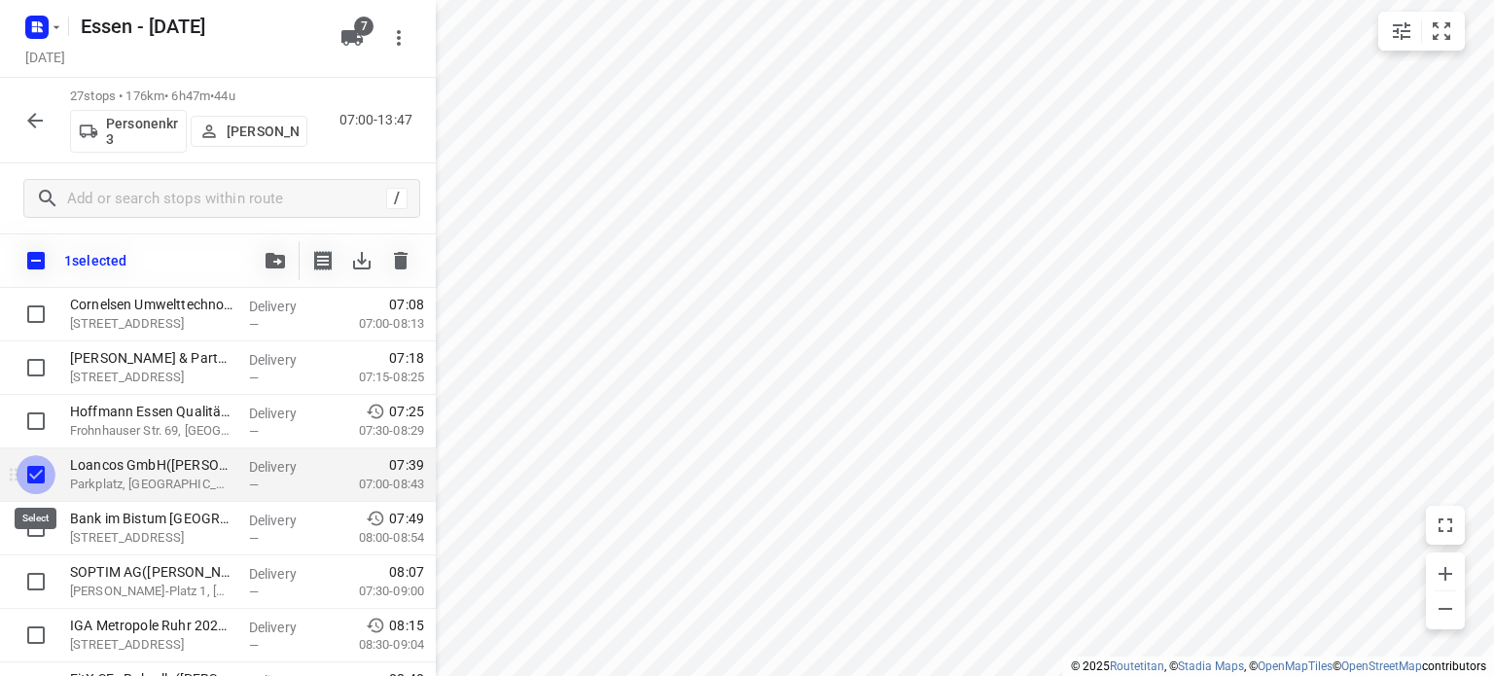
click at [35, 473] on input "checkbox" at bounding box center [36, 474] width 39 height 39
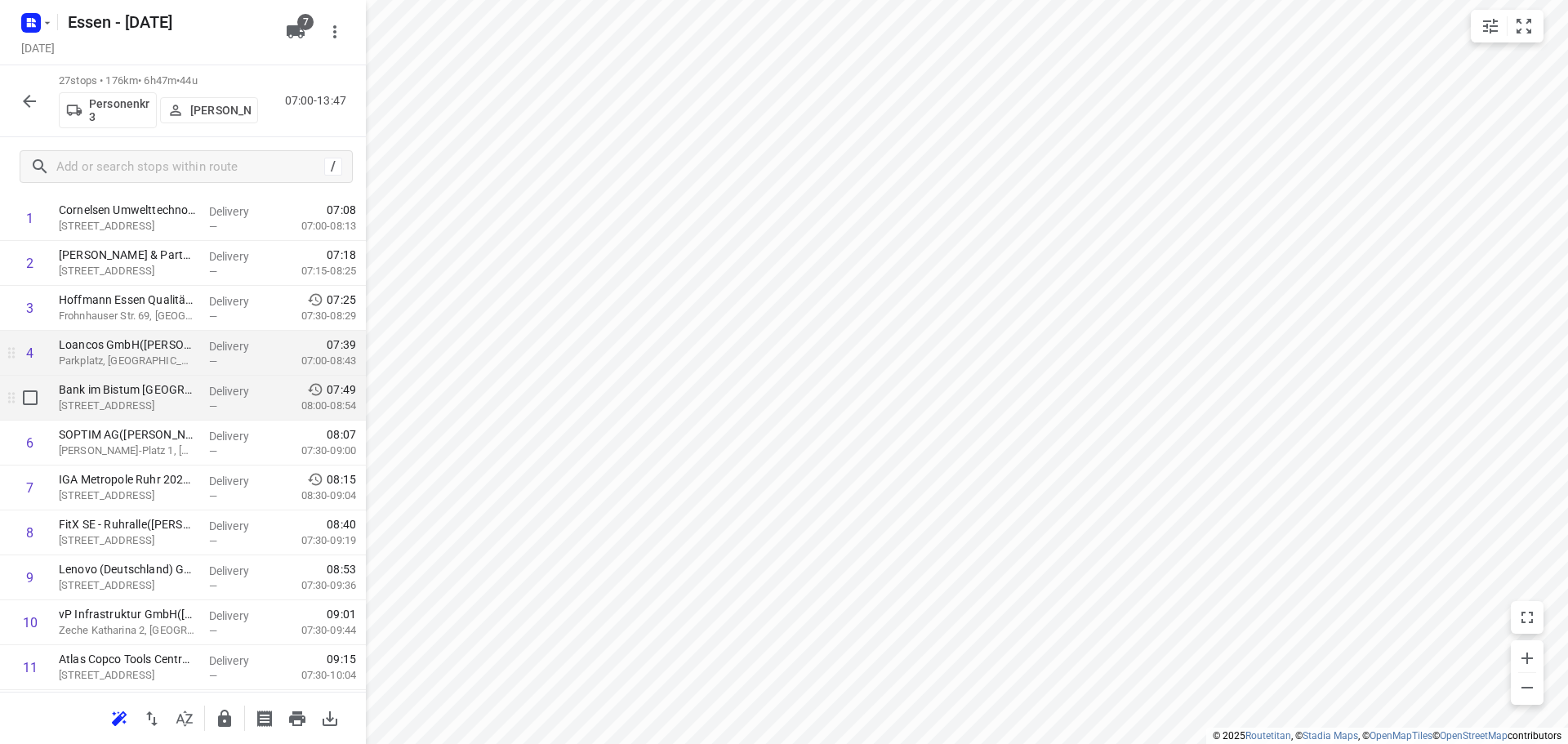
scroll to position [0, 0]
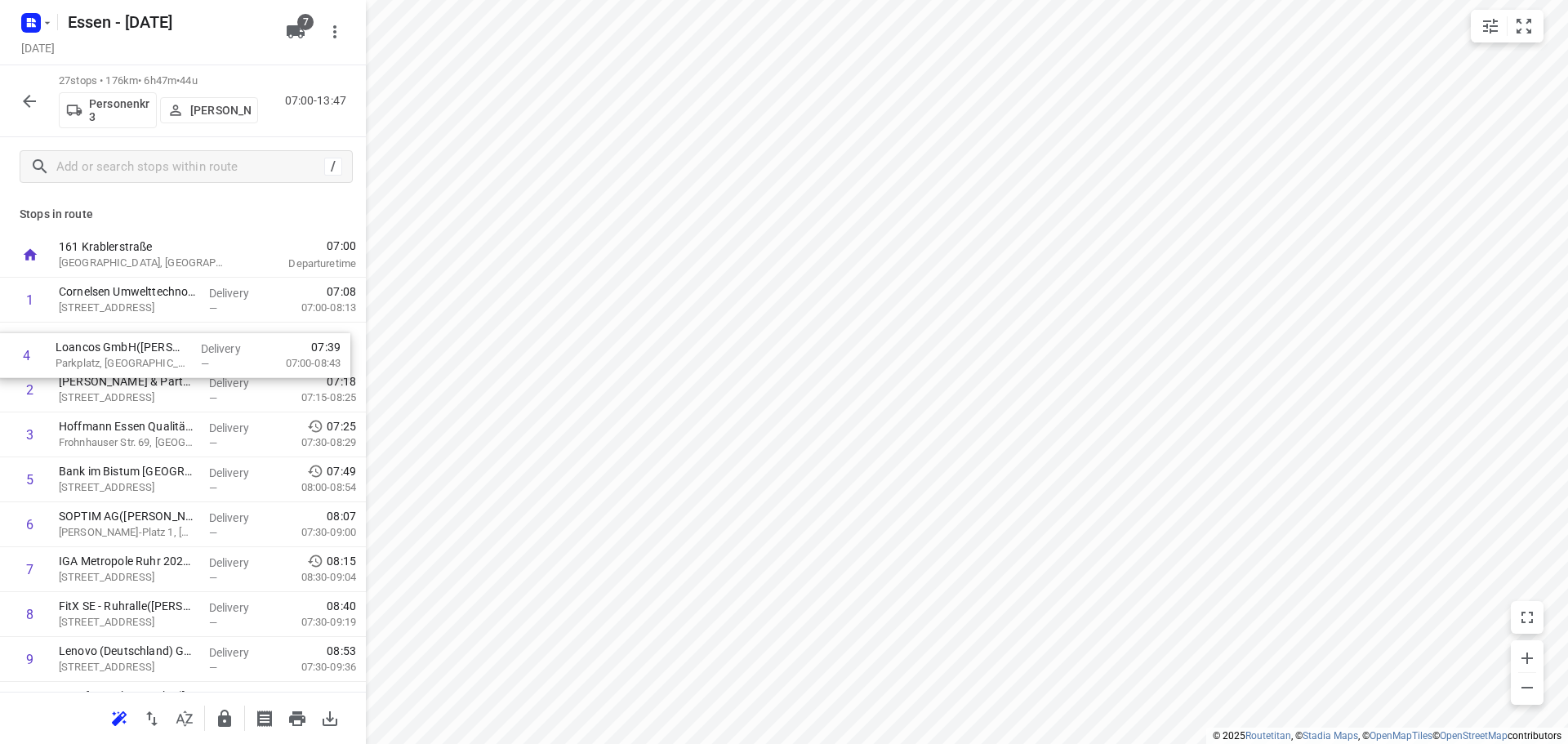
drag, startPoint x: 234, startPoint y: 432, endPoint x: 233, endPoint y: 349, distance: 83.0
drag, startPoint x: 143, startPoint y: 534, endPoint x: 162, endPoint y: 361, distance: 174.0
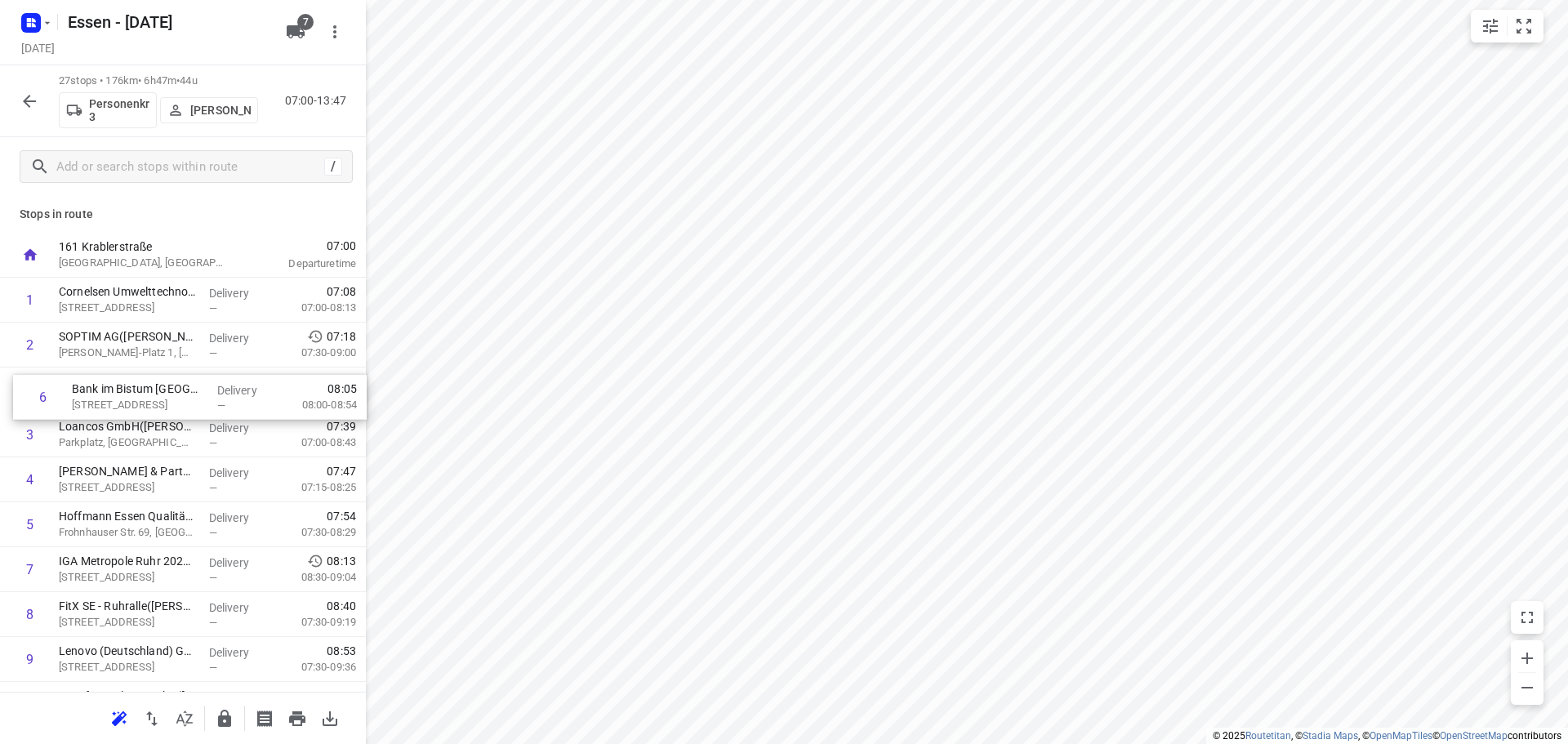
drag, startPoint x: 119, startPoint y: 530, endPoint x: 134, endPoint y: 397, distance: 133.8
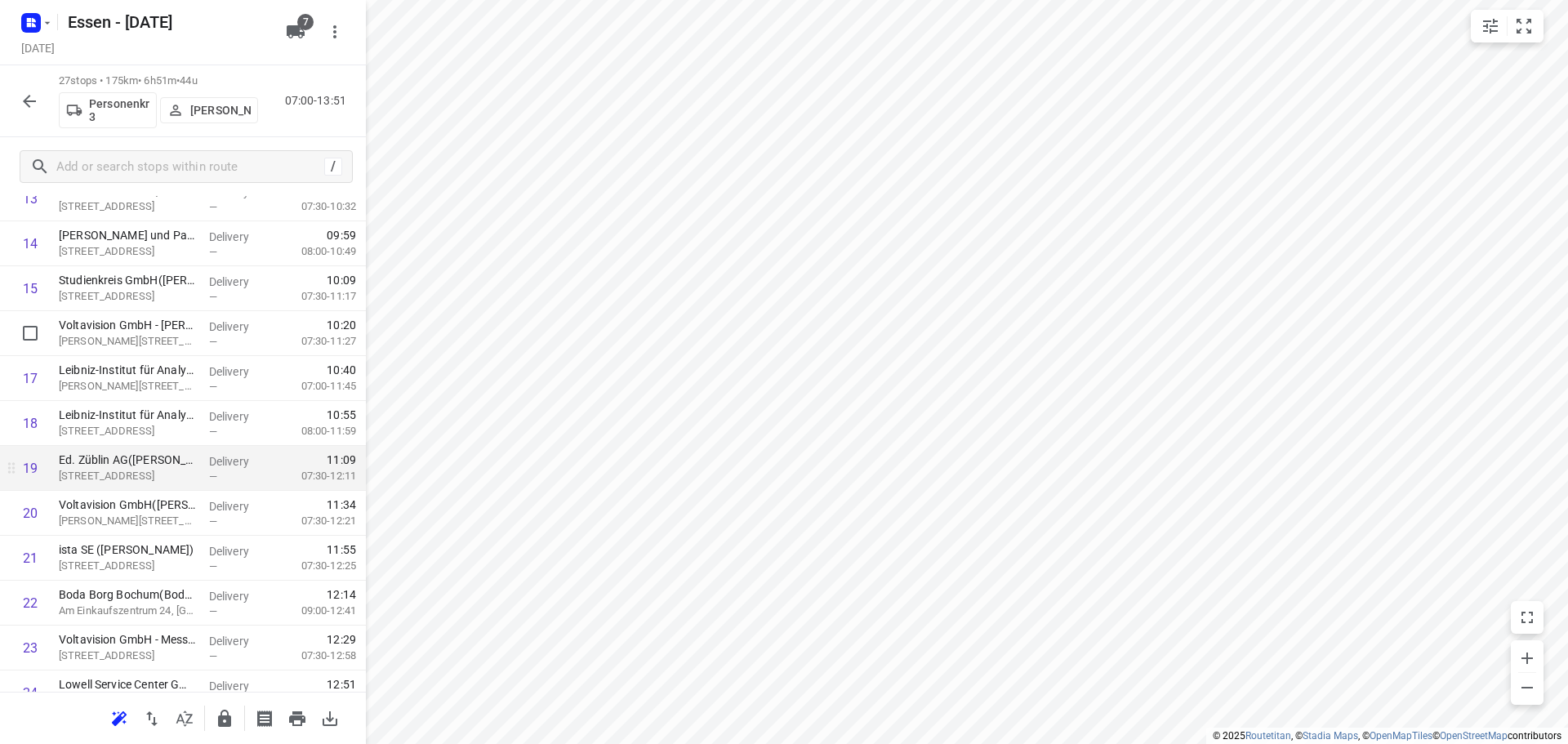
scroll to position [653, 0]
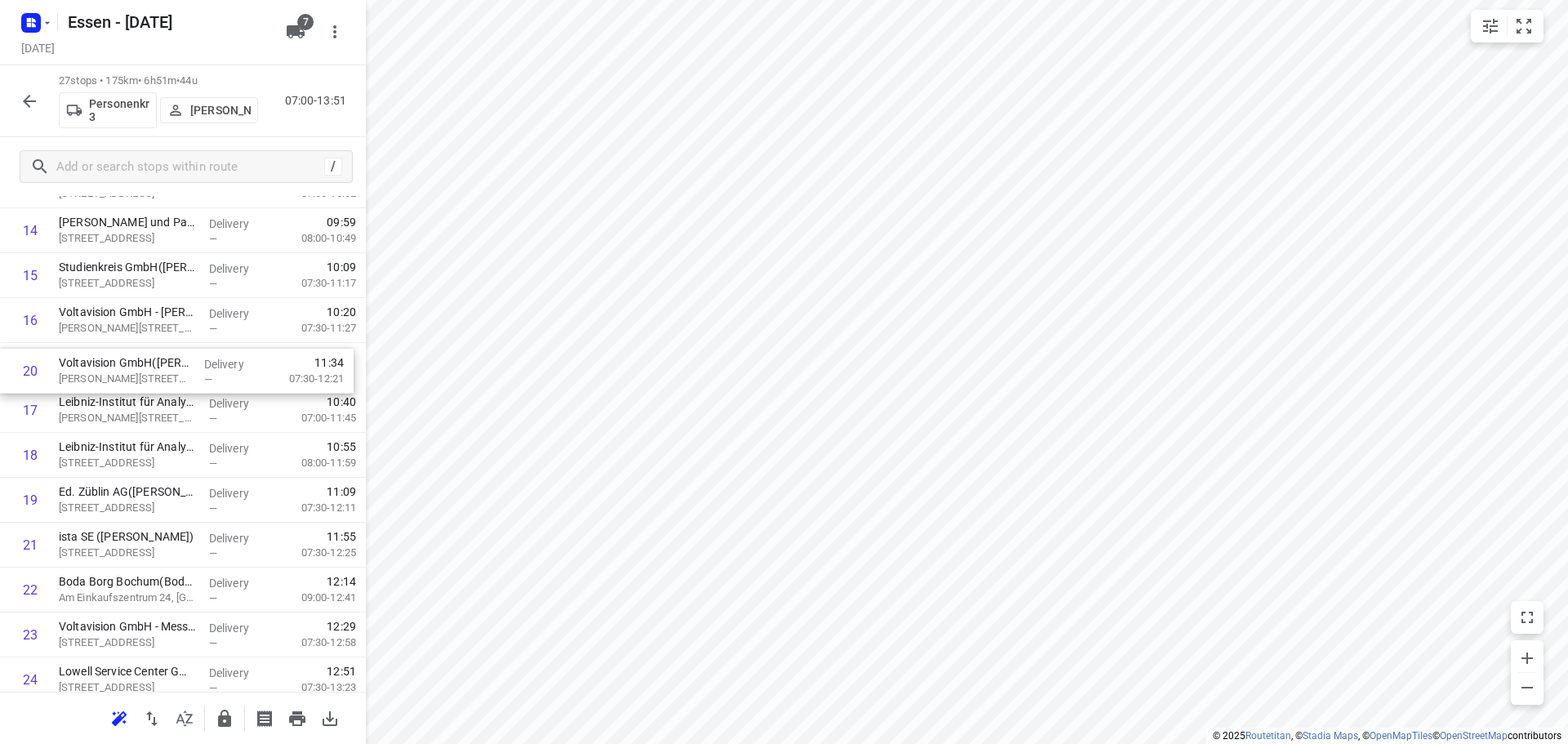
drag, startPoint x: 163, startPoint y: 504, endPoint x: 163, endPoint y: 371, distance: 133.0
click at [163, 371] on div "1 Cornelsen Umwelttechnologie GmbH(Stefanidou Wassiliki) Graf-[STREET_ADDRESS] …" at bounding box center [183, 231] width 366 height 1213
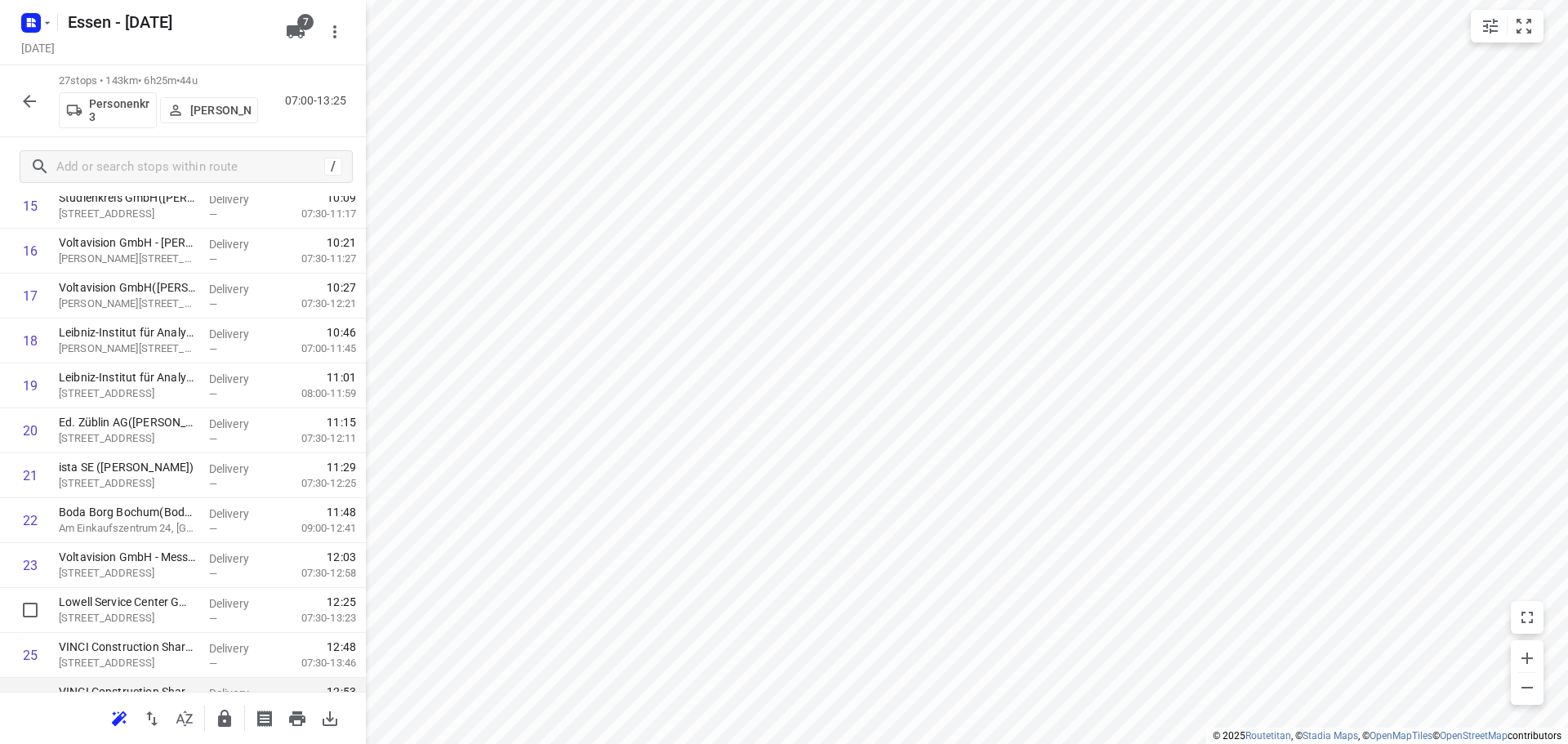
scroll to position [844, 0]
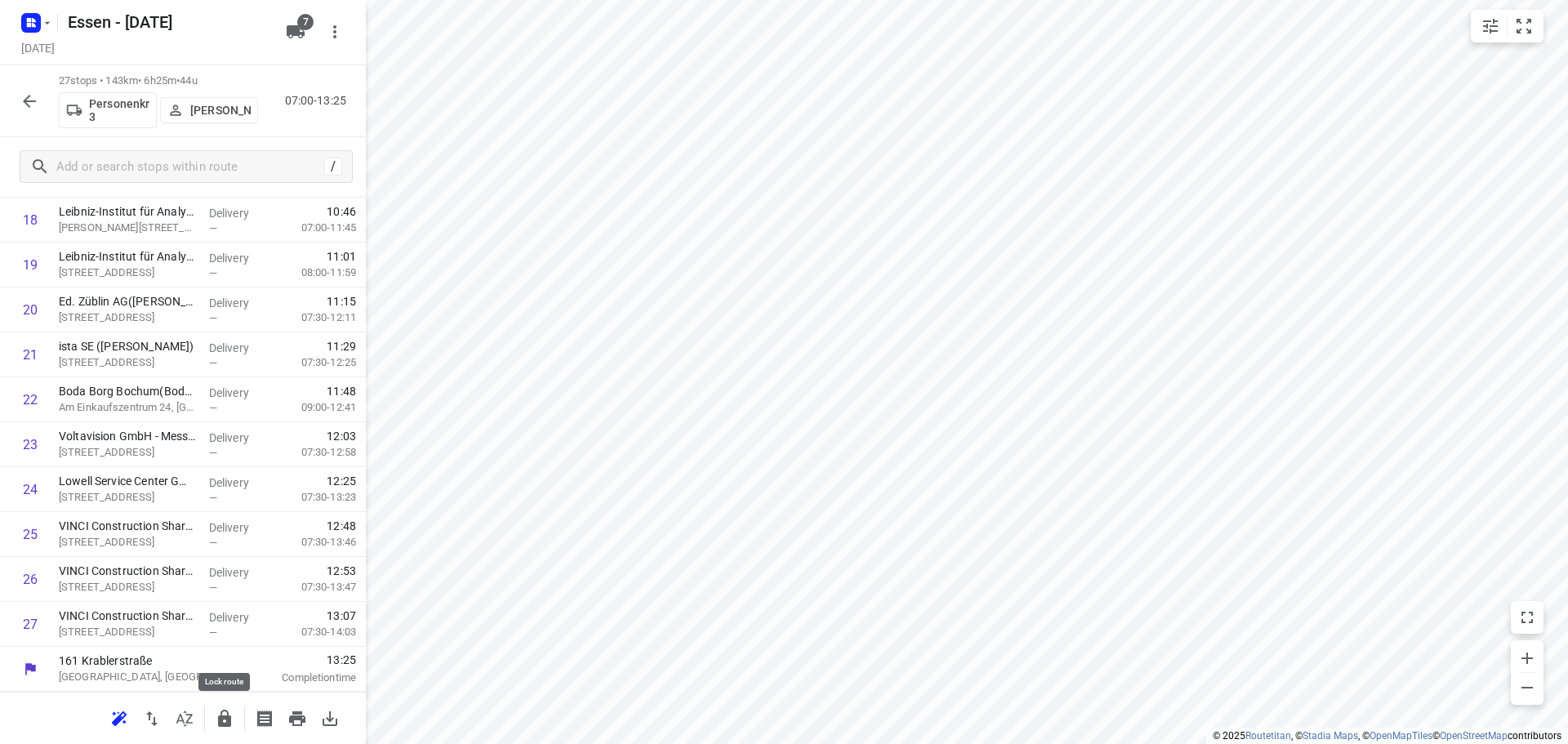
click at [223, 726] on icon "button" at bounding box center [225, 718] width 13 height 17
click at [24, 105] on icon "button" at bounding box center [29, 101] width 19 height 19
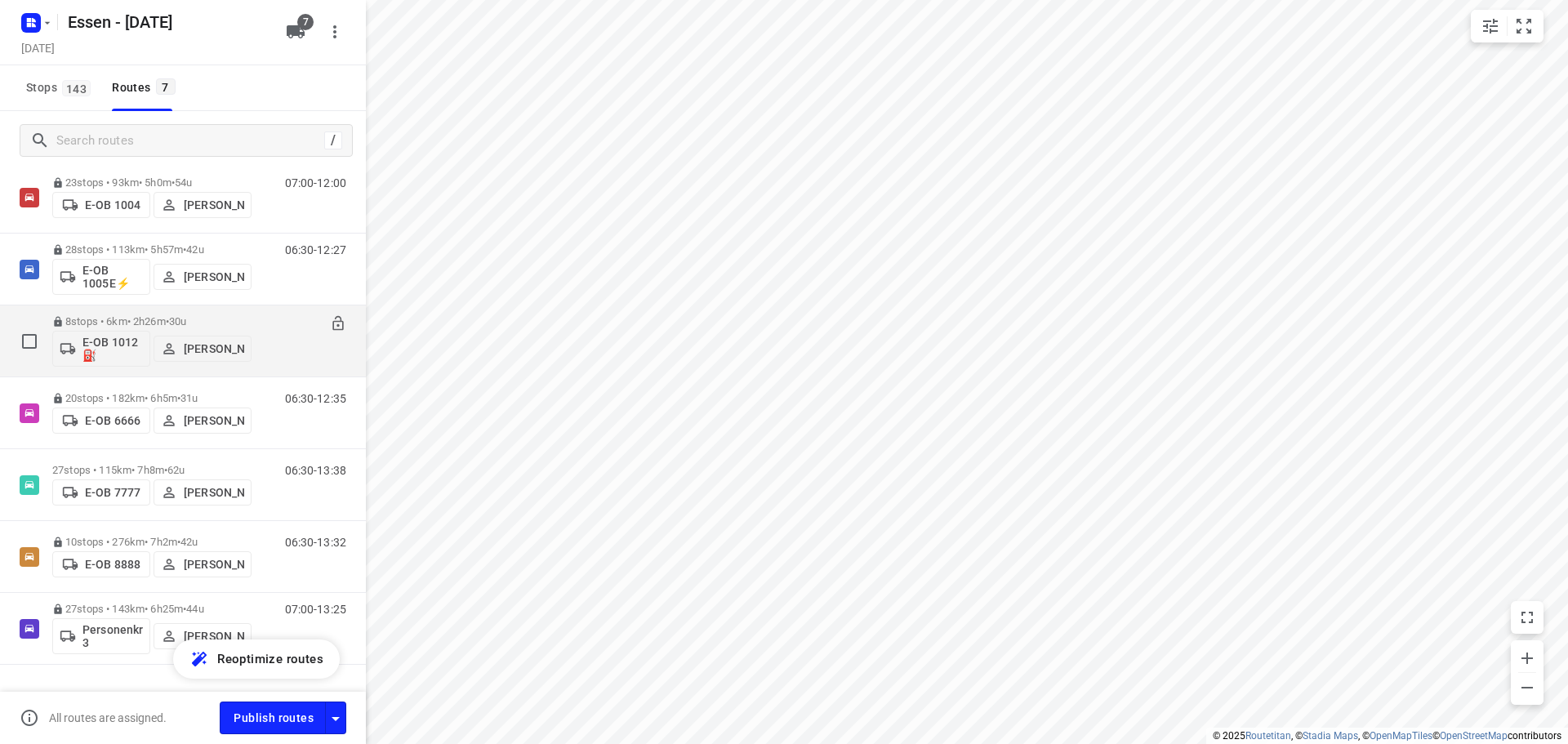
scroll to position [83, 0]
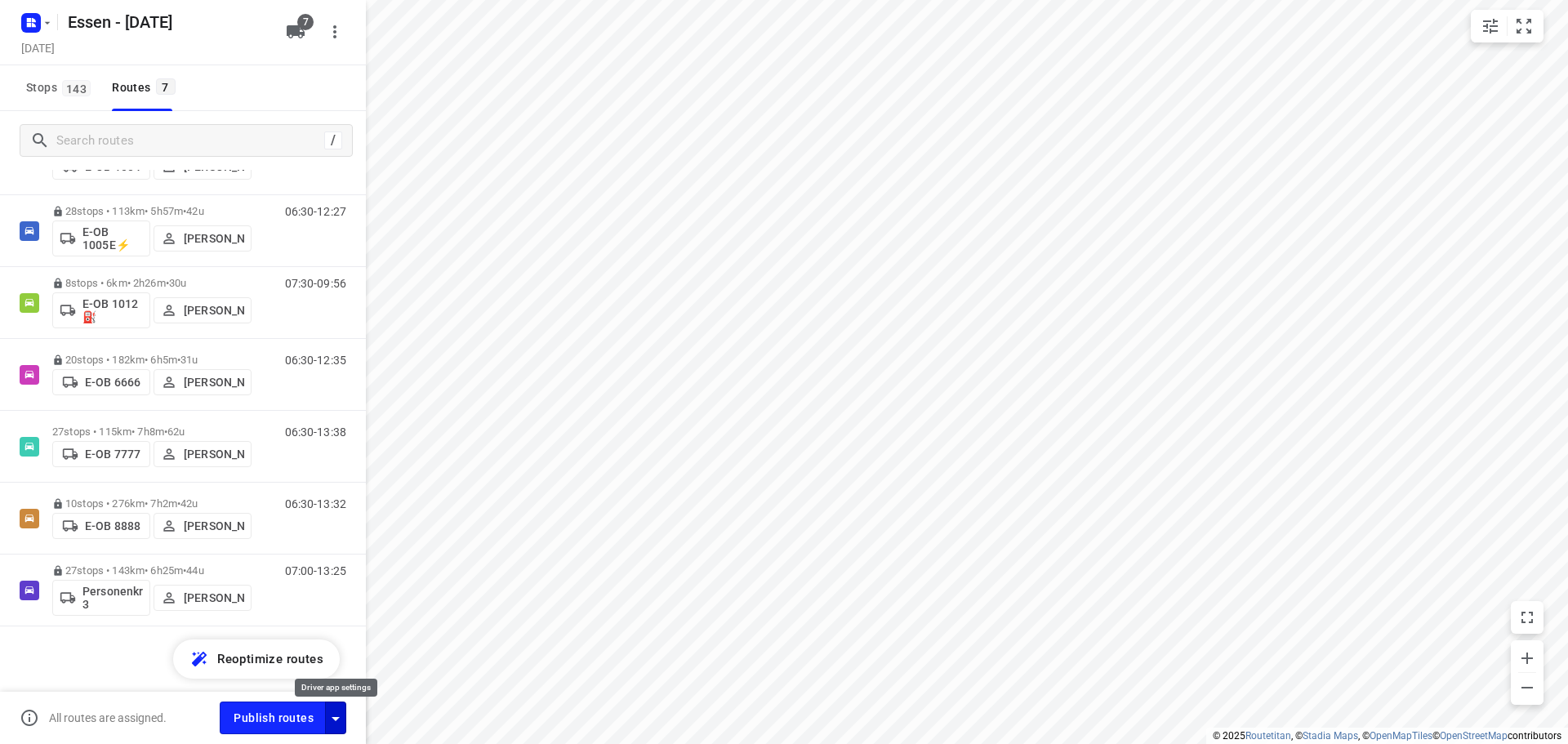
click at [340, 716] on icon "button" at bounding box center [335, 718] width 19 height 19
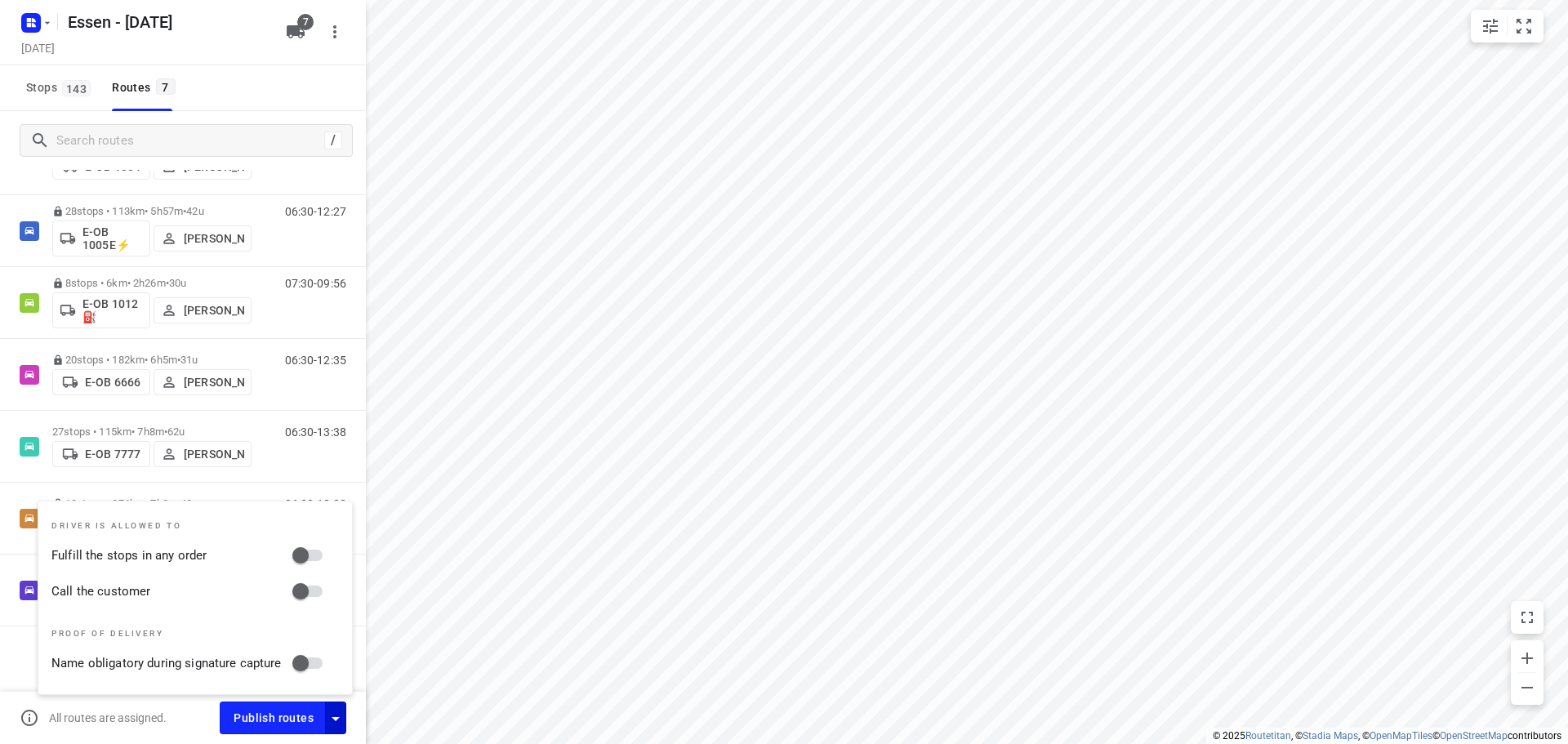
click at [308, 550] on input "Fulfill the stops in any order" at bounding box center [300, 555] width 93 height 31
checkbox input "true"
click at [307, 584] on input "Call the customer" at bounding box center [300, 591] width 93 height 31
checkbox input "true"
click at [192, 722] on div "All routes are assigned." at bounding box center [119, 717] width 200 height 19
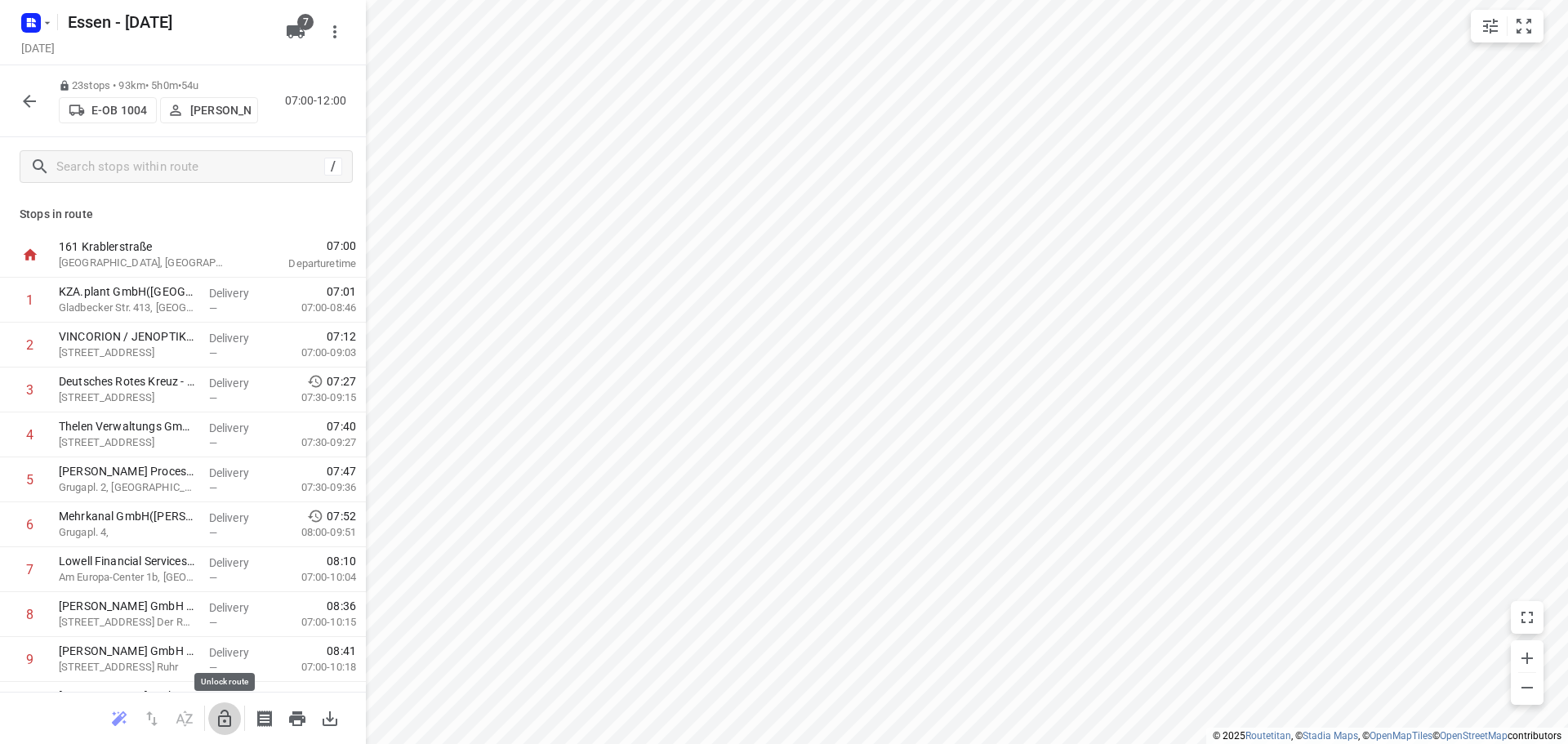
click at [225, 723] on icon "button" at bounding box center [224, 718] width 19 height 19
click at [25, 102] on icon "button" at bounding box center [29, 101] width 19 height 19
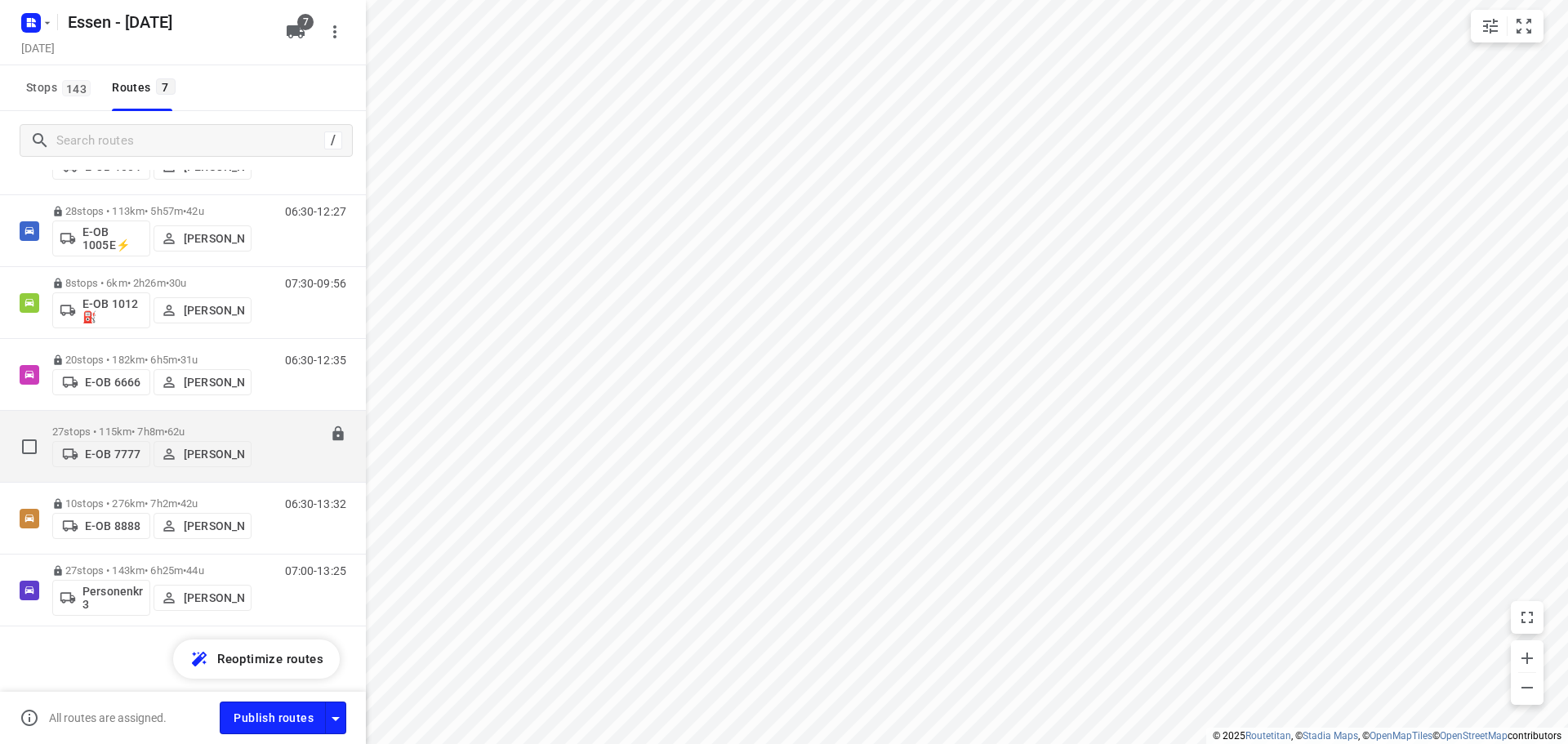
scroll to position [2, 0]
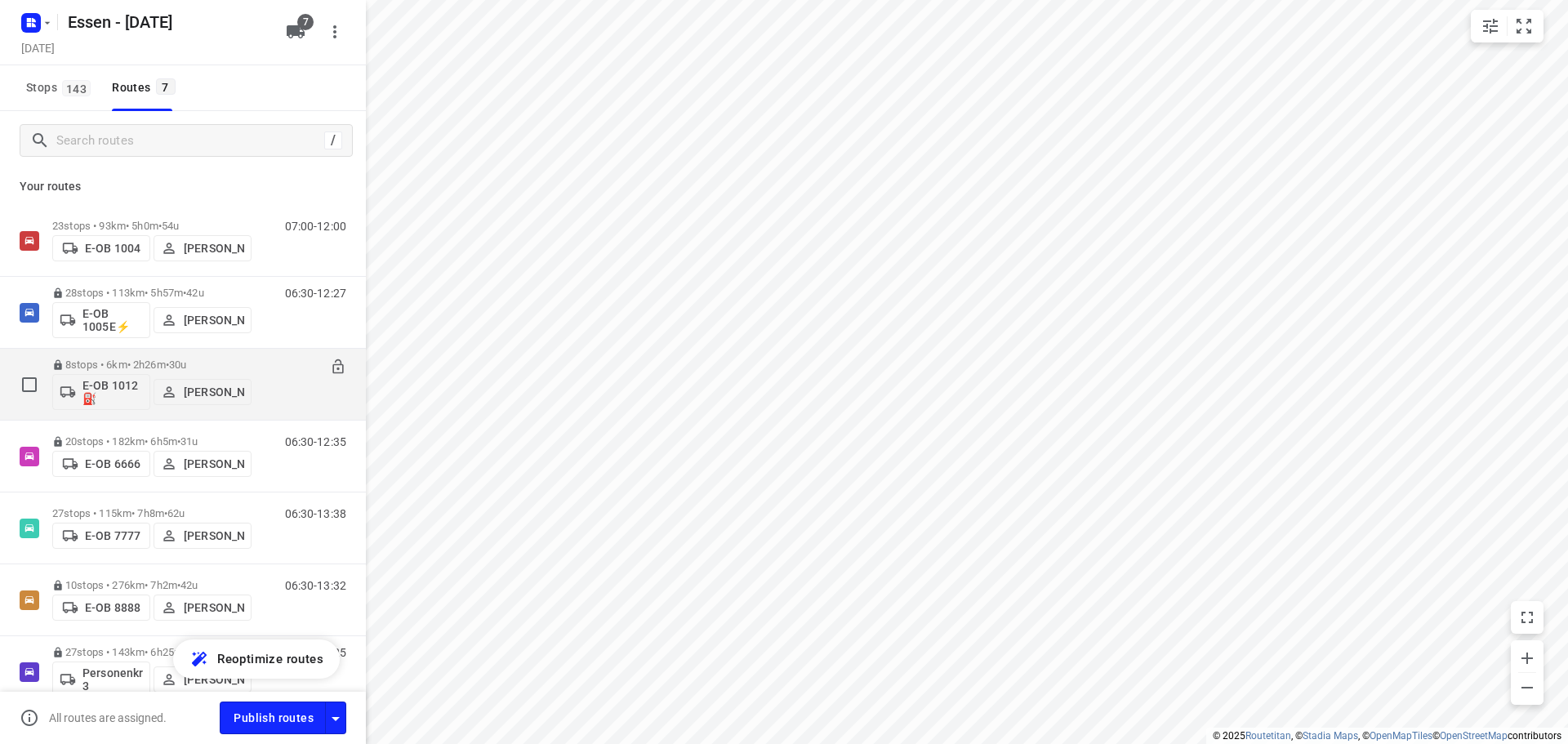
click at [134, 365] on p "8 stops • 6km • 2h26m • 30u" at bounding box center [151, 364] width 199 height 13
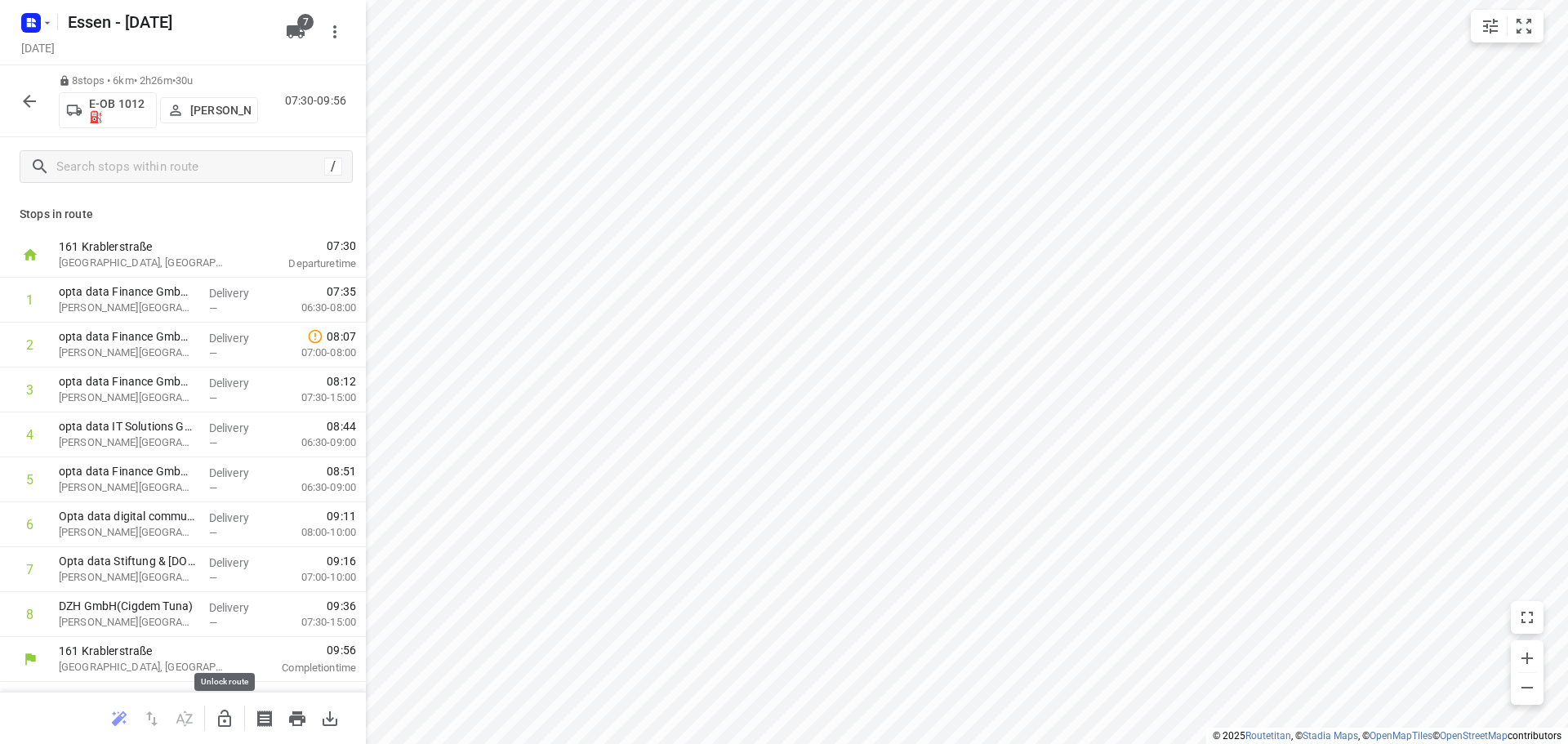
click at [226, 727] on icon "button" at bounding box center [224, 718] width 19 height 19
click at [31, 104] on icon "button" at bounding box center [29, 101] width 19 height 19
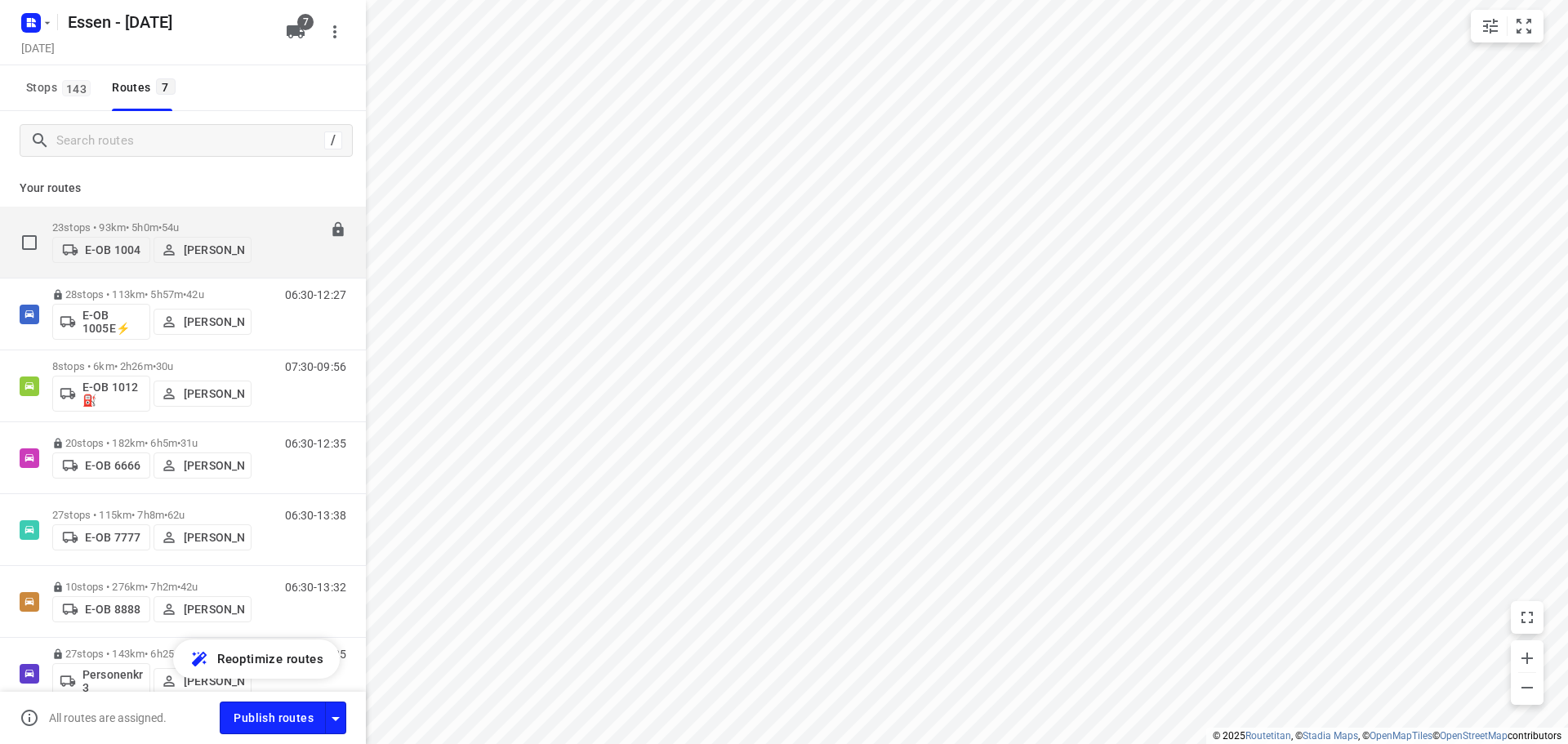
click at [144, 225] on p "23 stops • 93km • 5h0m • 54u" at bounding box center [151, 228] width 199 height 13
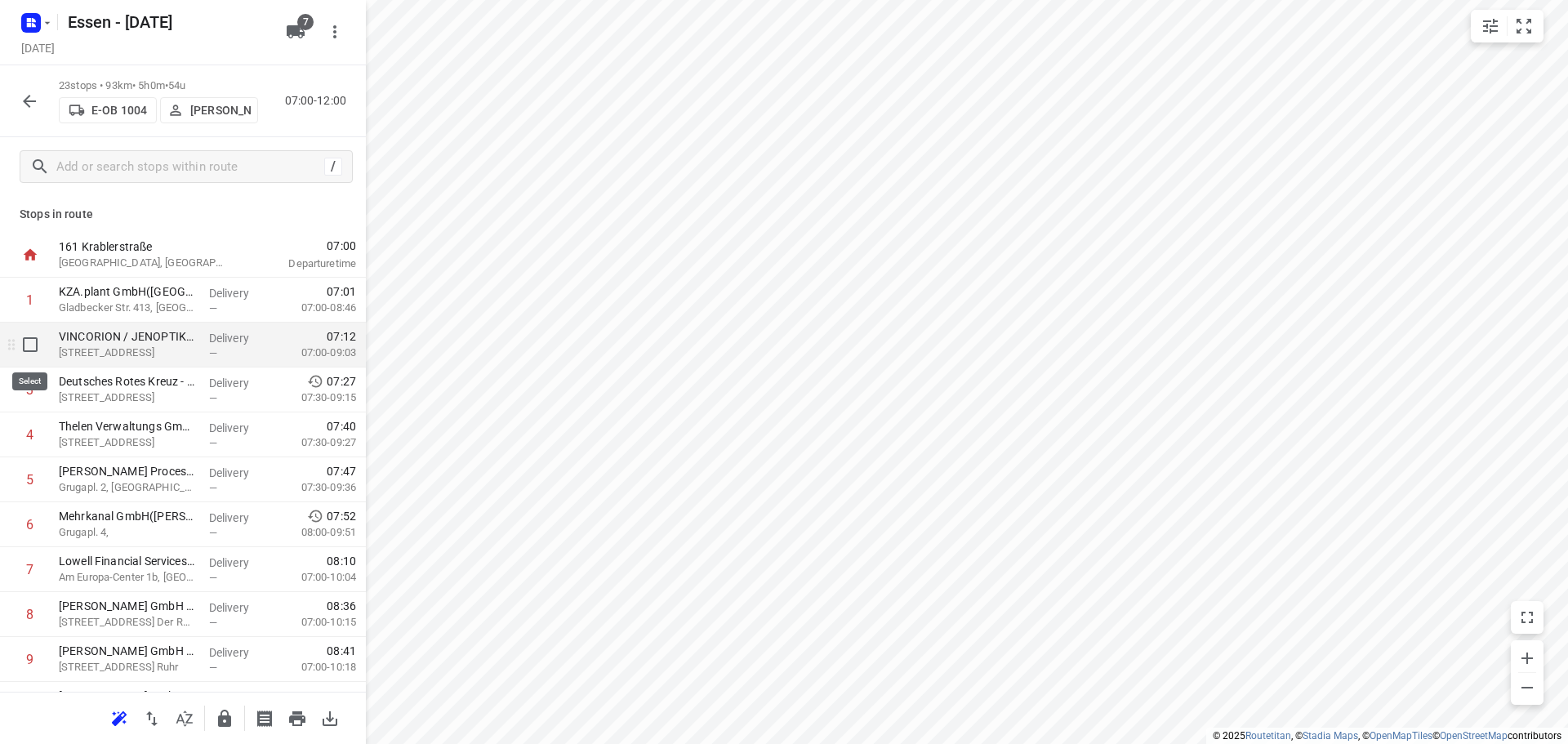
click at [34, 348] on input "checkbox" at bounding box center [30, 344] width 33 height 33
checkbox input "true"
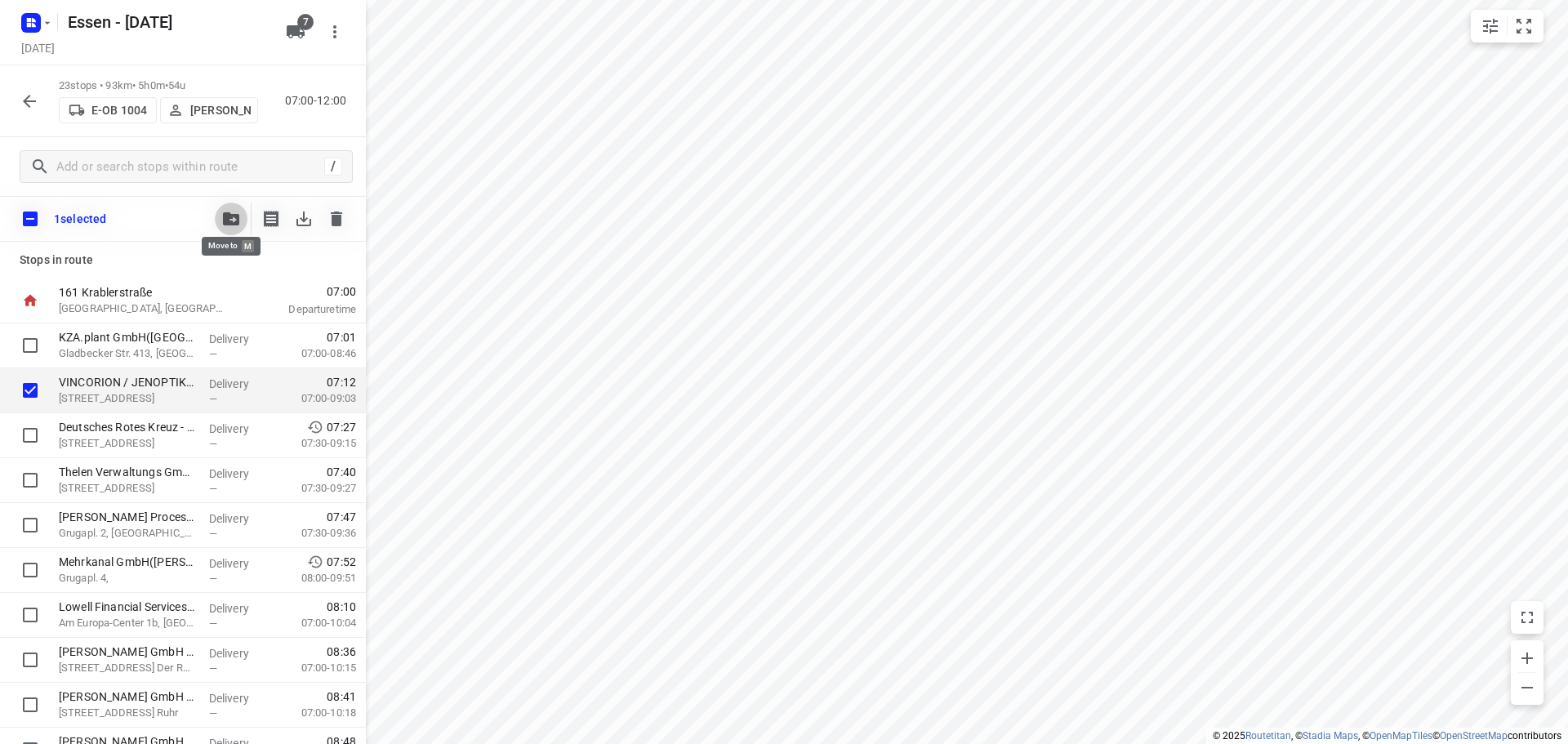
click at [236, 214] on icon "button" at bounding box center [231, 219] width 16 height 13
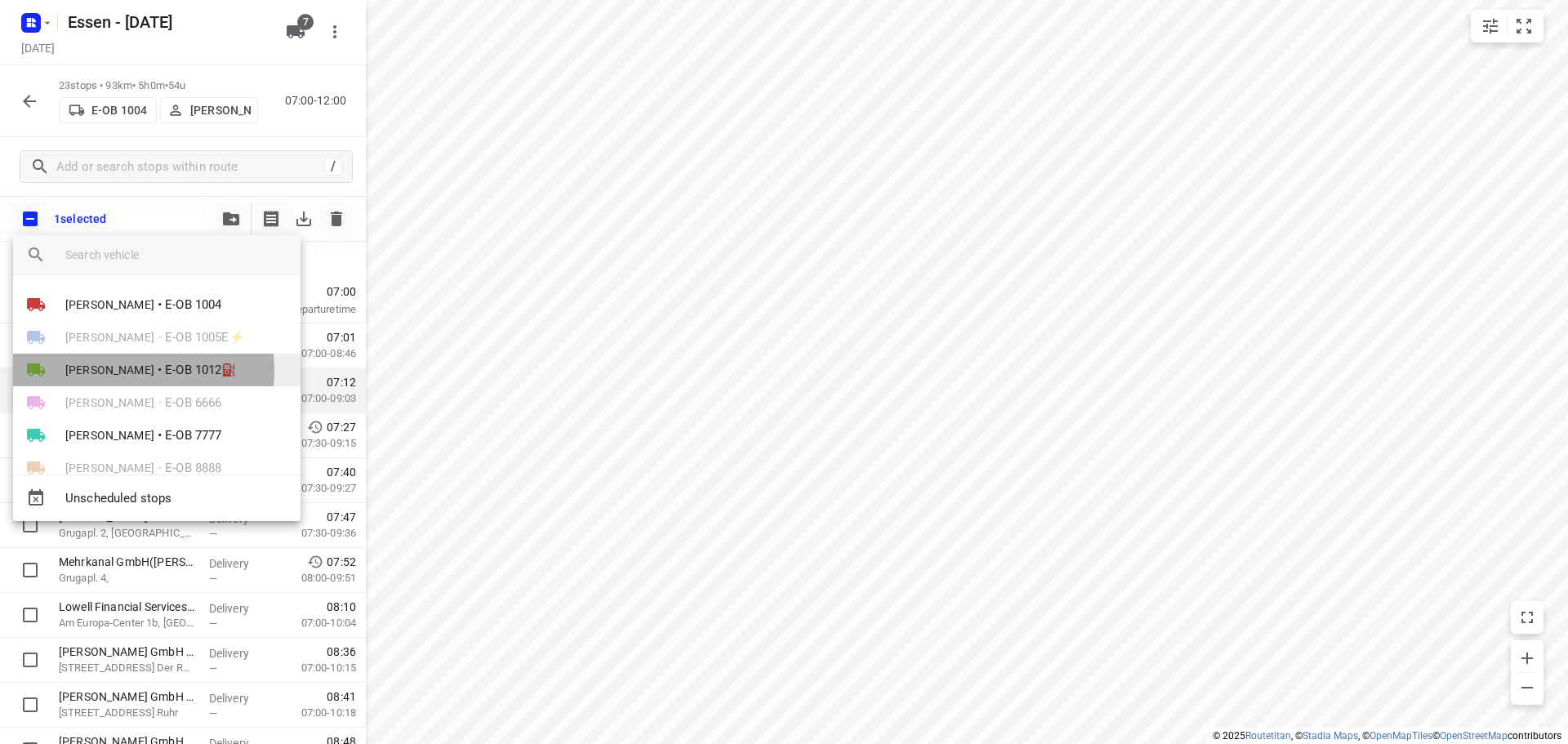
click at [137, 371] on span "[PERSON_NAME]" at bounding box center [110, 369] width 89 height 16
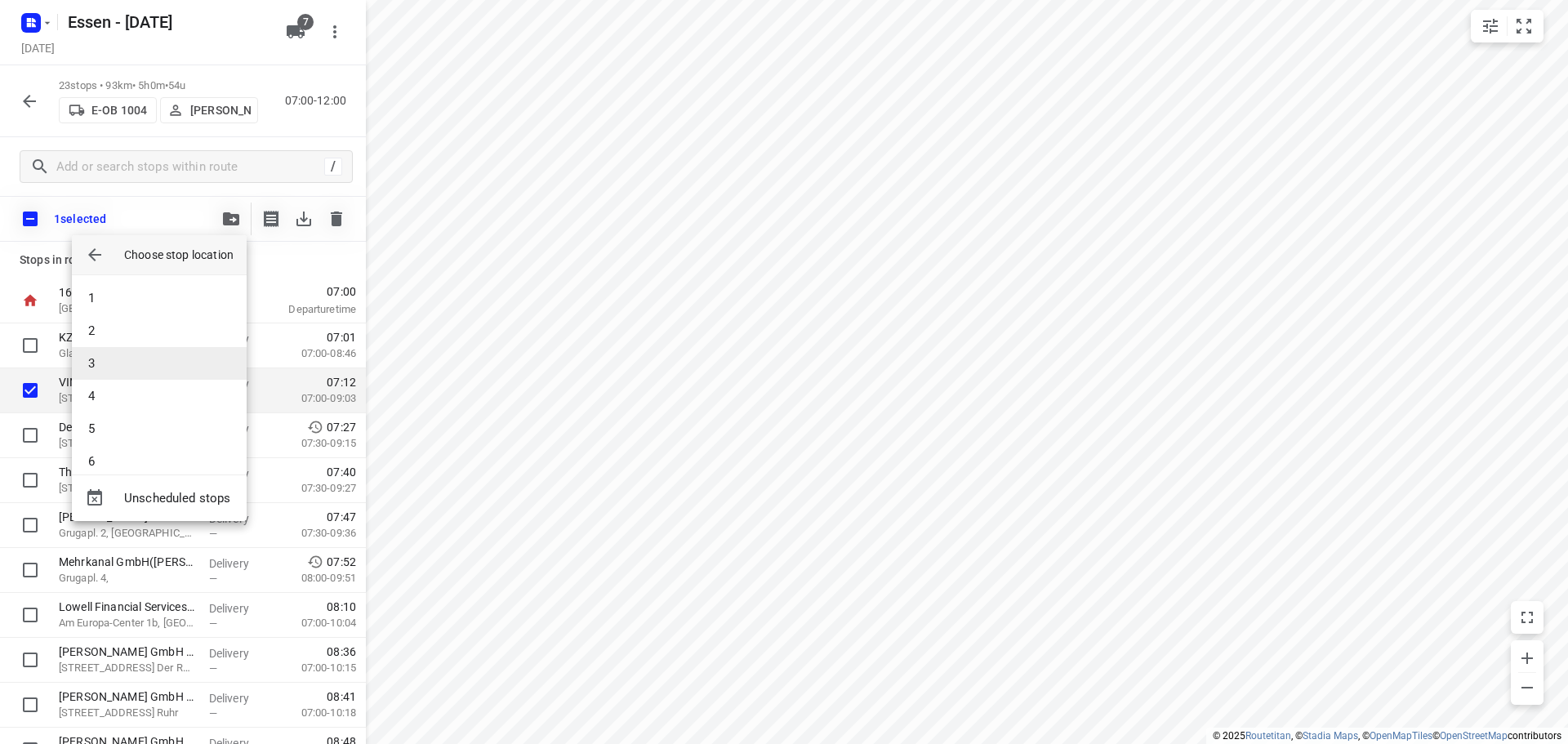
click at [149, 359] on li "3" at bounding box center [160, 363] width 175 height 33
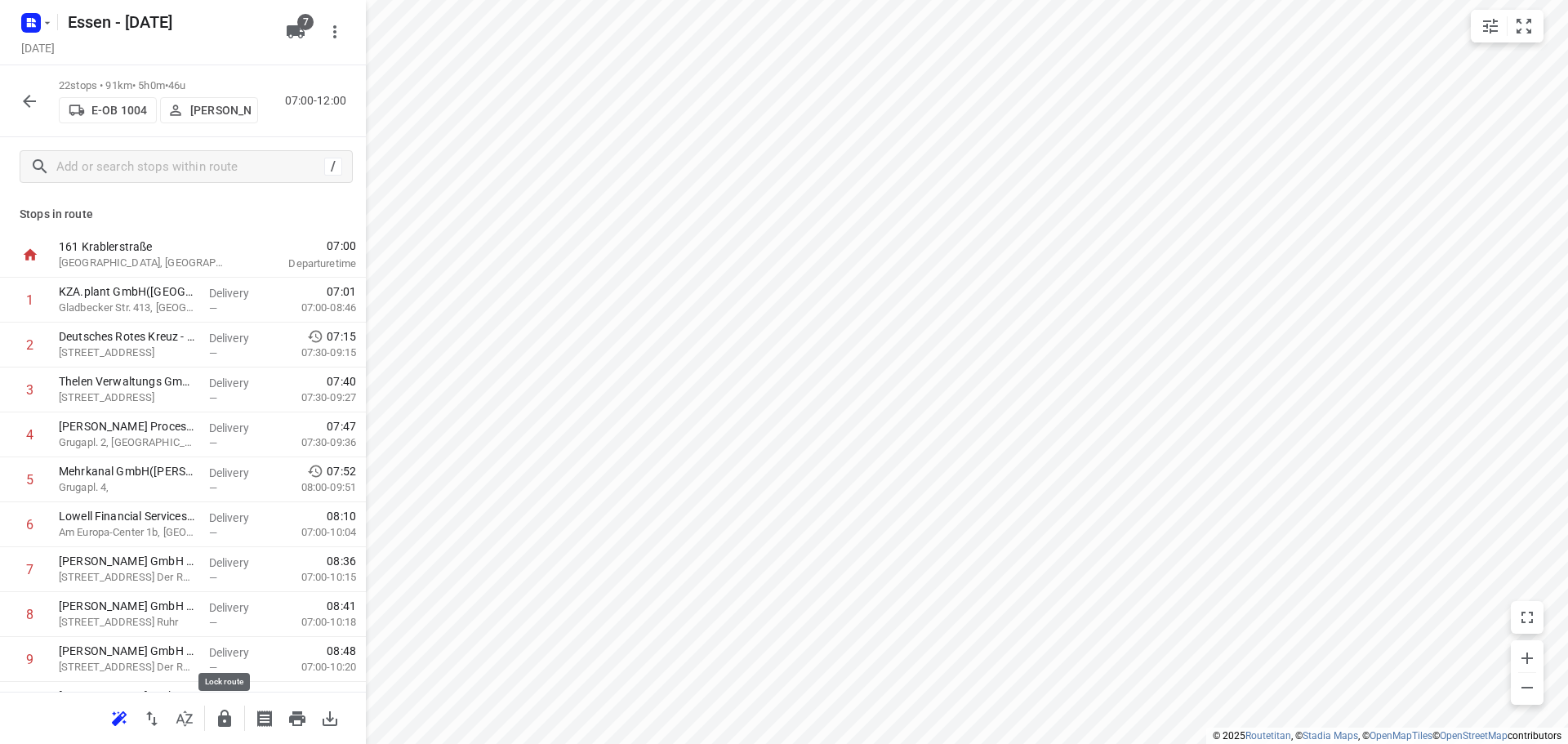
click at [230, 723] on icon "button" at bounding box center [225, 718] width 13 height 17
click at [29, 103] on icon "button" at bounding box center [29, 101] width 19 height 19
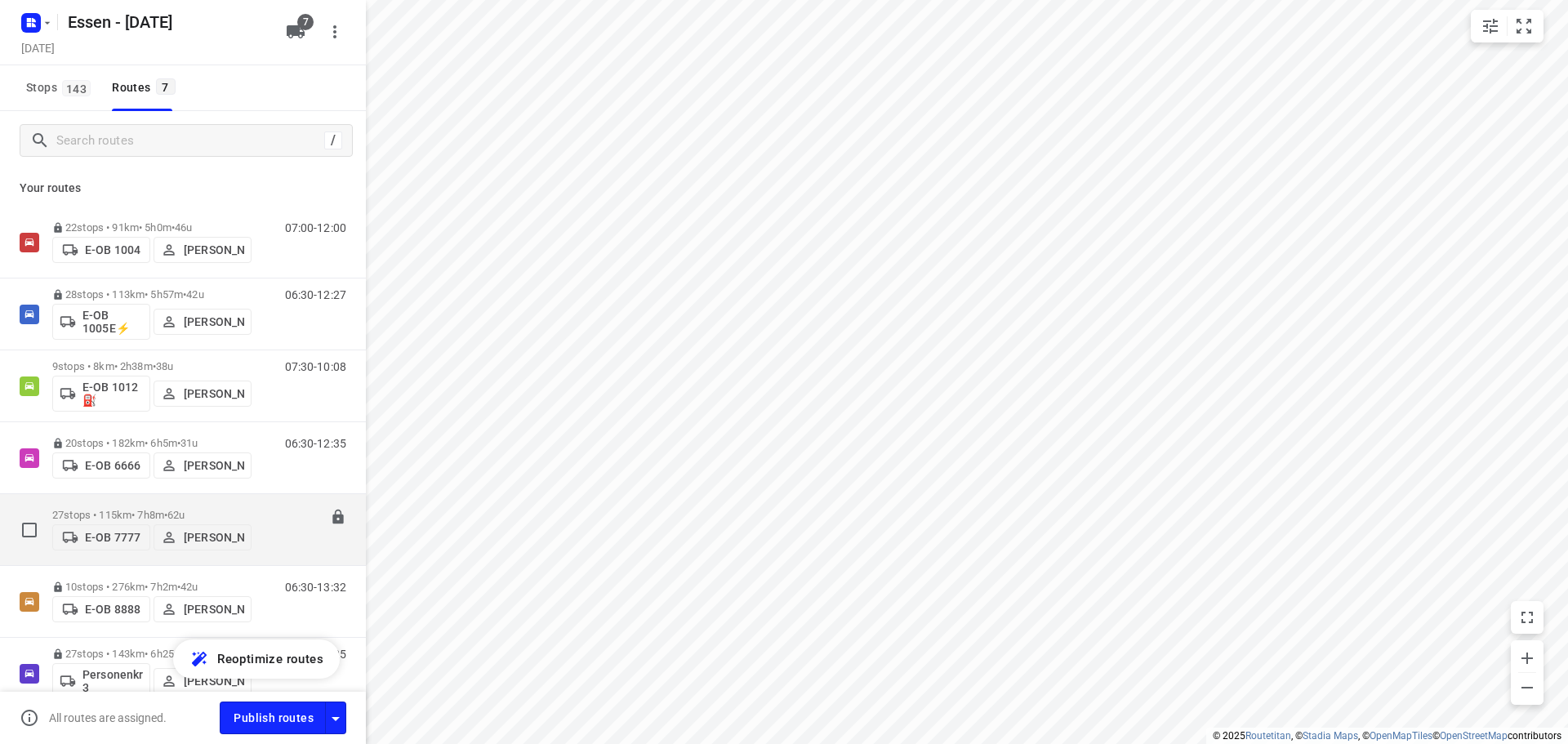
click at [147, 509] on p "27 stops • 115km • 7h8m • 62u" at bounding box center [151, 515] width 199 height 13
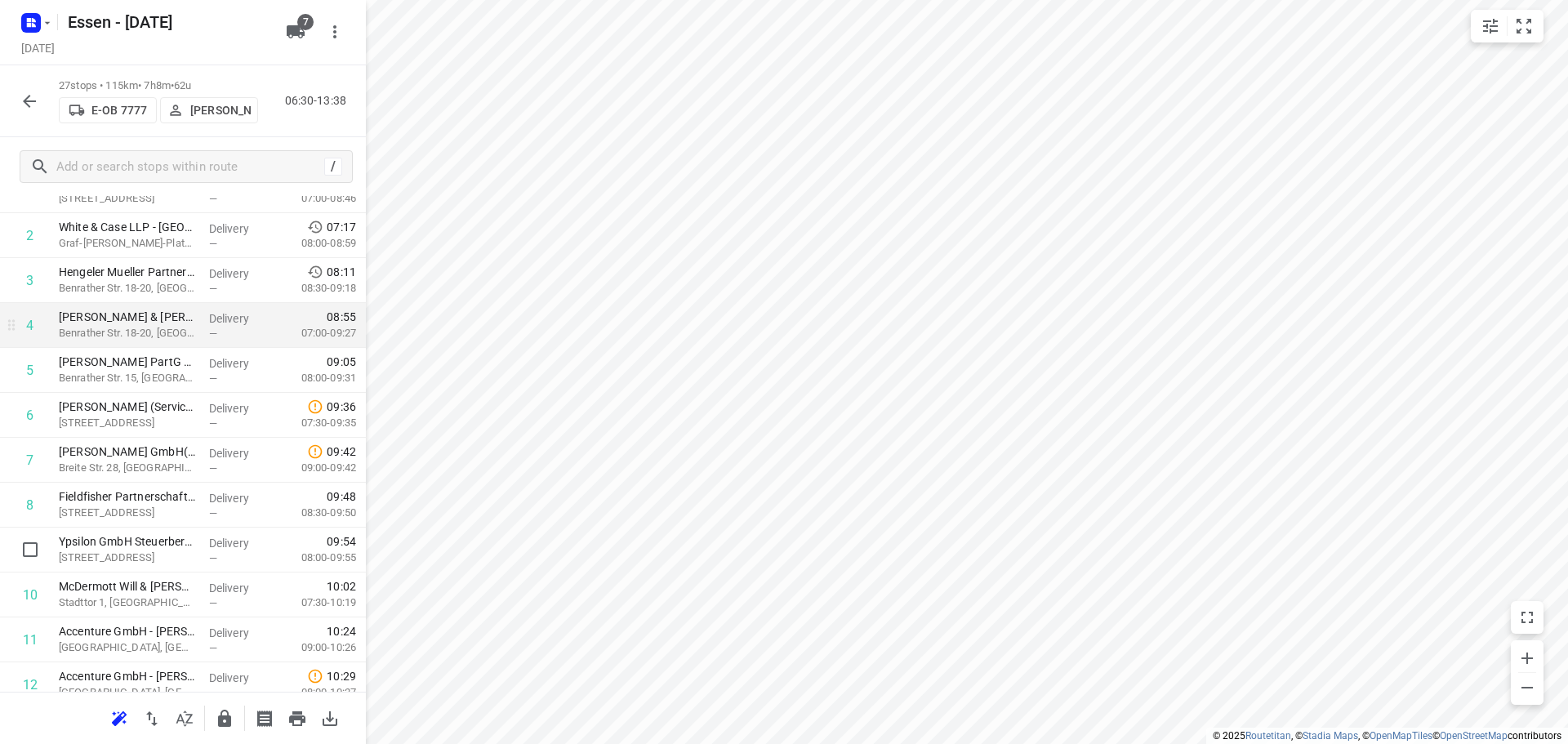
scroll to position [0, 0]
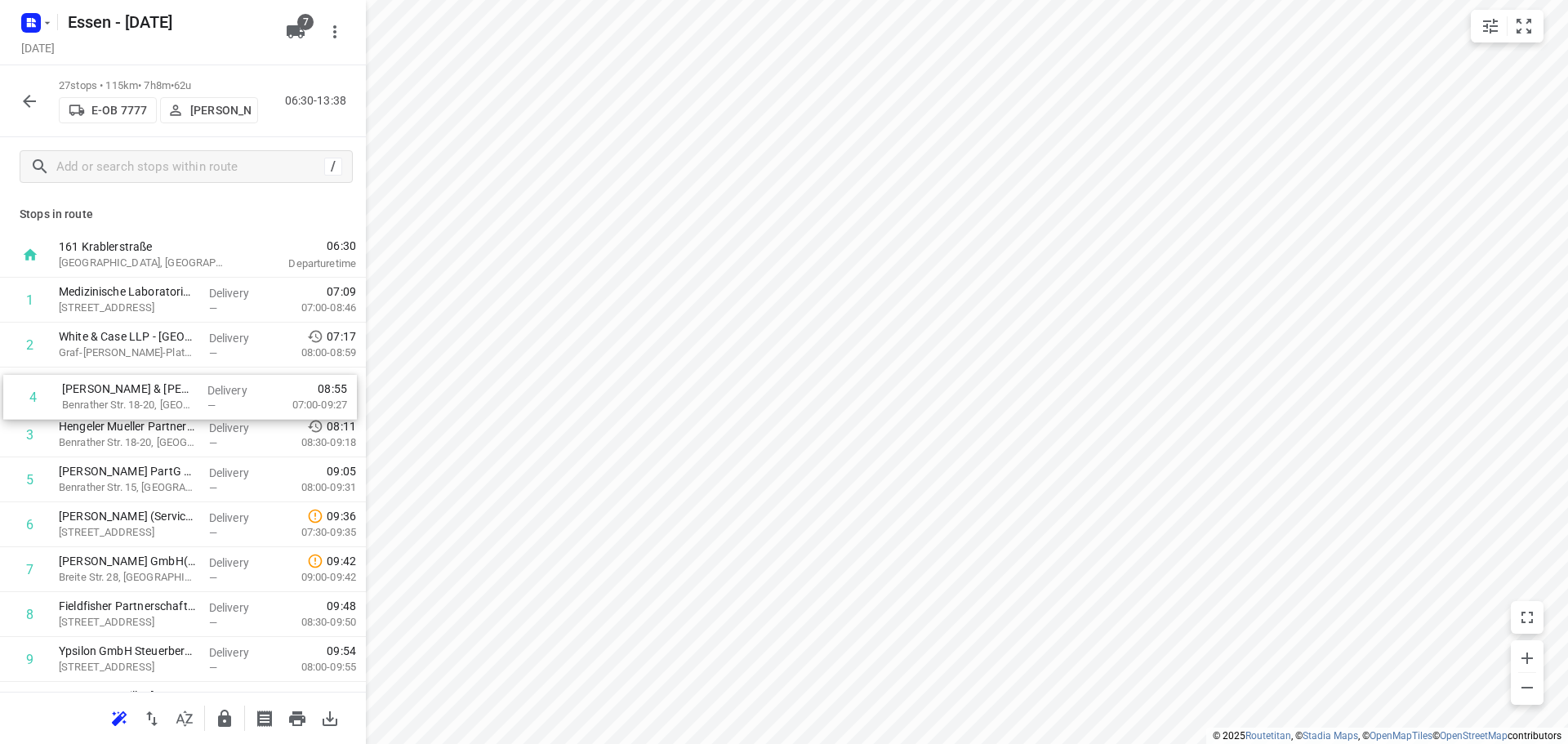
drag, startPoint x: 151, startPoint y: 436, endPoint x: 156, endPoint y: 394, distance: 42.3
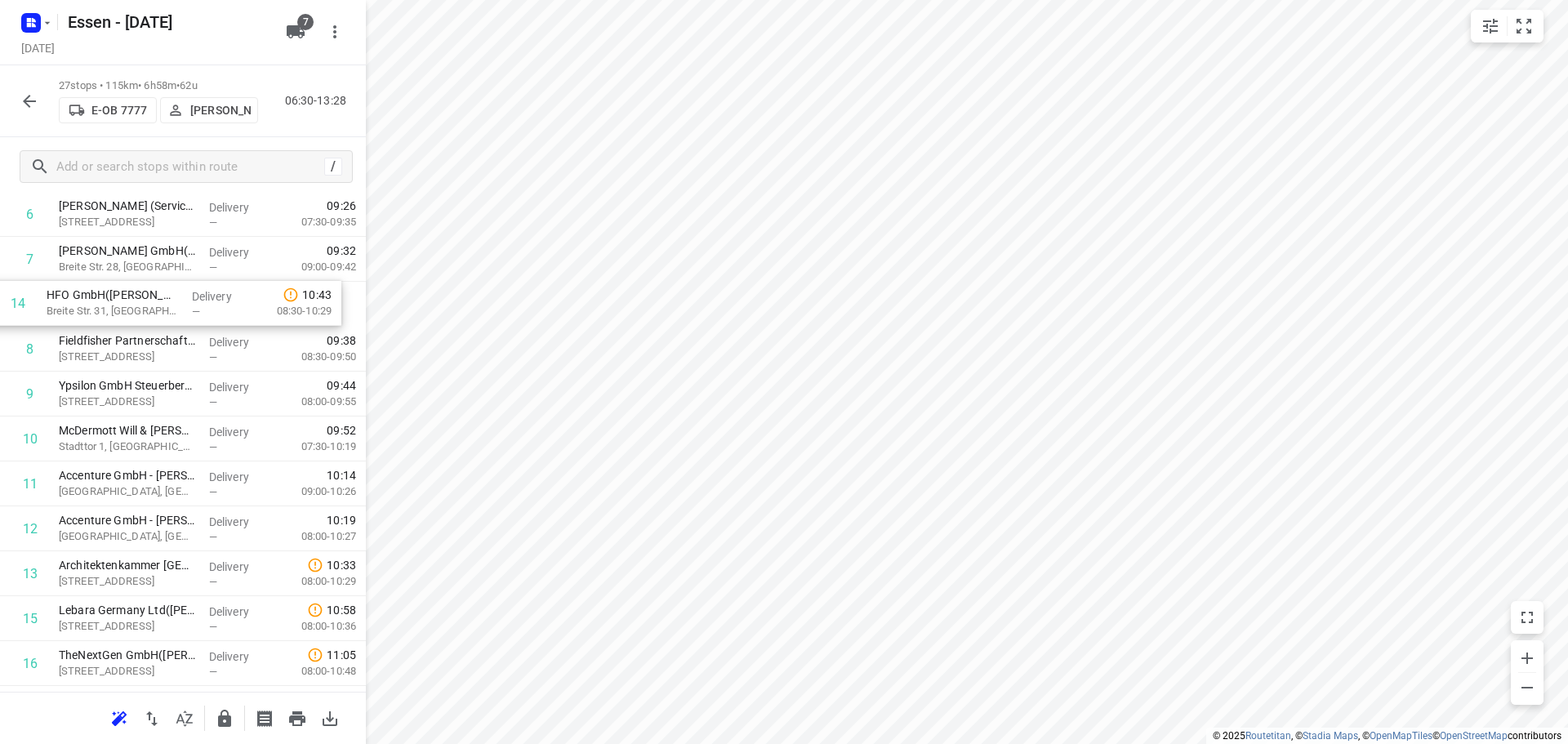
scroll to position [301, 0]
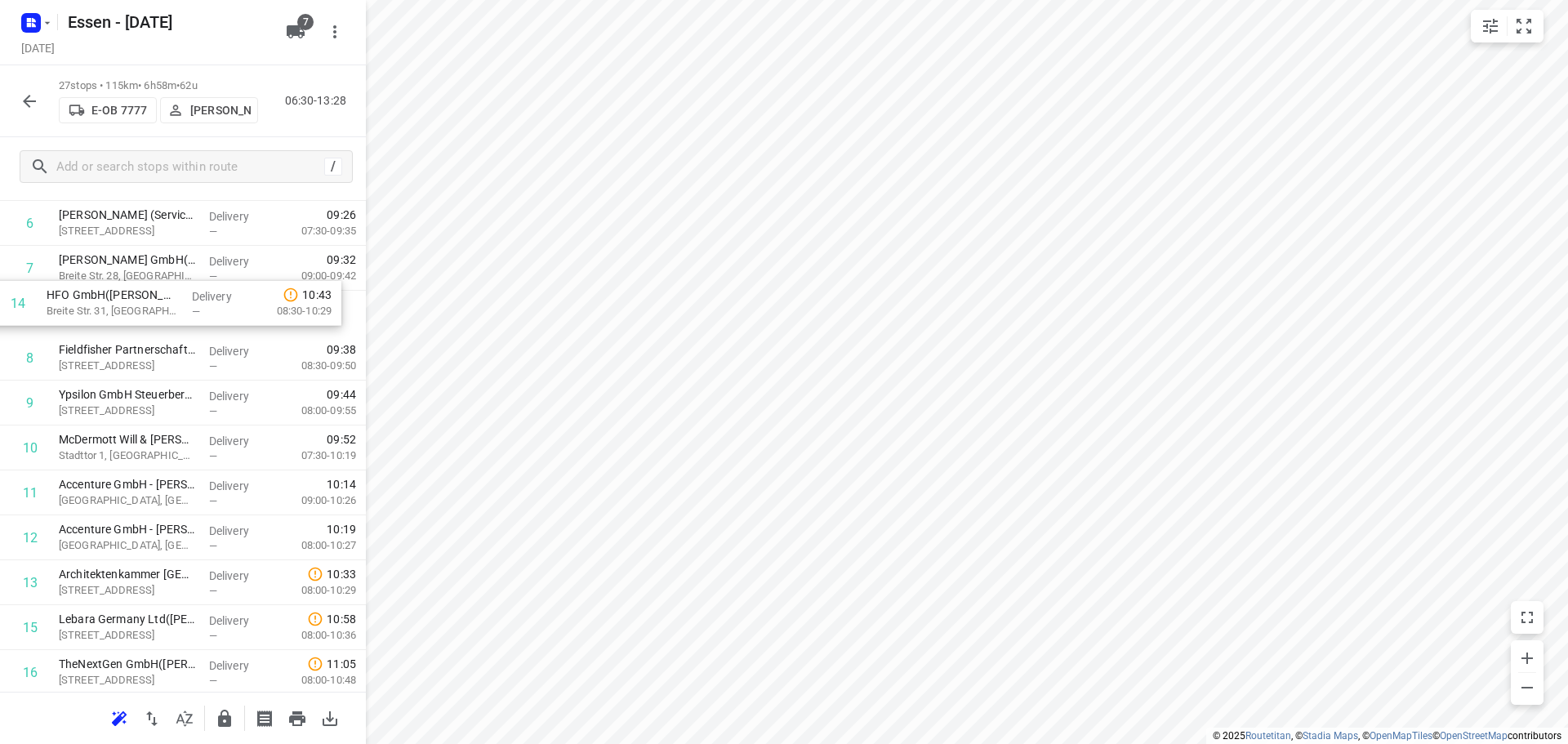
drag, startPoint x: 149, startPoint y: 553, endPoint x: 136, endPoint y: 296, distance: 257.3
click at [136, 296] on div "1 Medizinische Laboratorien Düsseldorf GmbH - Zimmerstr.(Buchhaltung) [STREET_A…" at bounding box center [183, 583] width 366 height 1213
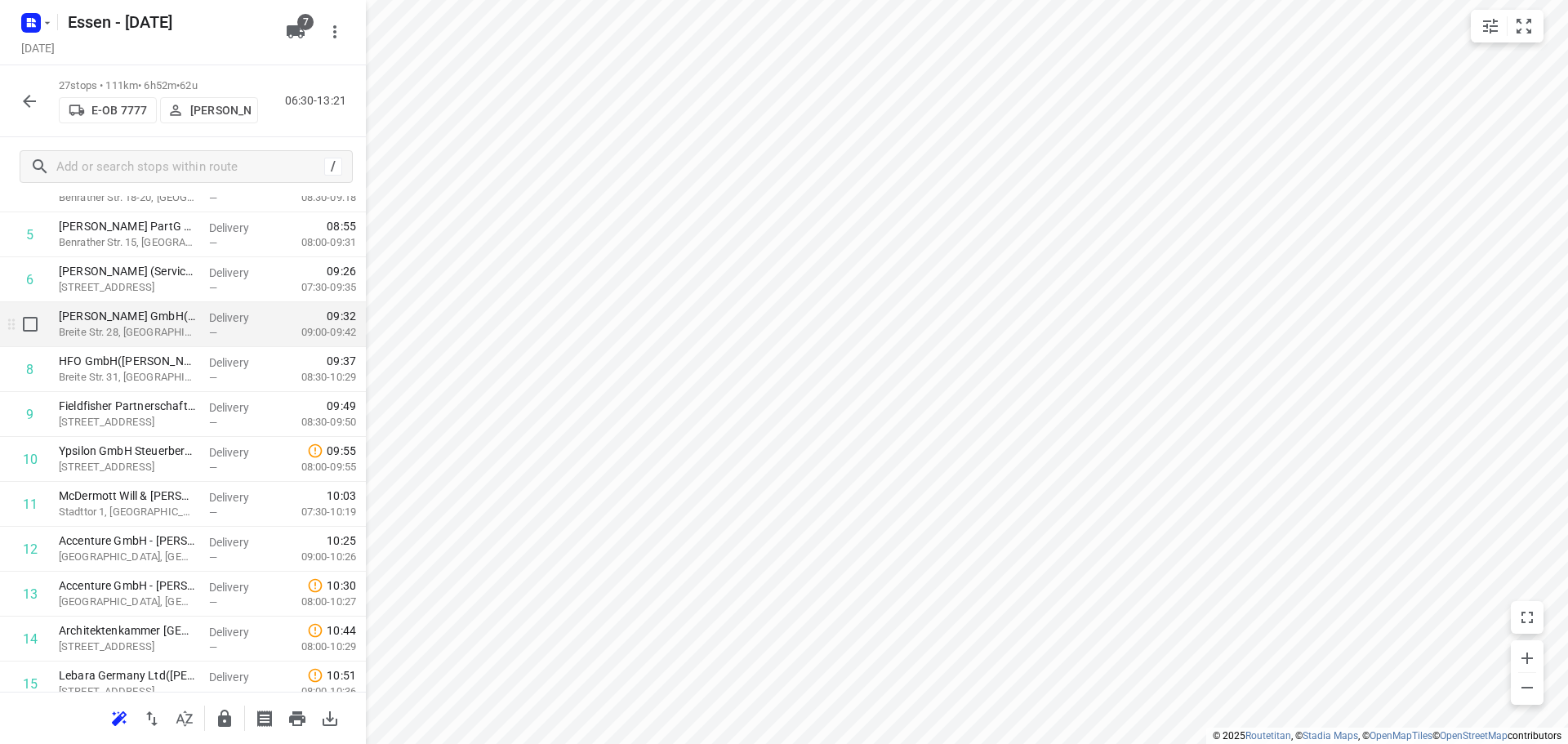
scroll to position [219, 0]
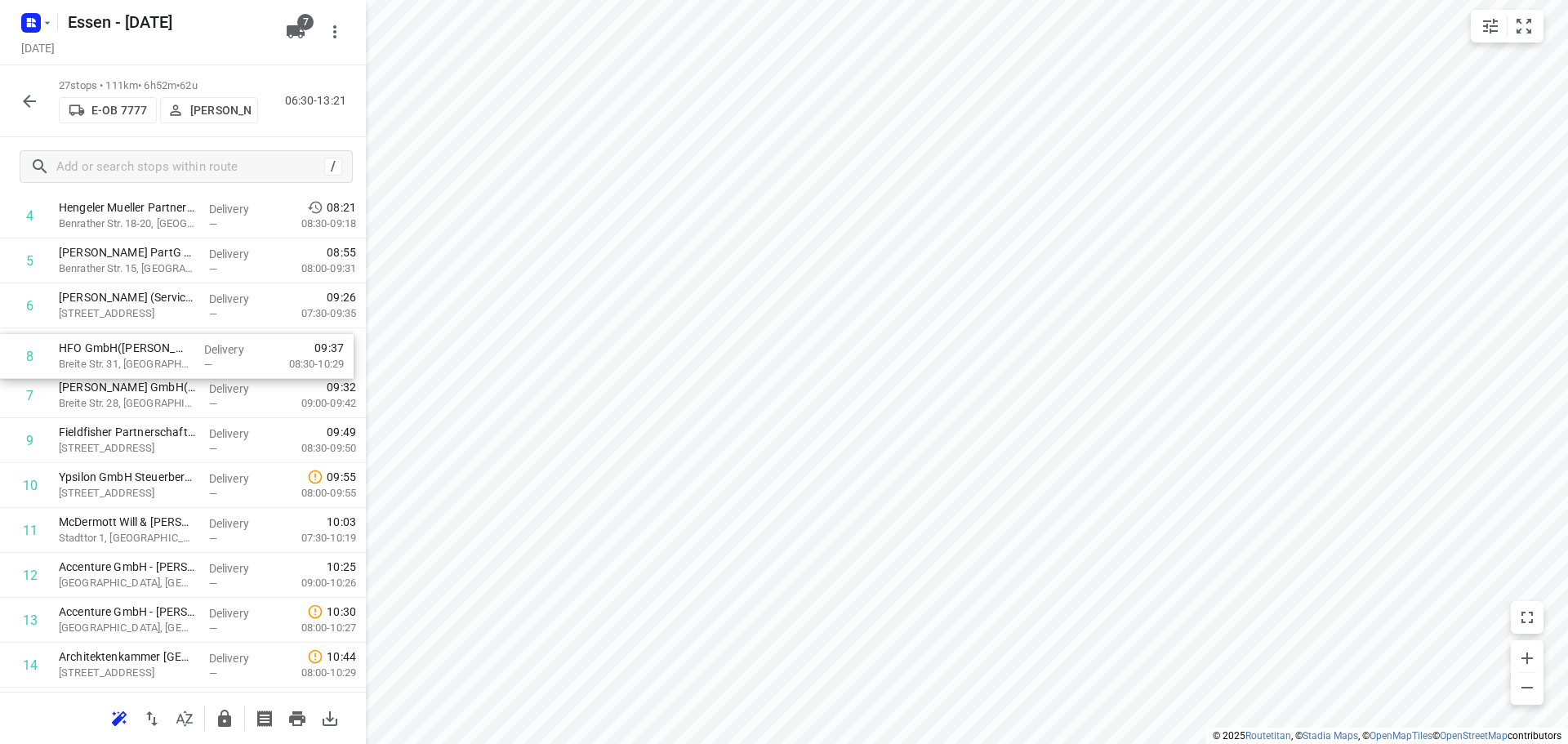
drag, startPoint x: 139, startPoint y: 404, endPoint x: 139, endPoint y: 359, distance: 45.0
click at [139, 359] on div "1 Medizinische Laboratorien Düsseldorf GmbH - Zimmerstr.(Buchhaltung) [STREET_A…" at bounding box center [183, 665] width 366 height 1213
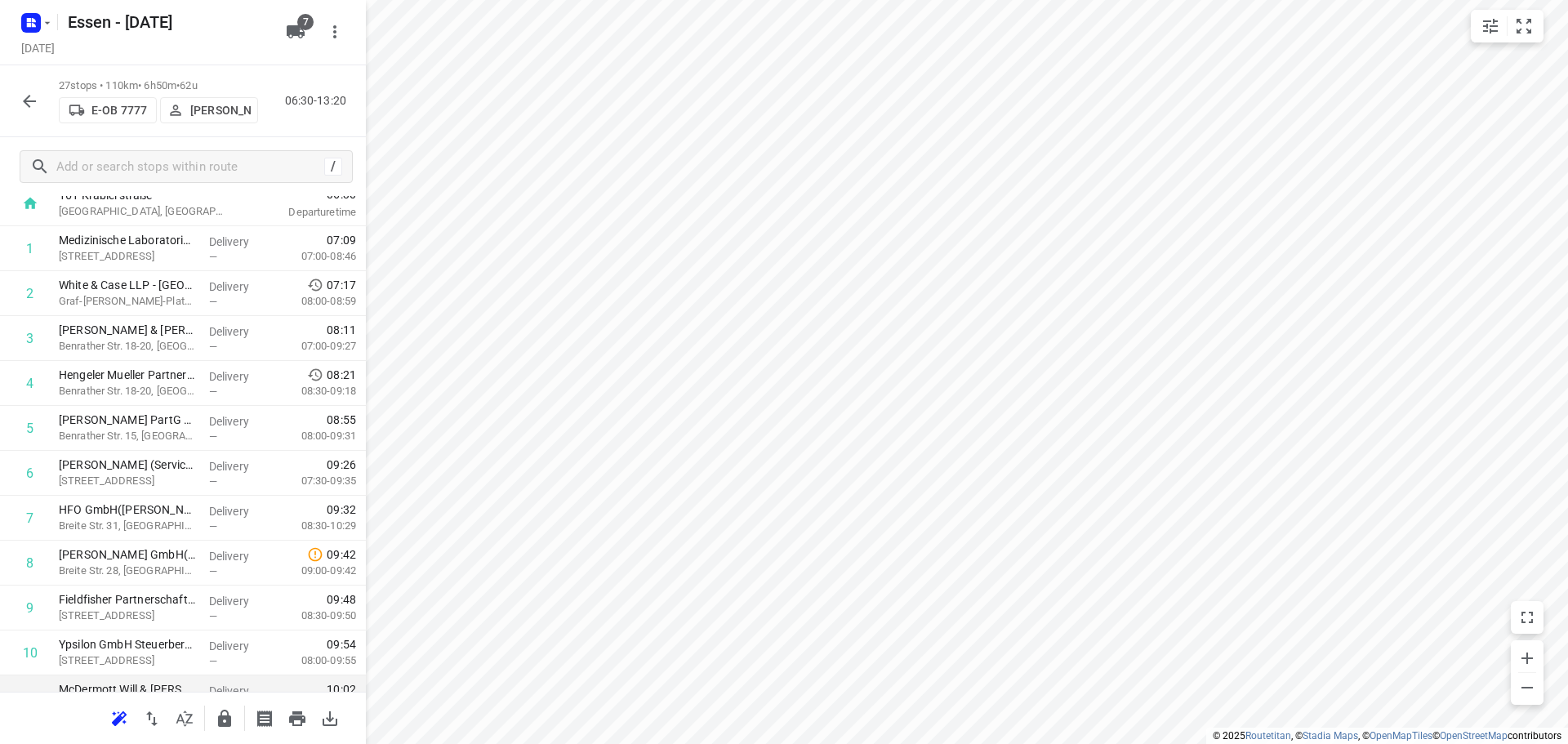
scroll to position [0, 0]
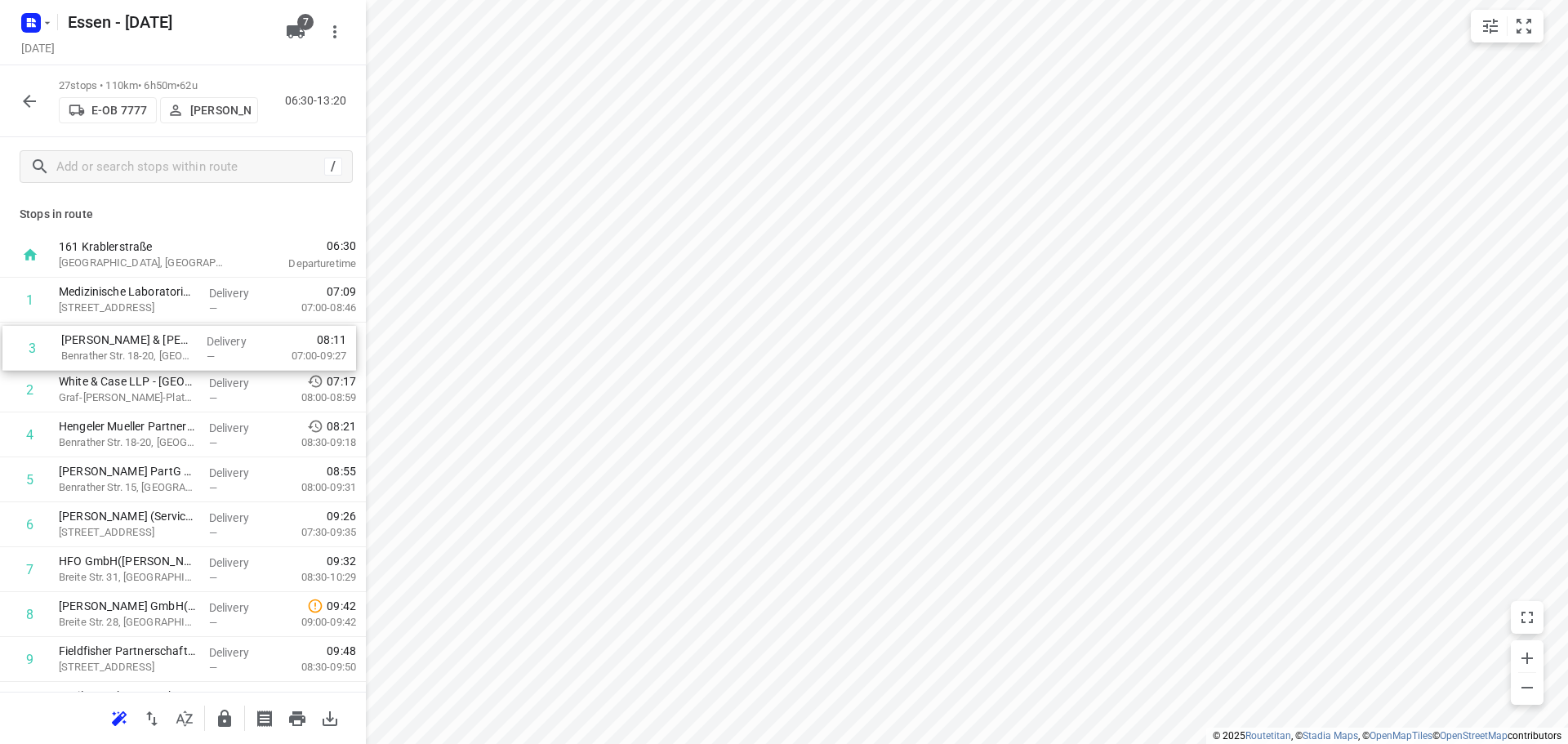
drag, startPoint x: 266, startPoint y: 393, endPoint x: 270, endPoint y: 343, distance: 50.2
drag, startPoint x: 206, startPoint y: 355, endPoint x: 202, endPoint y: 399, distance: 44.2
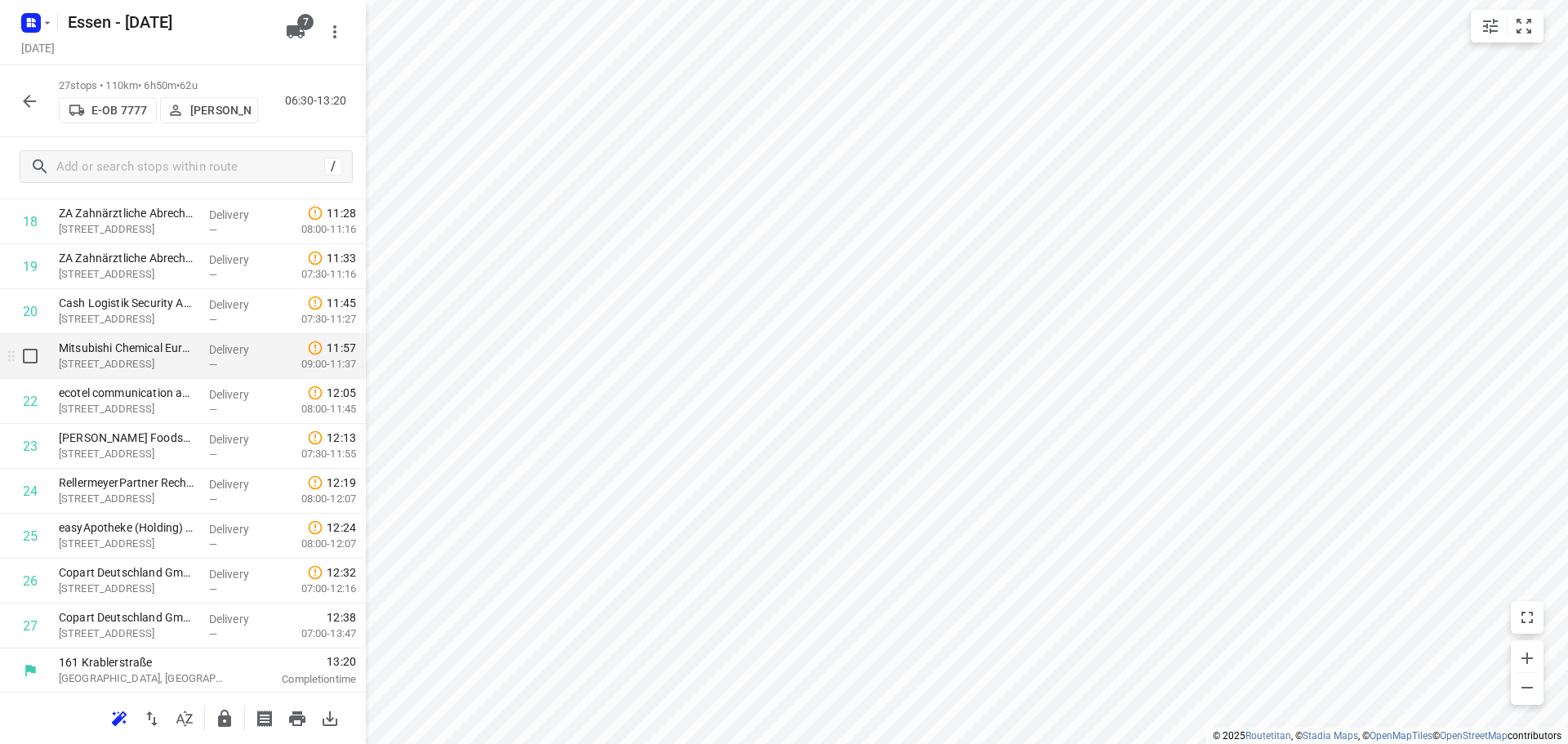
scroll to position [844, 0]
click at [223, 719] on icon "button" at bounding box center [225, 718] width 13 height 17
click at [34, 102] on icon "button" at bounding box center [29, 101] width 19 height 19
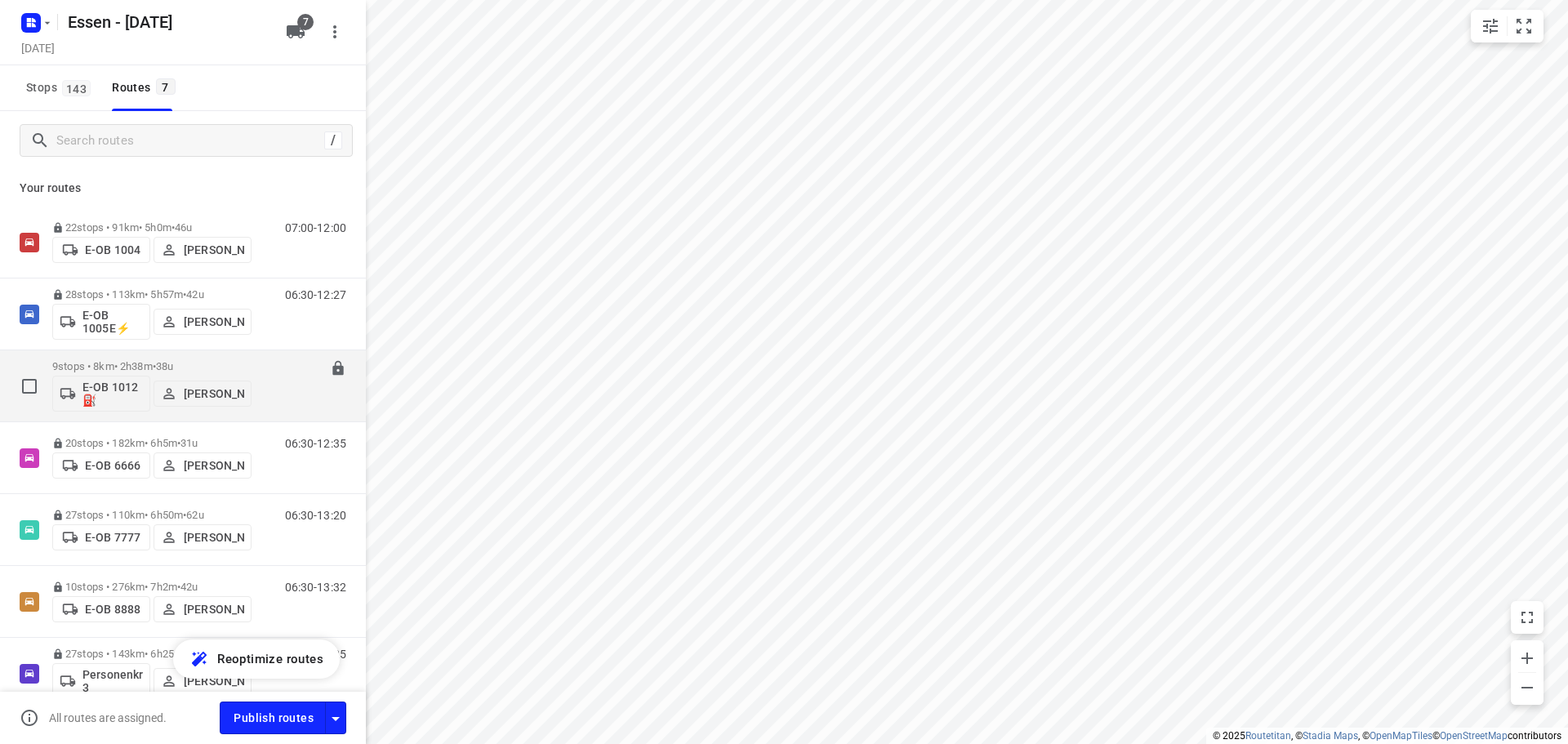
click at [156, 360] on span "•" at bounding box center [155, 366] width 3 height 13
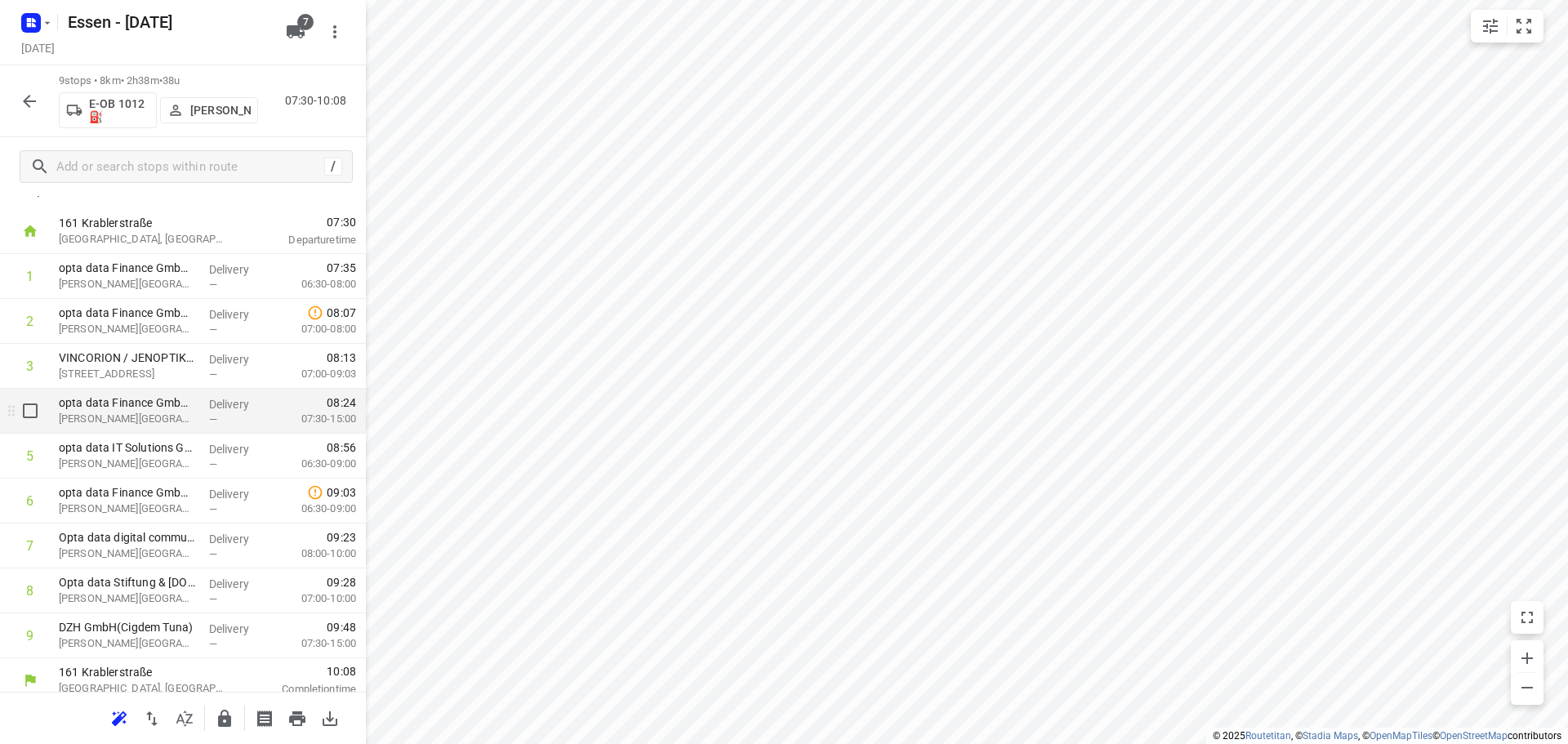
scroll to position [35, 0]
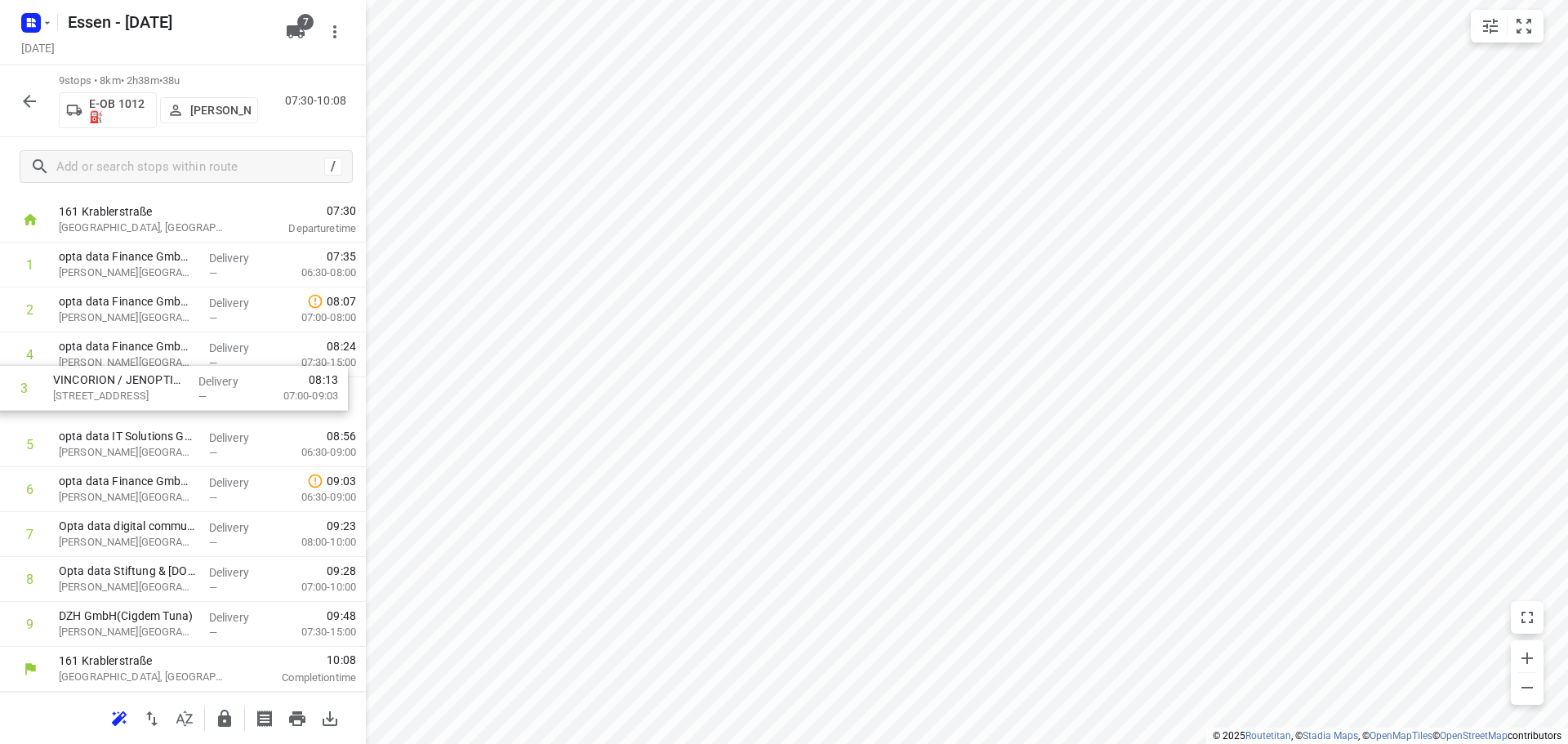
drag, startPoint x: 126, startPoint y: 362, endPoint x: 122, endPoint y: 401, distance: 39.2
click at [122, 401] on div "1 opta data Finance GmbH - [PERSON_NAME][GEOGRAPHIC_DATA] 461(Cigdem Tuna) [PER…" at bounding box center [183, 444] width 366 height 404
click at [226, 721] on icon "button" at bounding box center [225, 718] width 13 height 17
click at [30, 105] on icon "button" at bounding box center [29, 101] width 19 height 19
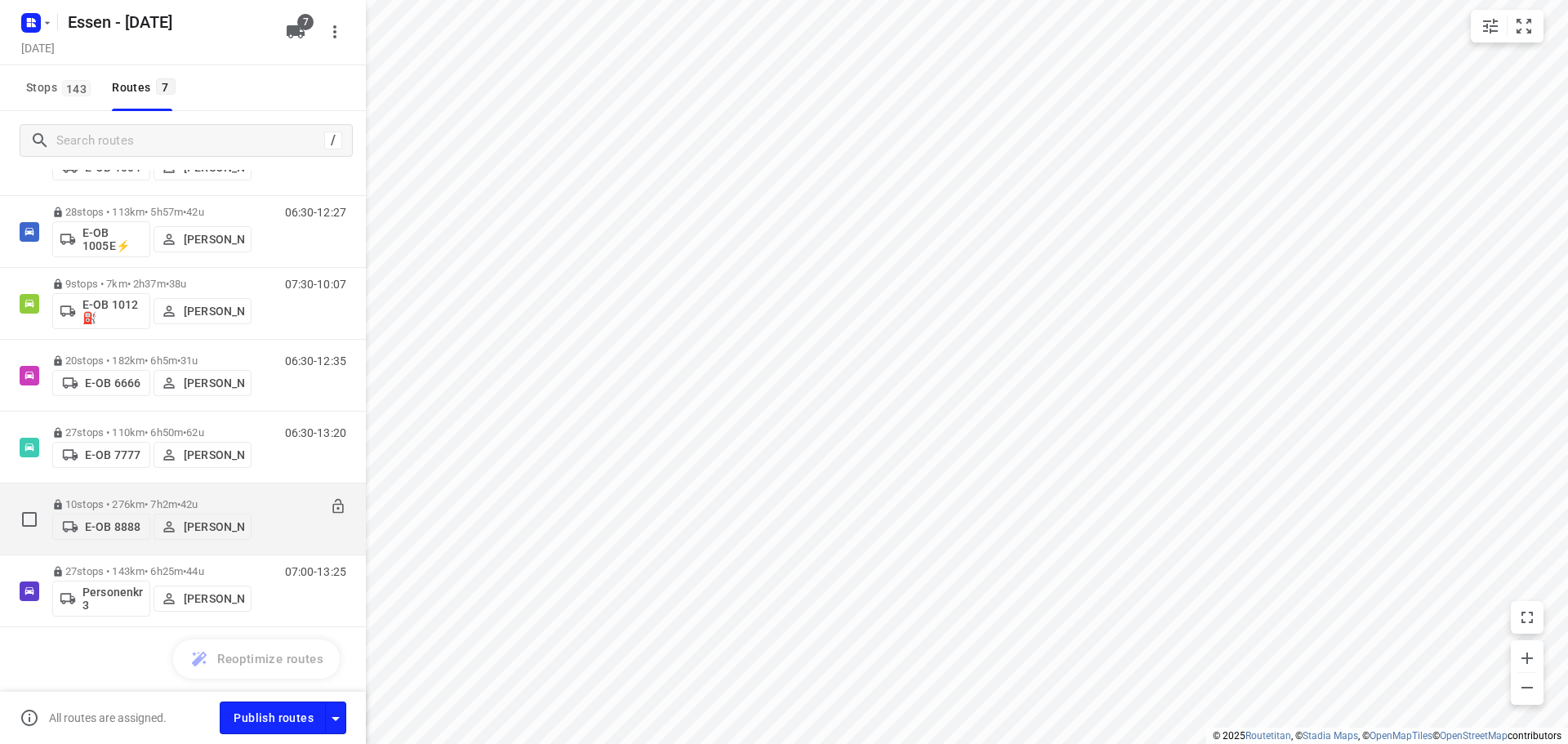
scroll to position [83, 0]
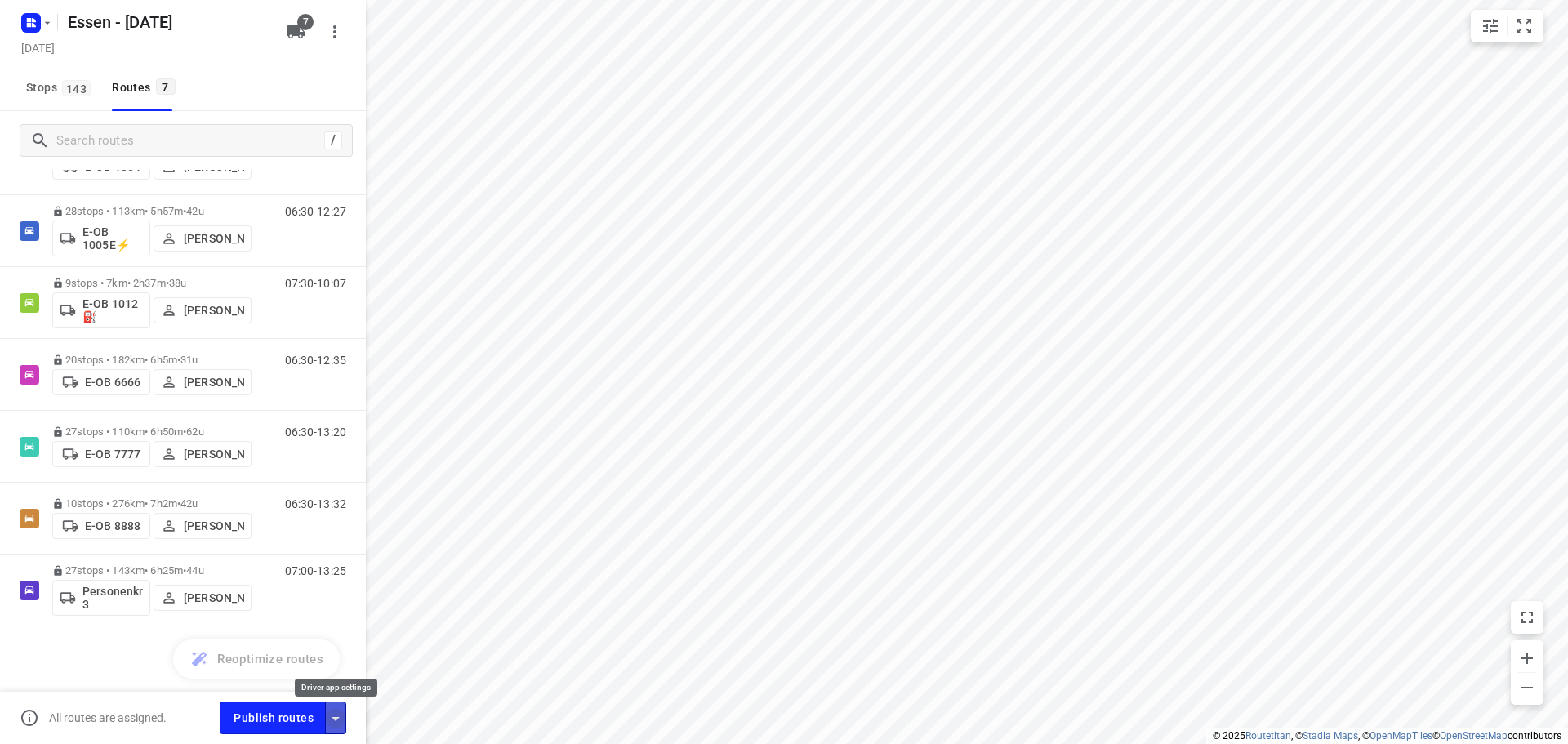
click at [341, 724] on icon "button" at bounding box center [335, 718] width 19 height 19
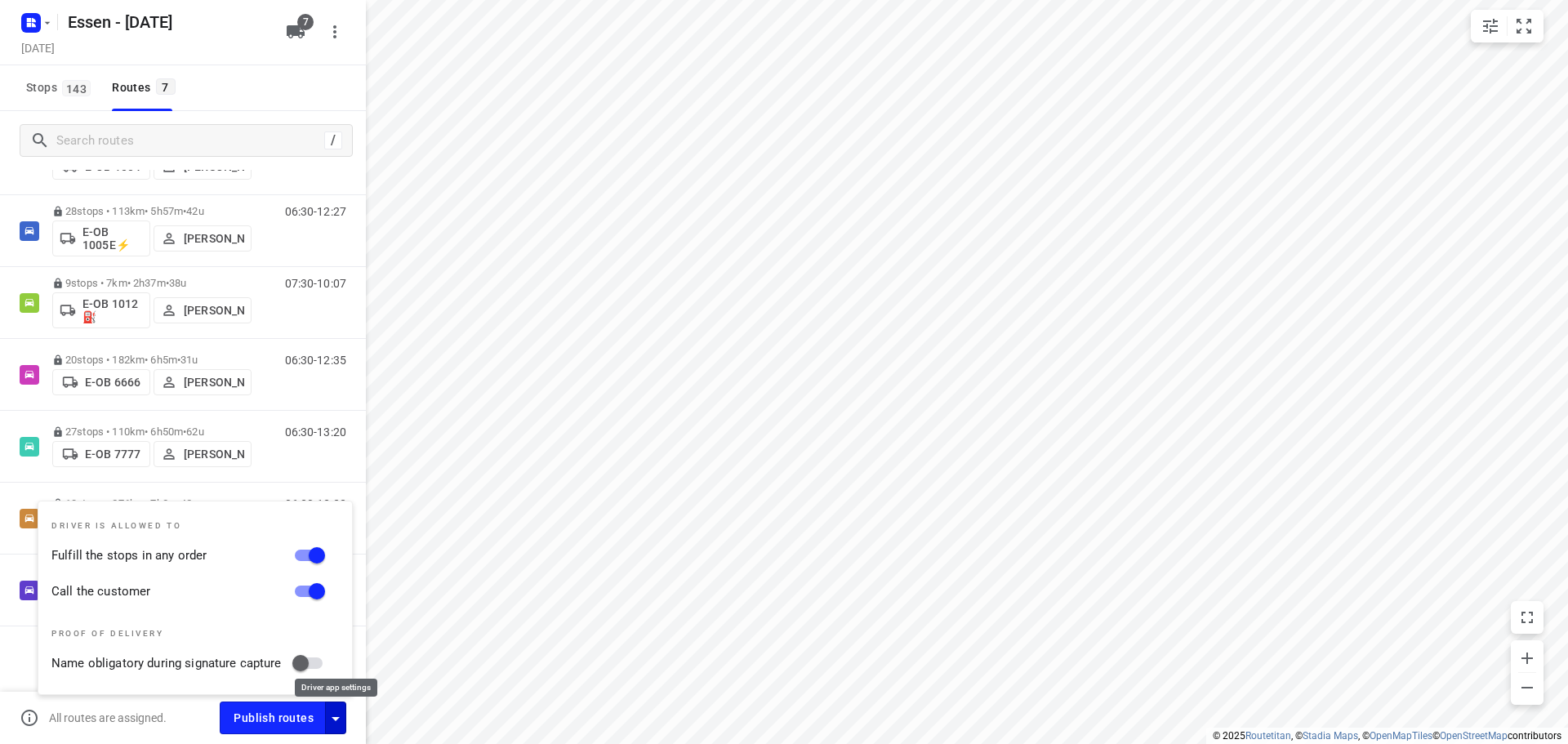
click at [341, 724] on icon "button" at bounding box center [335, 718] width 19 height 19
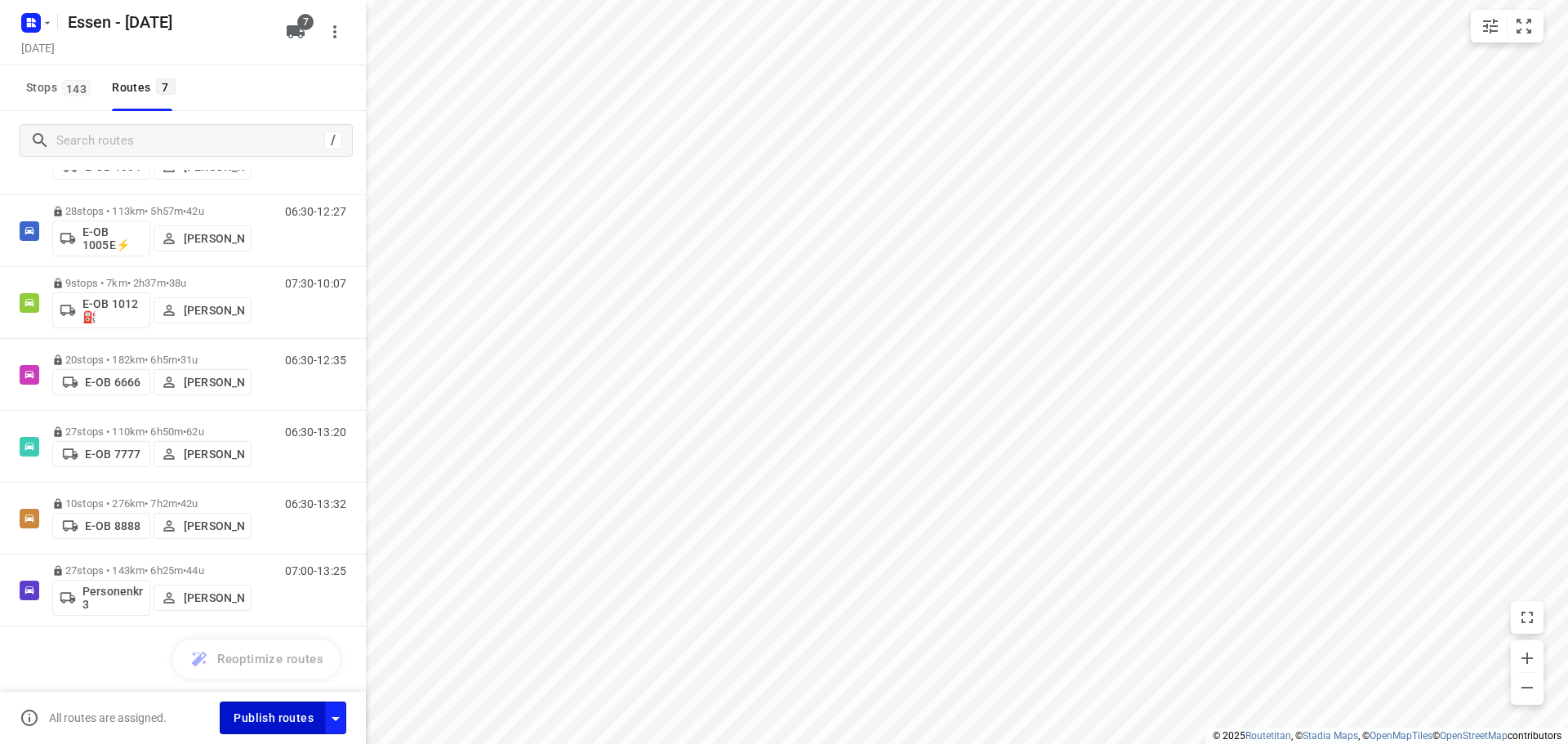
click at [286, 718] on span "Publish routes" at bounding box center [273, 718] width 80 height 20
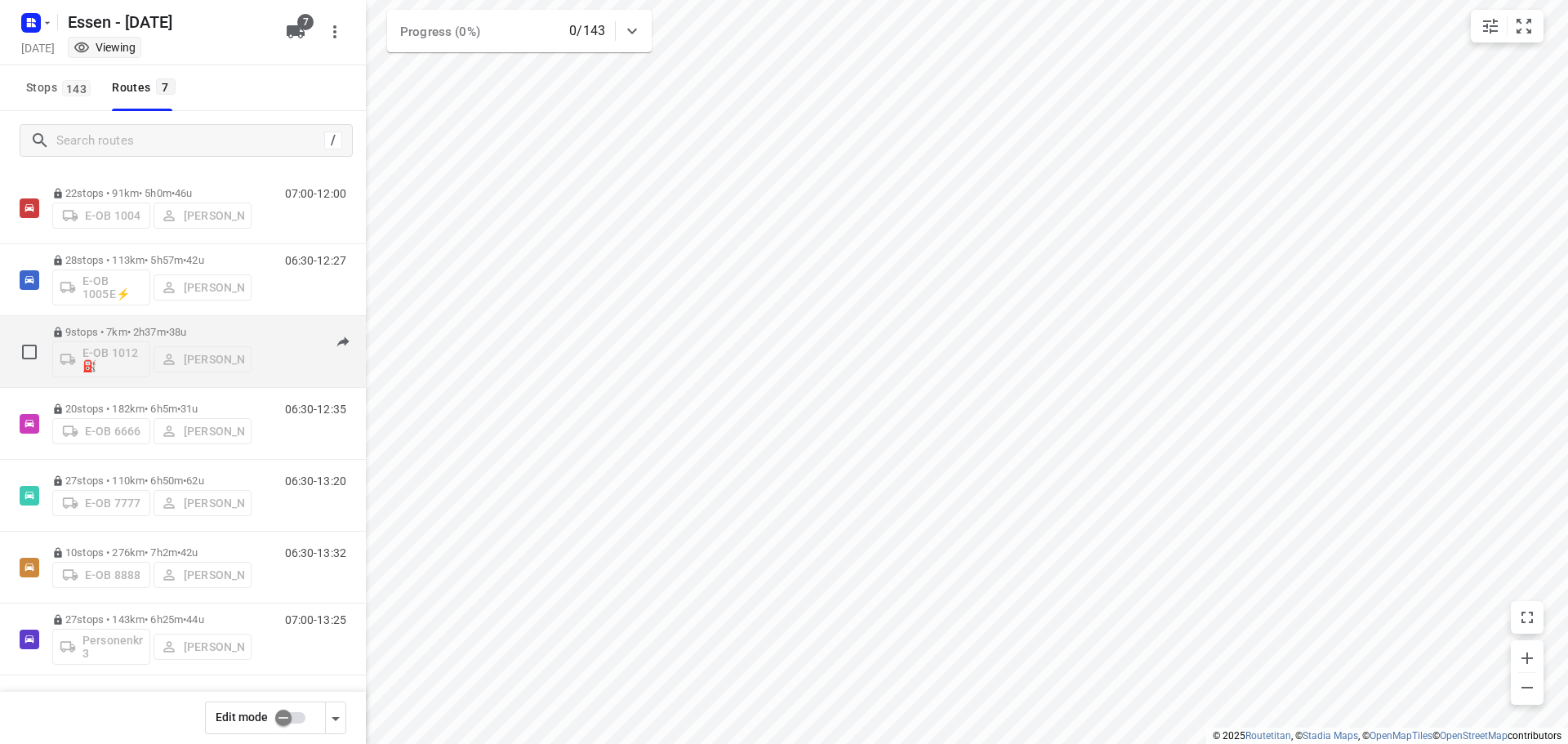
scroll to position [0, 0]
